Goal: Communication & Community: Answer question/provide support

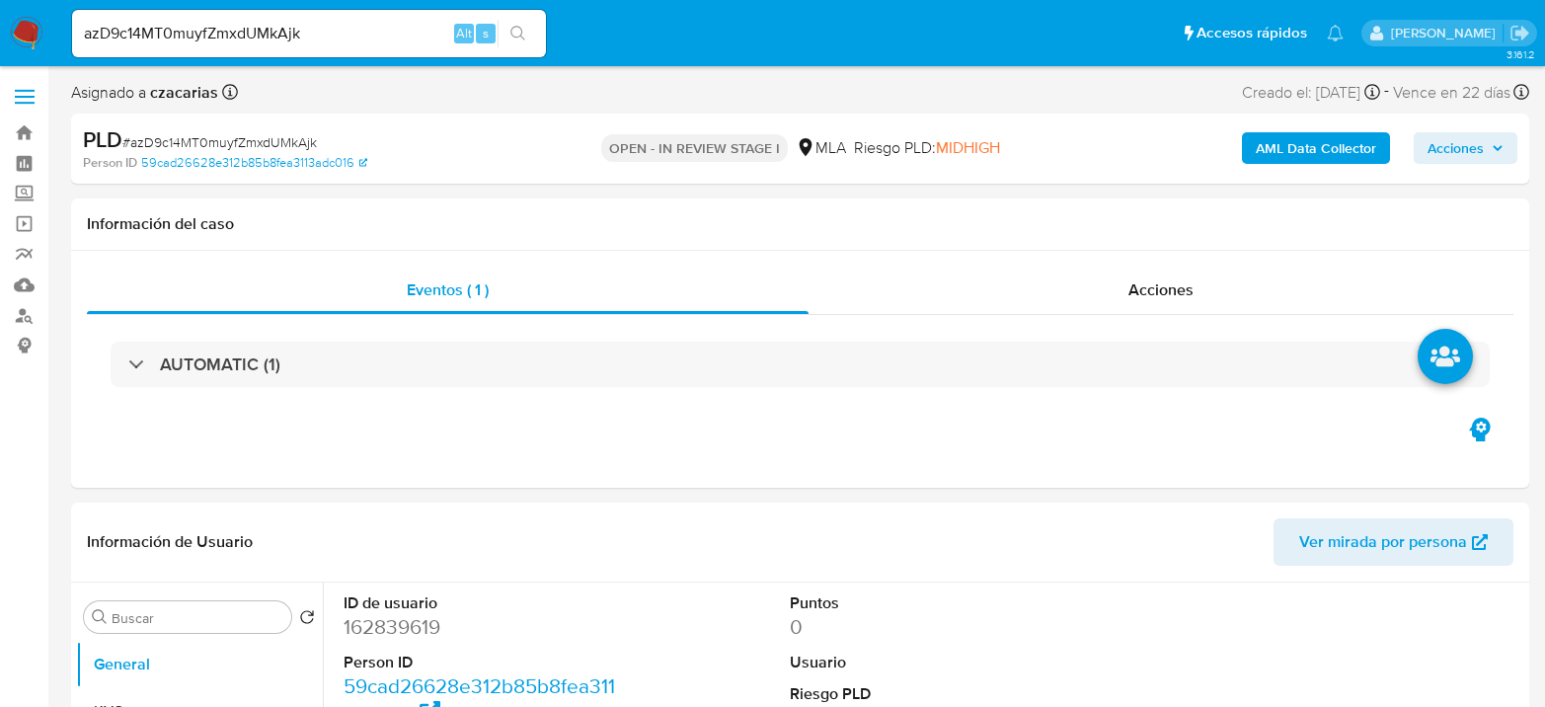
select select "10"
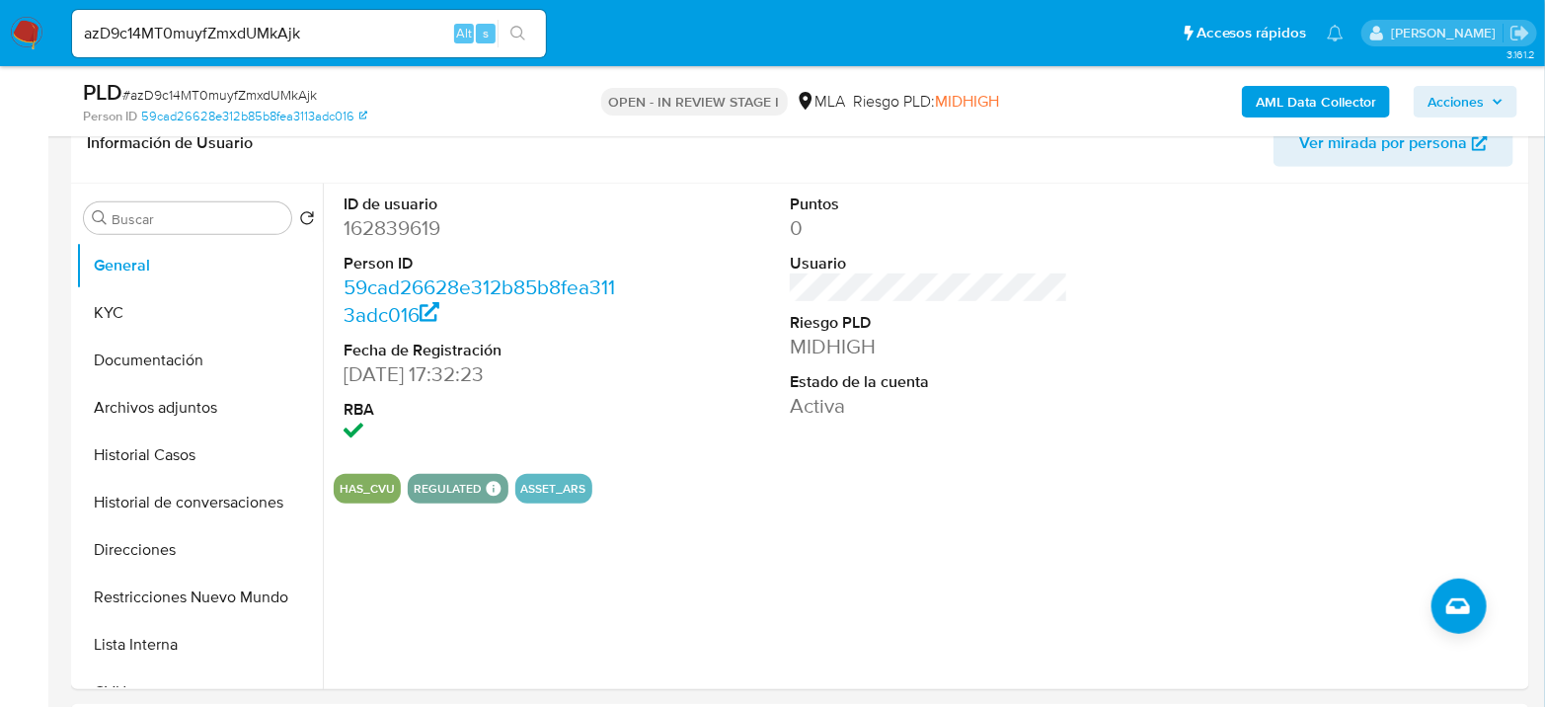
scroll to position [548, 0]
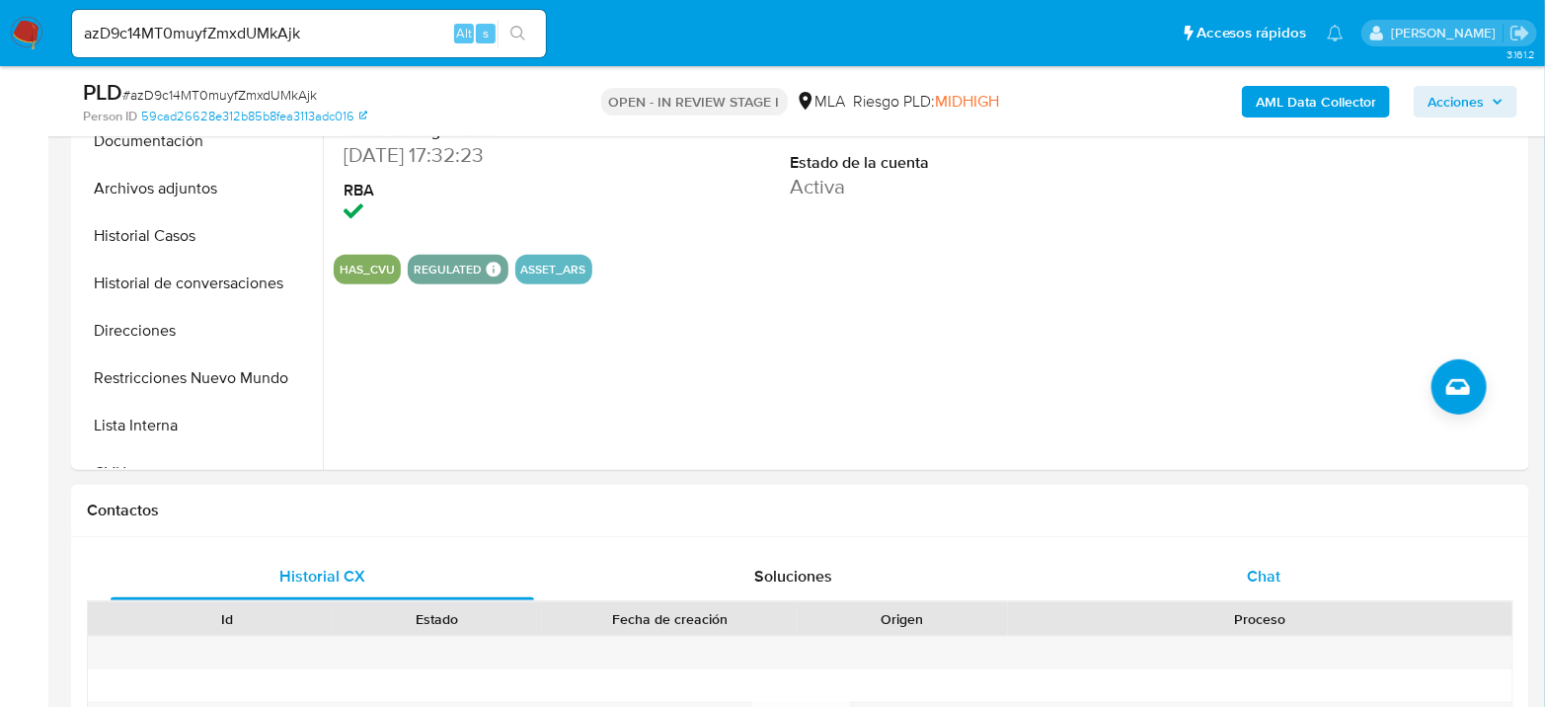
click at [1184, 573] on div "Chat" at bounding box center [1263, 576] width 423 height 47
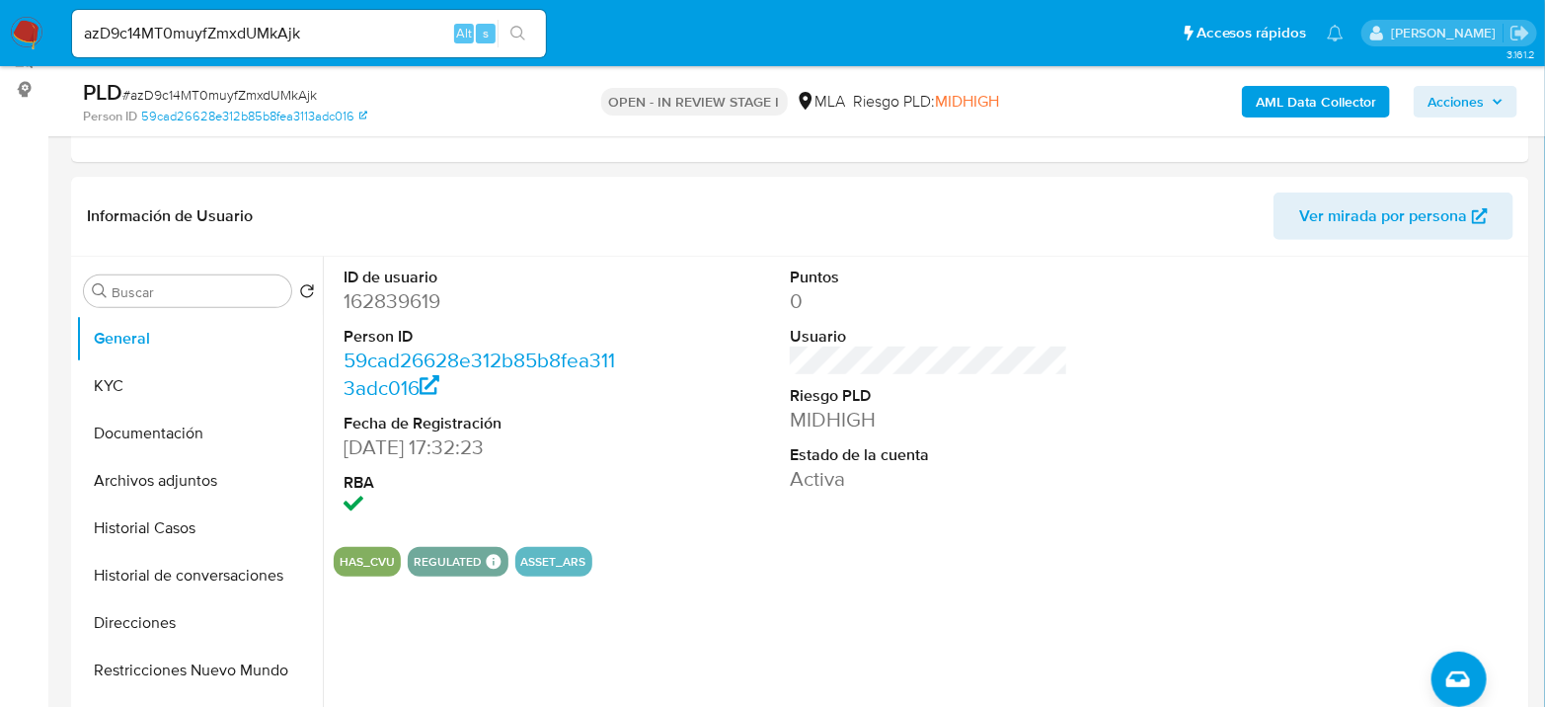
scroll to position [219, 0]
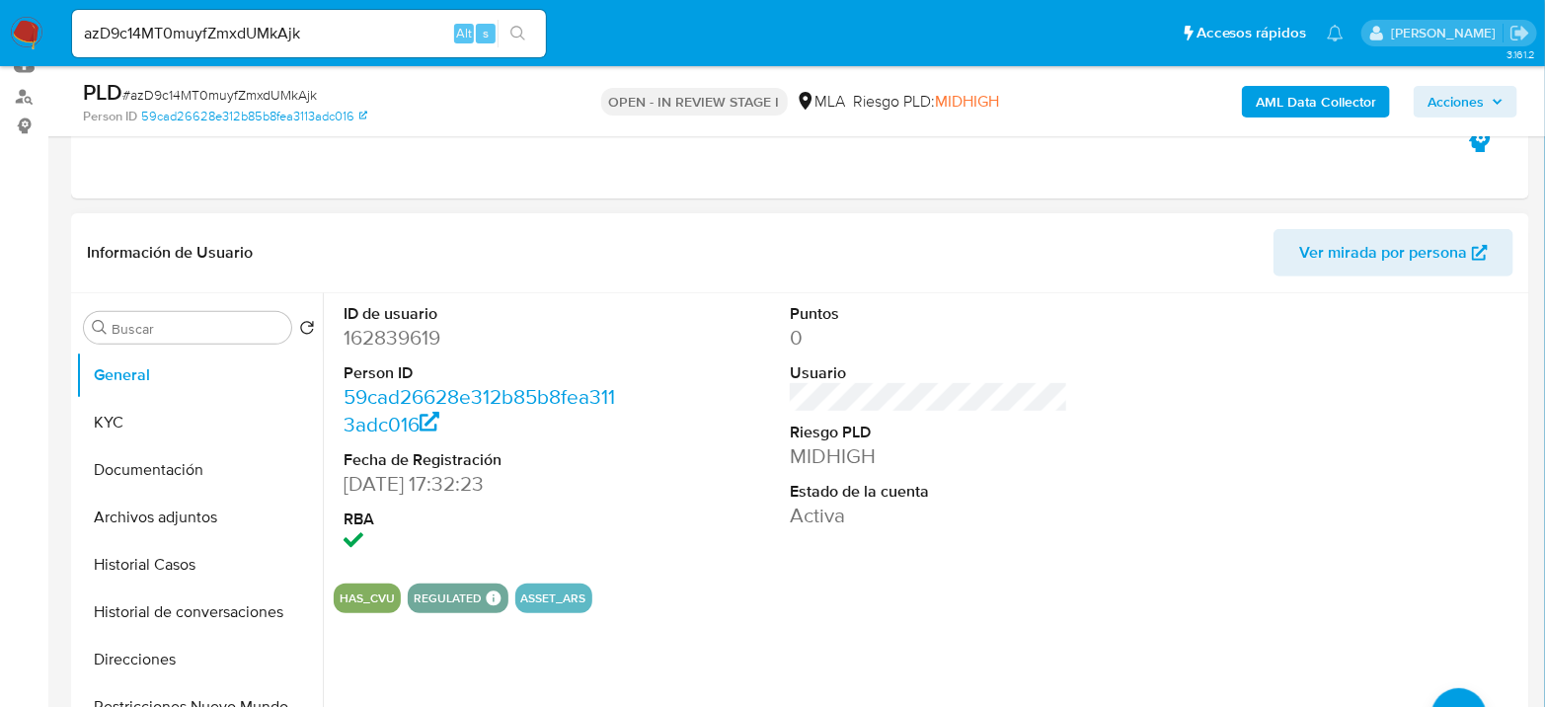
click at [365, 333] on dd "162839619" at bounding box center [482, 338] width 278 height 28
copy dd "162839619"
click at [413, 338] on dd "162839619" at bounding box center [482, 338] width 278 height 28
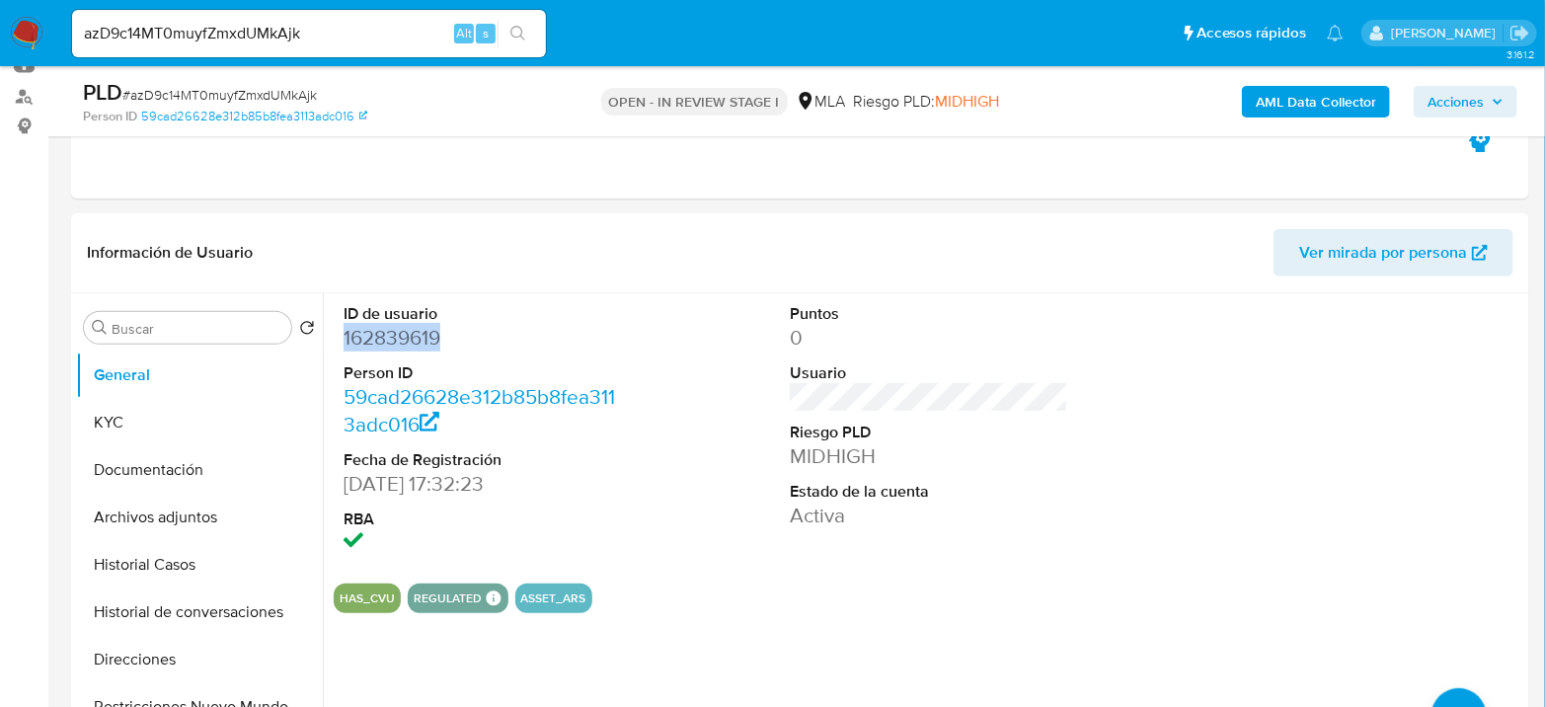
copy dd "162839619"
click at [356, 341] on dd "162839619" at bounding box center [482, 338] width 278 height 28
copy dd "162839619"
click at [118, 404] on button "KYC" at bounding box center [191, 422] width 231 height 47
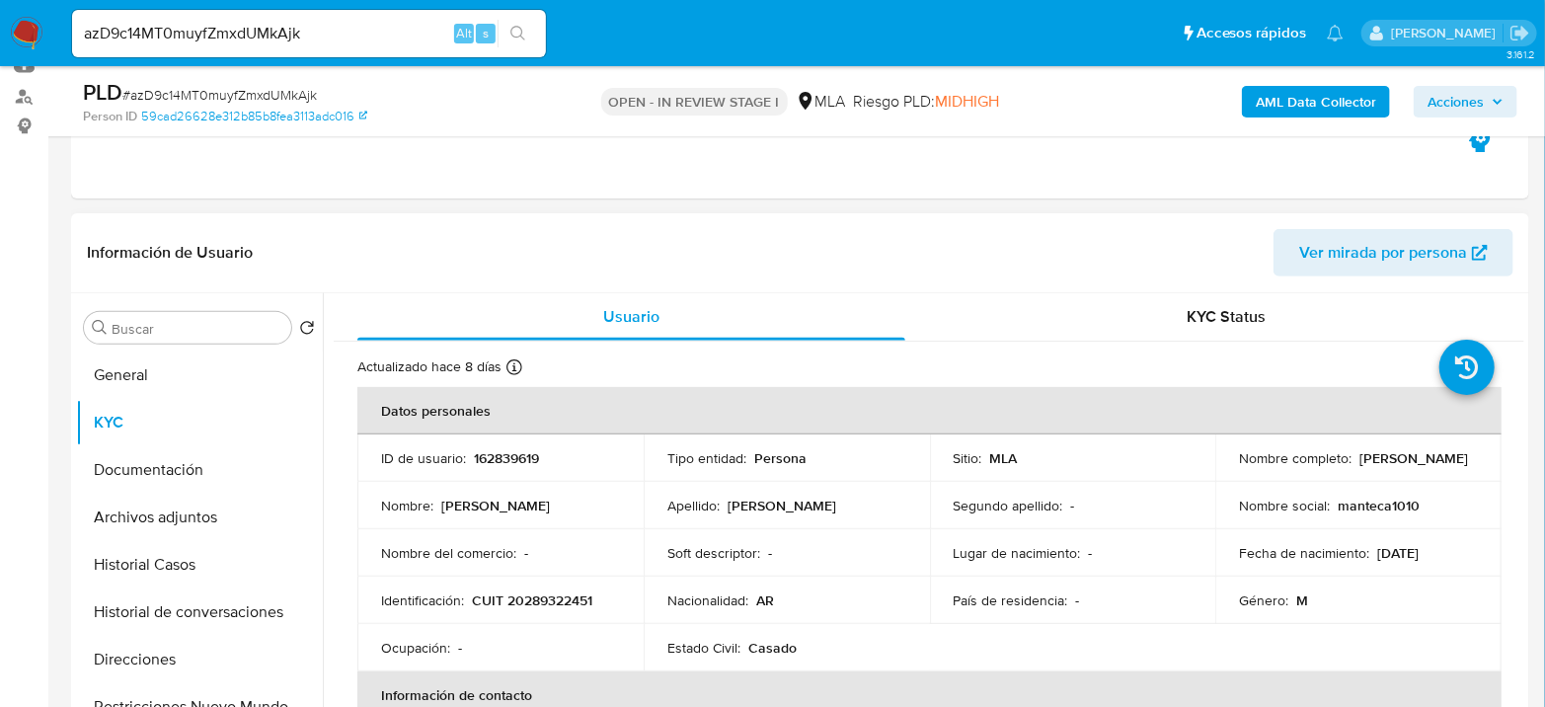
click at [556, 591] on p "CUIT 20289322451" at bounding box center [532, 600] width 120 height 18
copy p "20289322451"
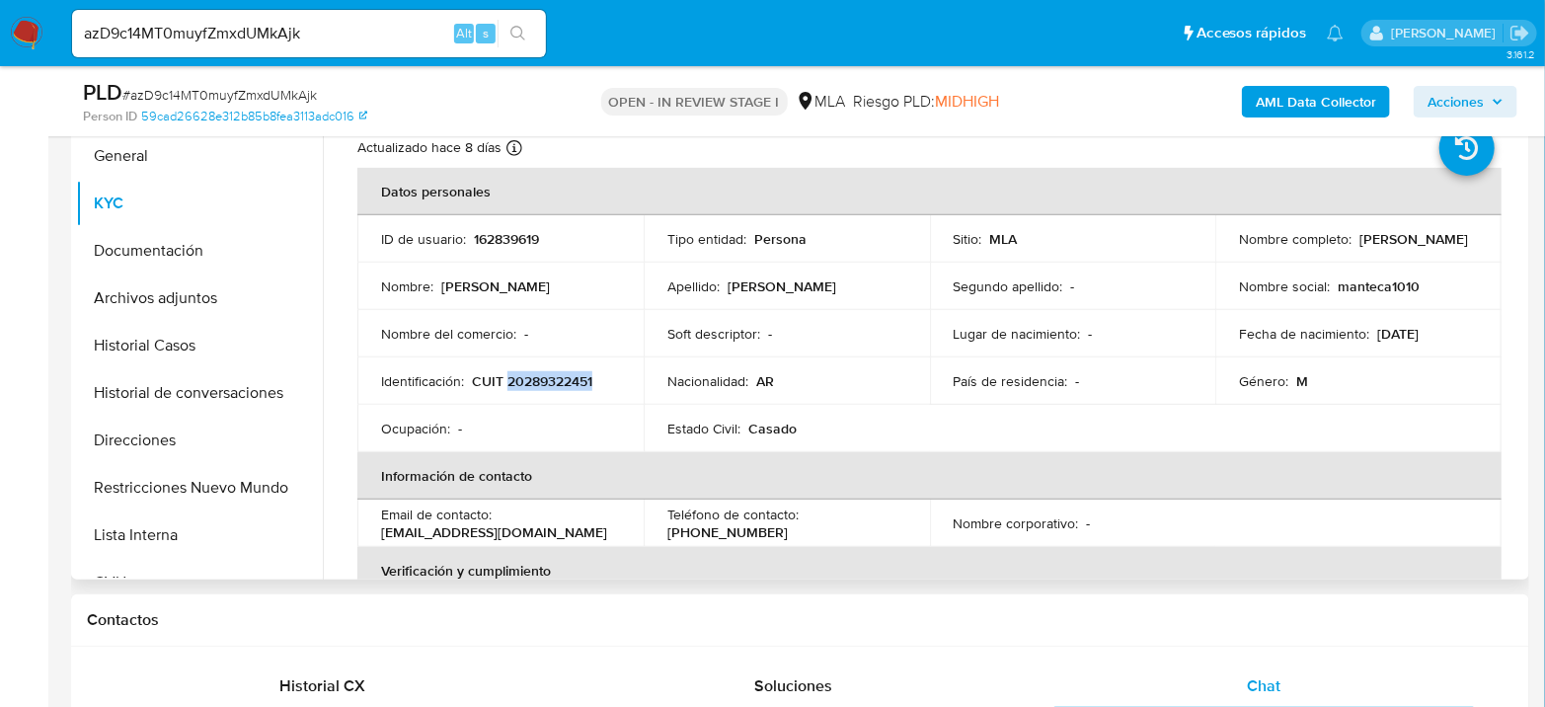
scroll to position [110, 0]
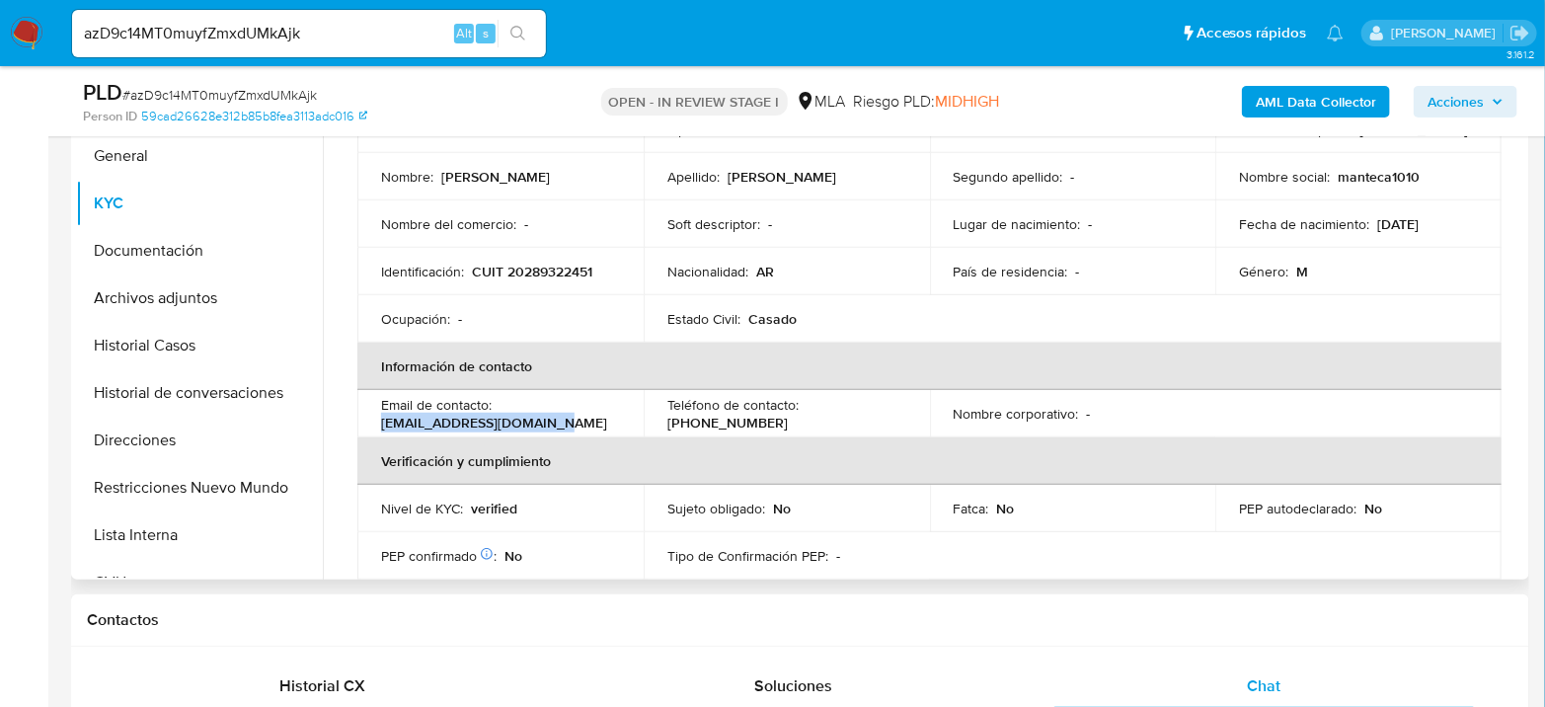
drag, startPoint x: 381, startPoint y: 418, endPoint x: 888, endPoint y: 176, distance: 562.4
click at [587, 424] on div "Email de contacto : manteca10_10@hotmail.com" at bounding box center [500, 414] width 239 height 36
copy p "manteca10_10@hotmail.com"
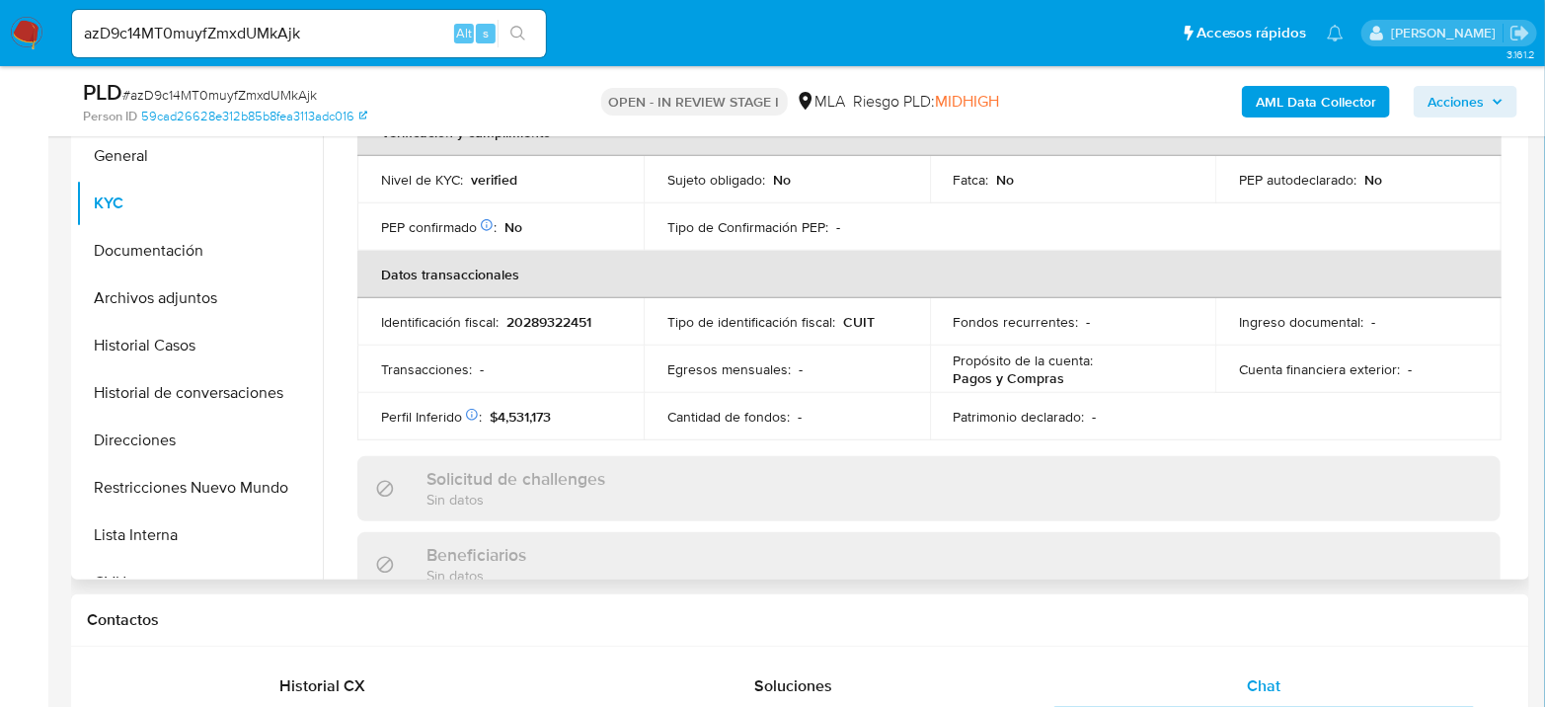
scroll to position [329, 0]
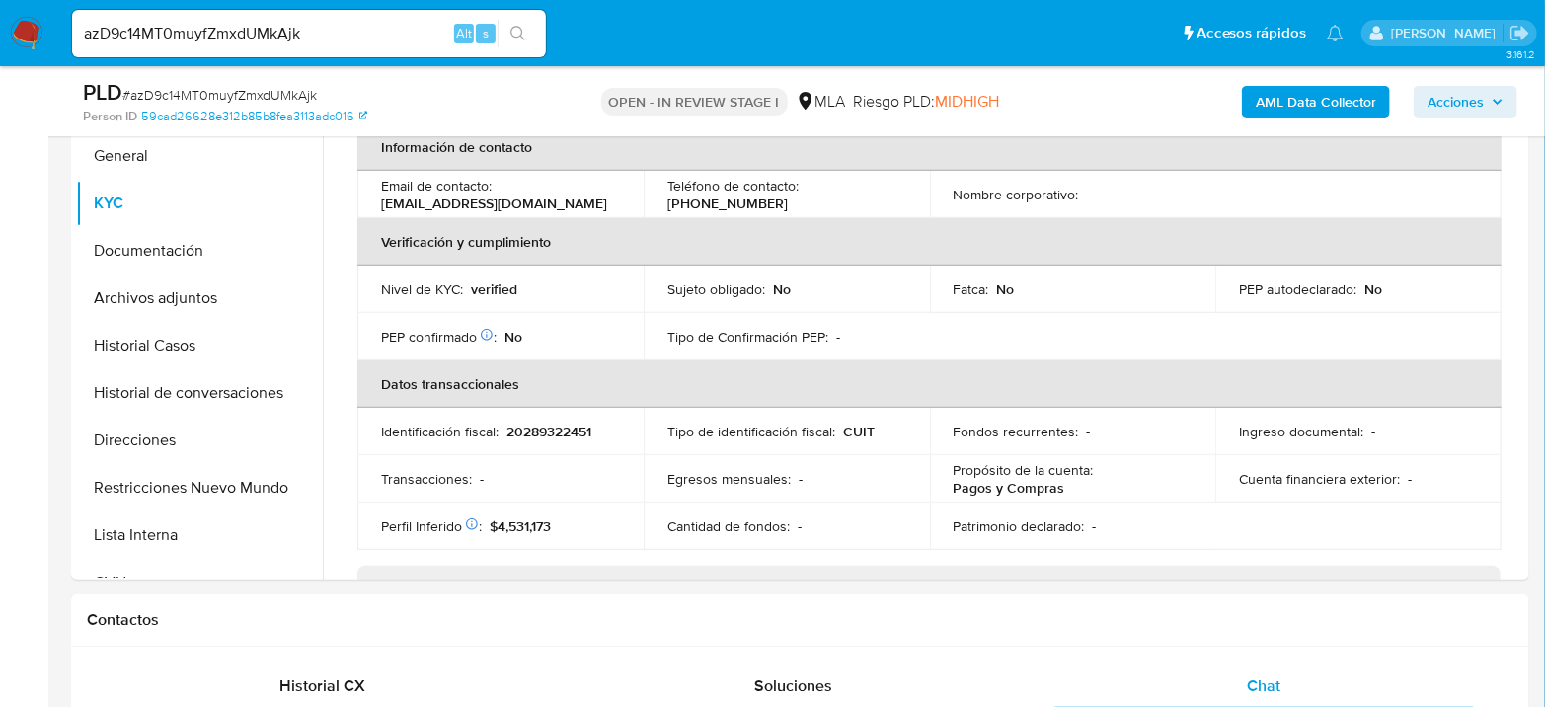
drag, startPoint x: 804, startPoint y: 195, endPoint x: 1171, endPoint y: 18, distance: 407.0
click at [903, 195] on td "Teléfono de contacto : (261) 3820474" at bounding box center [787, 194] width 286 height 47
click at [844, 218] on th "Verificación y cumplimiento" at bounding box center [929, 241] width 1144 height 47
drag, startPoint x: 809, startPoint y: 189, endPoint x: 908, endPoint y: 201, distance: 99.5
click at [908, 201] on td "Teléfono de contacto : (261) 3820474" at bounding box center [787, 194] width 286 height 47
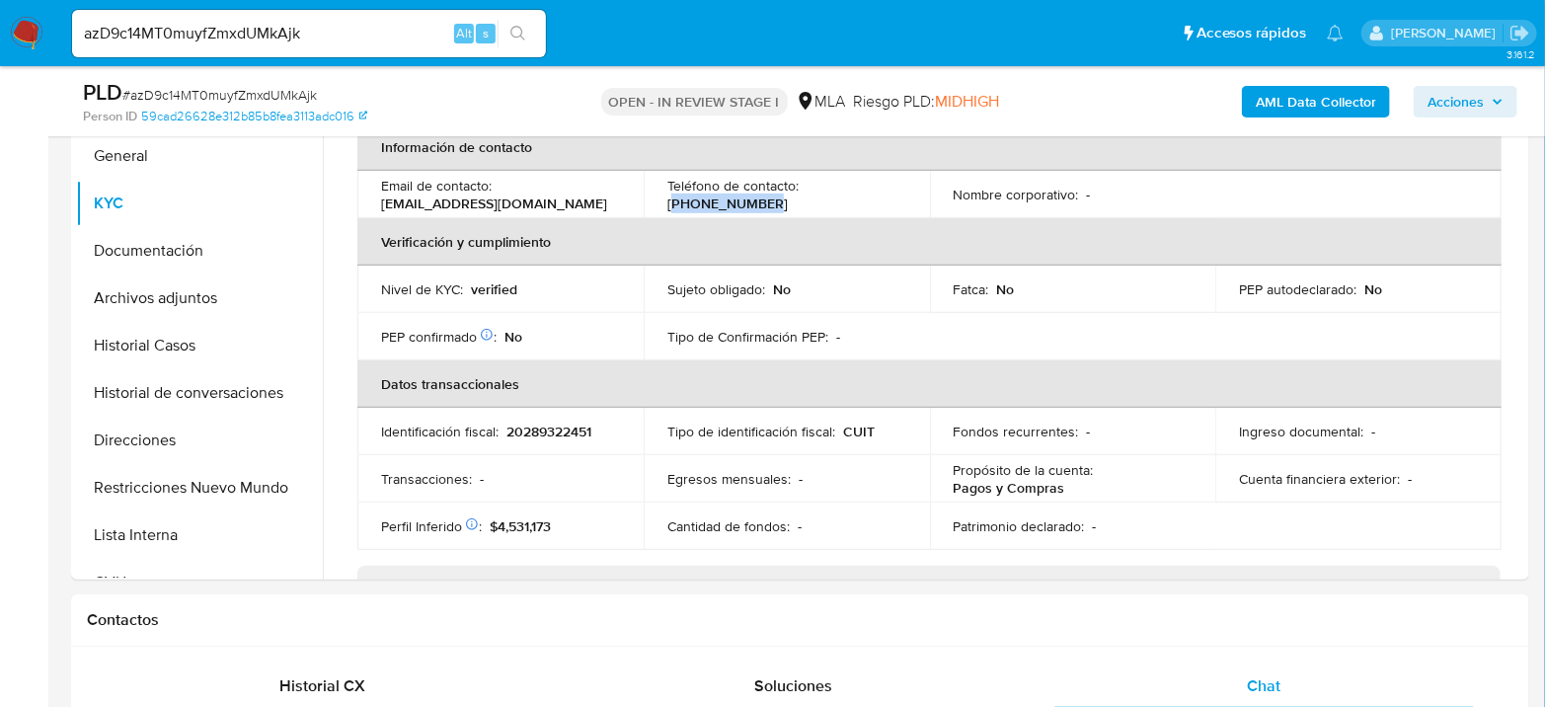
copy p "261) 3820474"
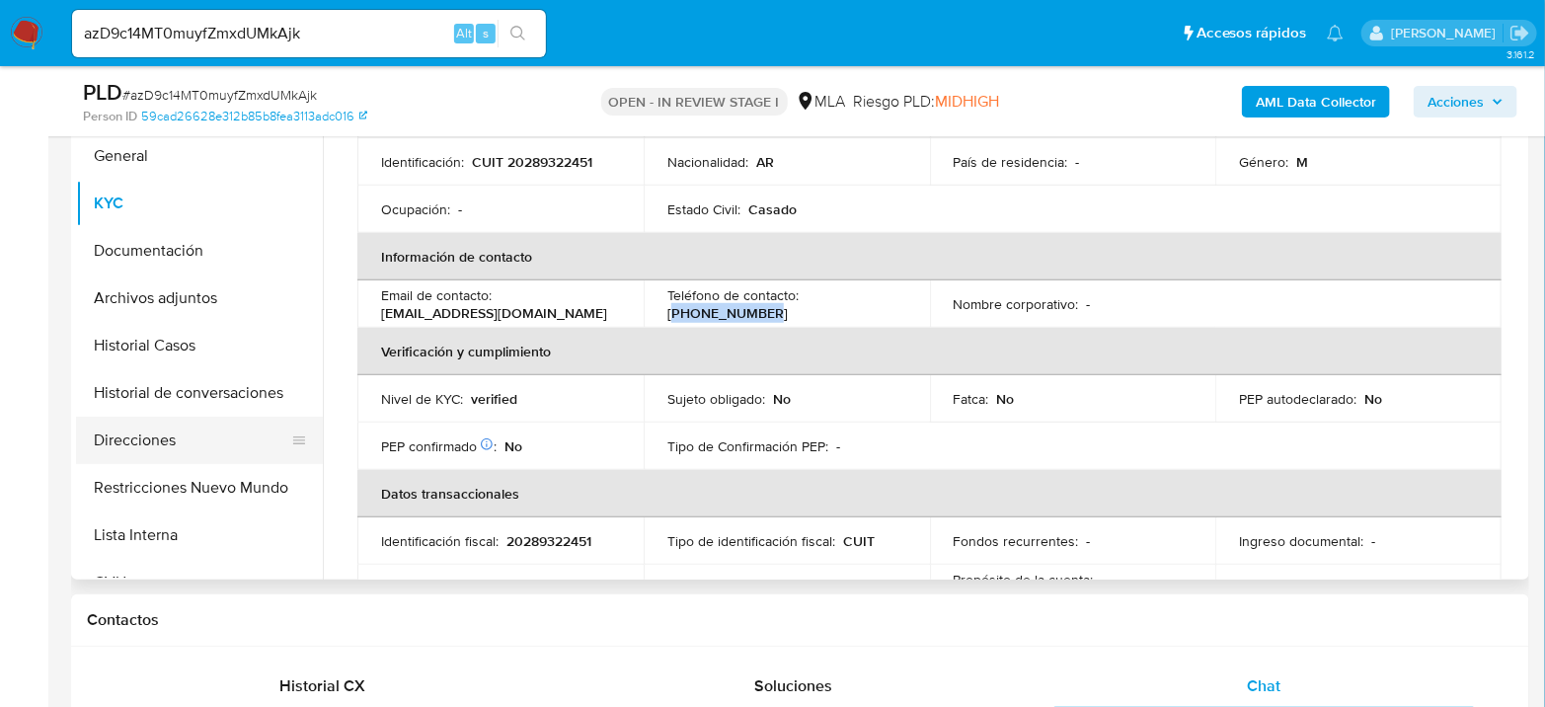
scroll to position [110, 0]
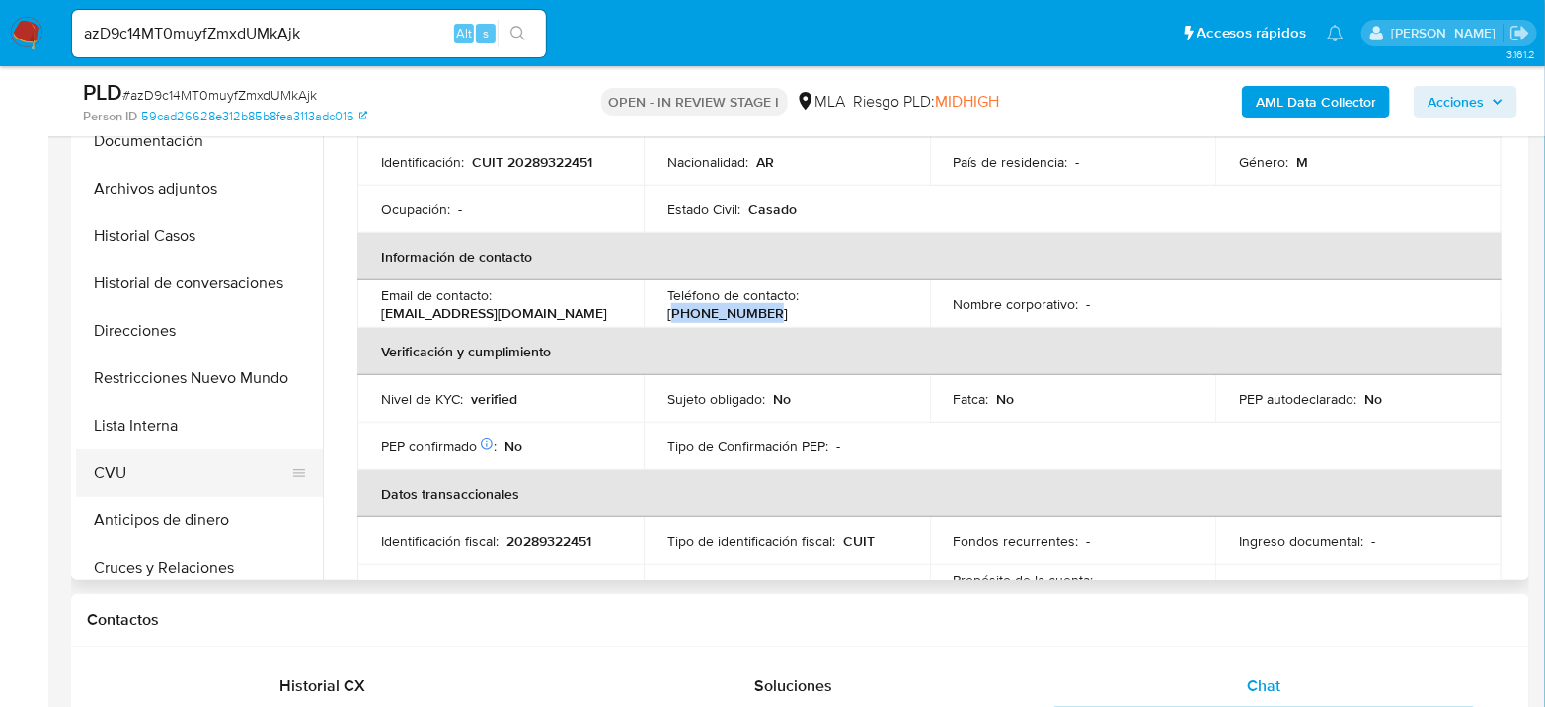
click at [142, 460] on button "CVU" at bounding box center [191, 472] width 231 height 47
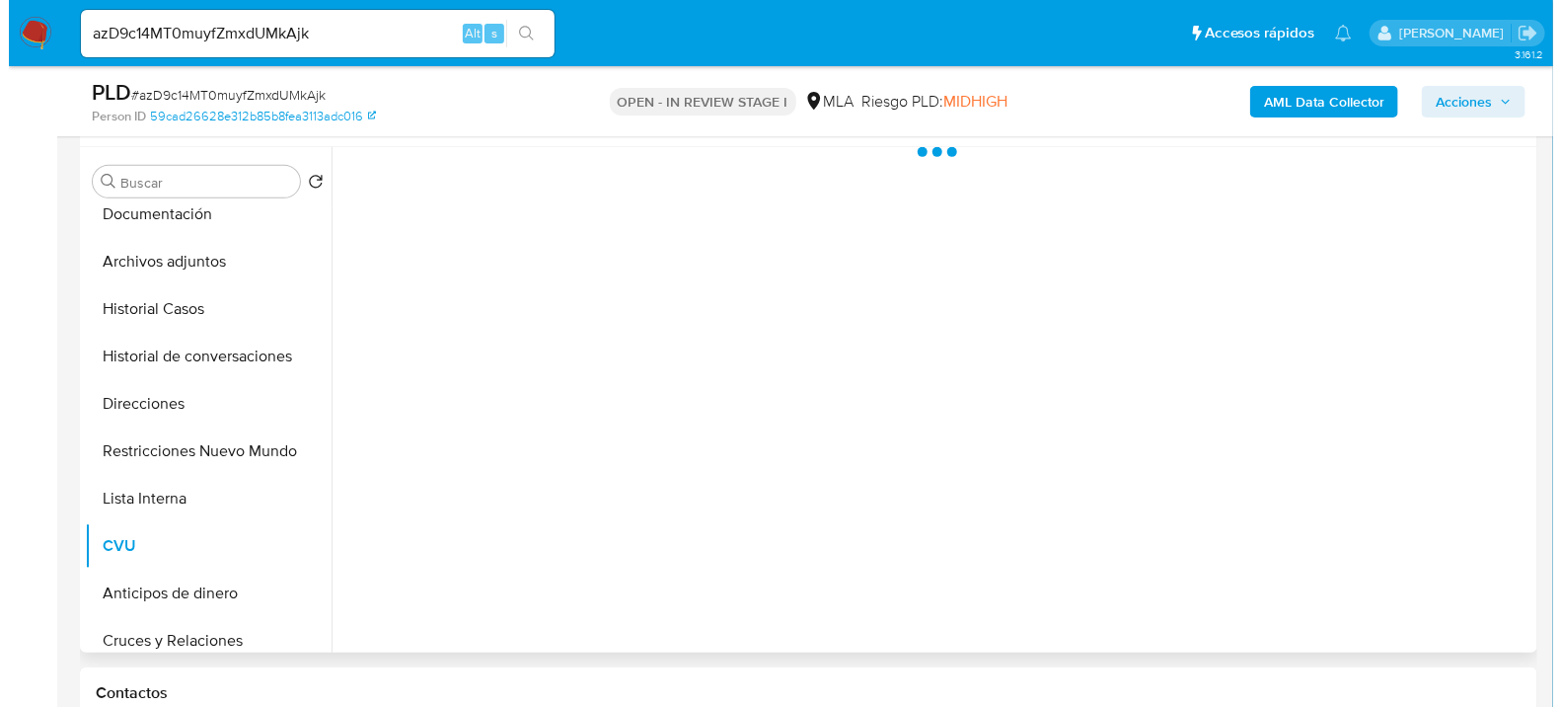
scroll to position [329, 0]
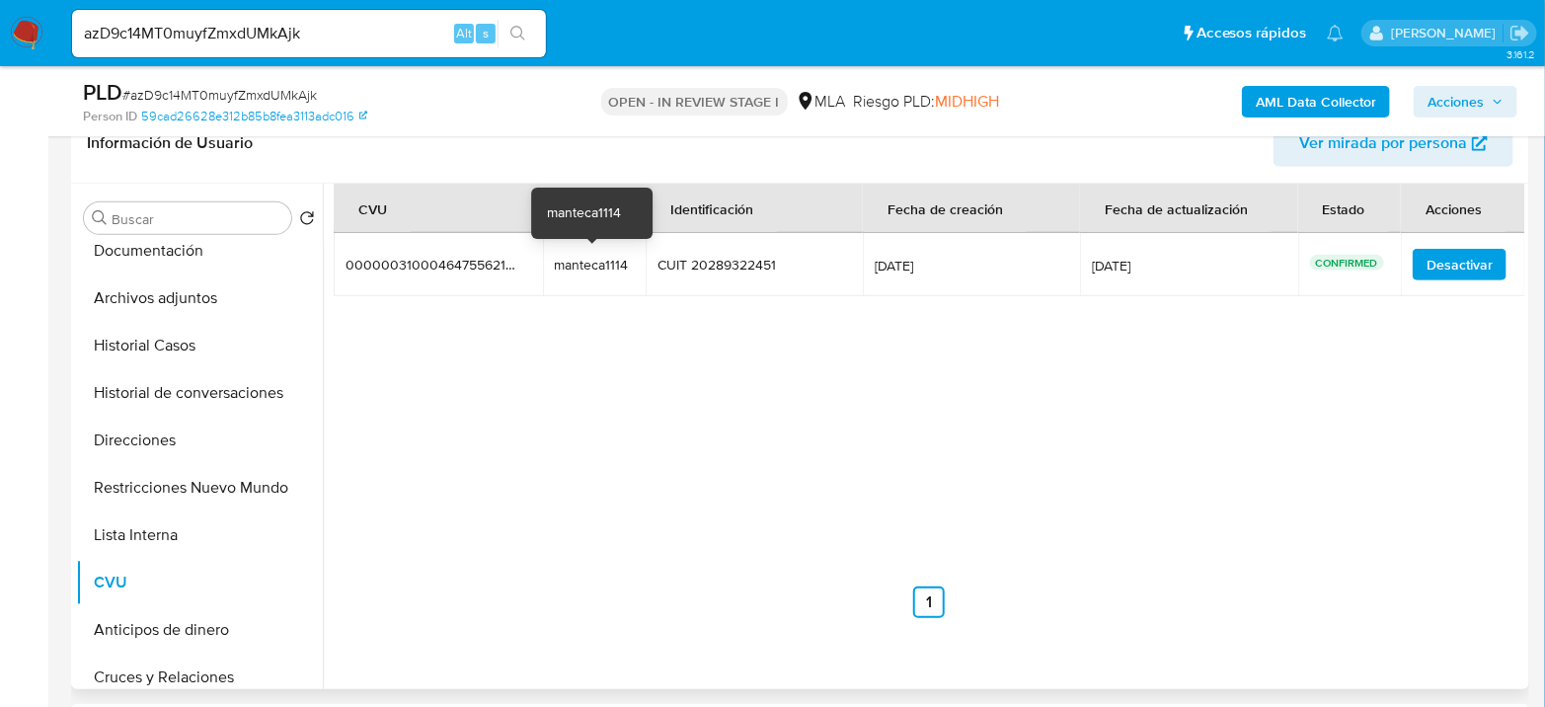
click at [606, 256] on div "manteca1114" at bounding box center [595, 265] width 80 height 18
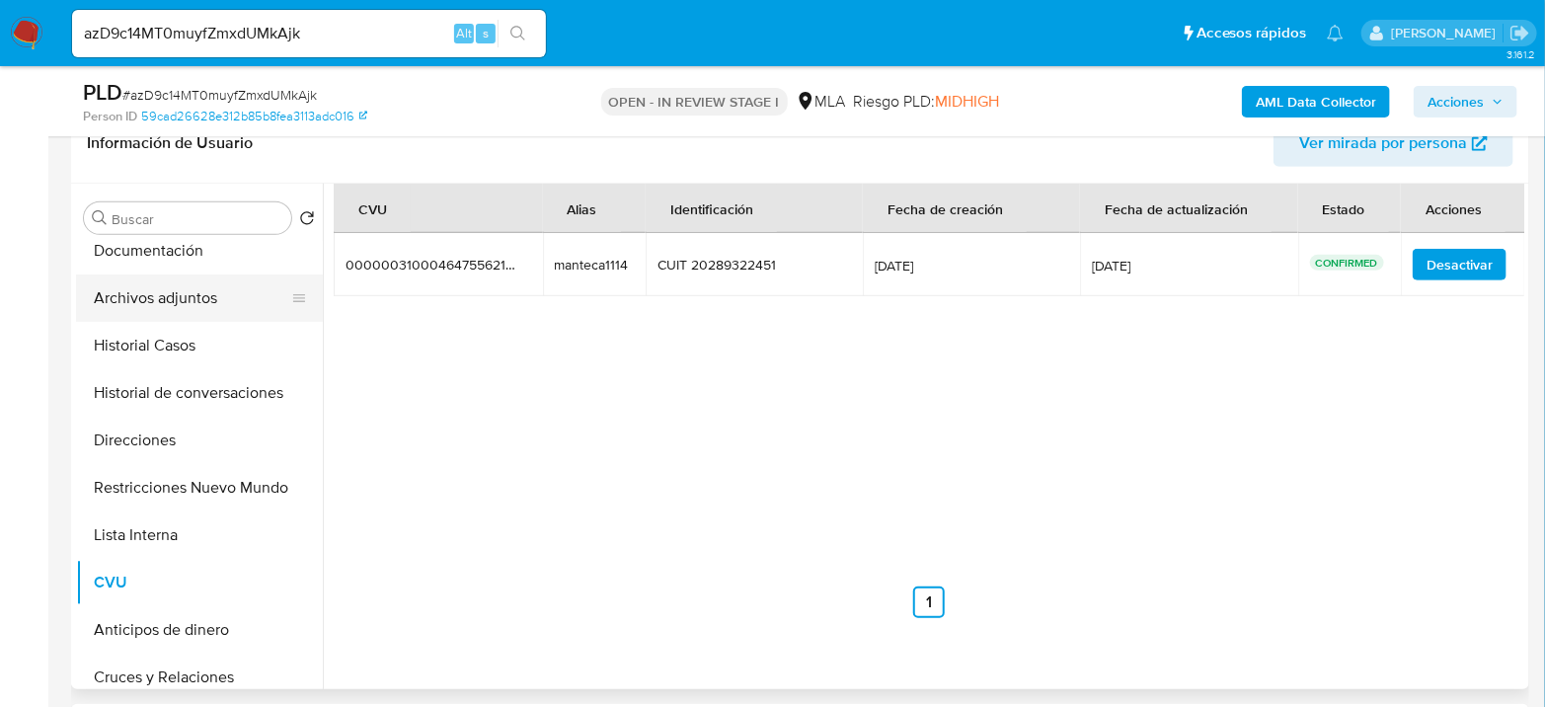
click at [188, 306] on button "Archivos adjuntos" at bounding box center [191, 297] width 231 height 47
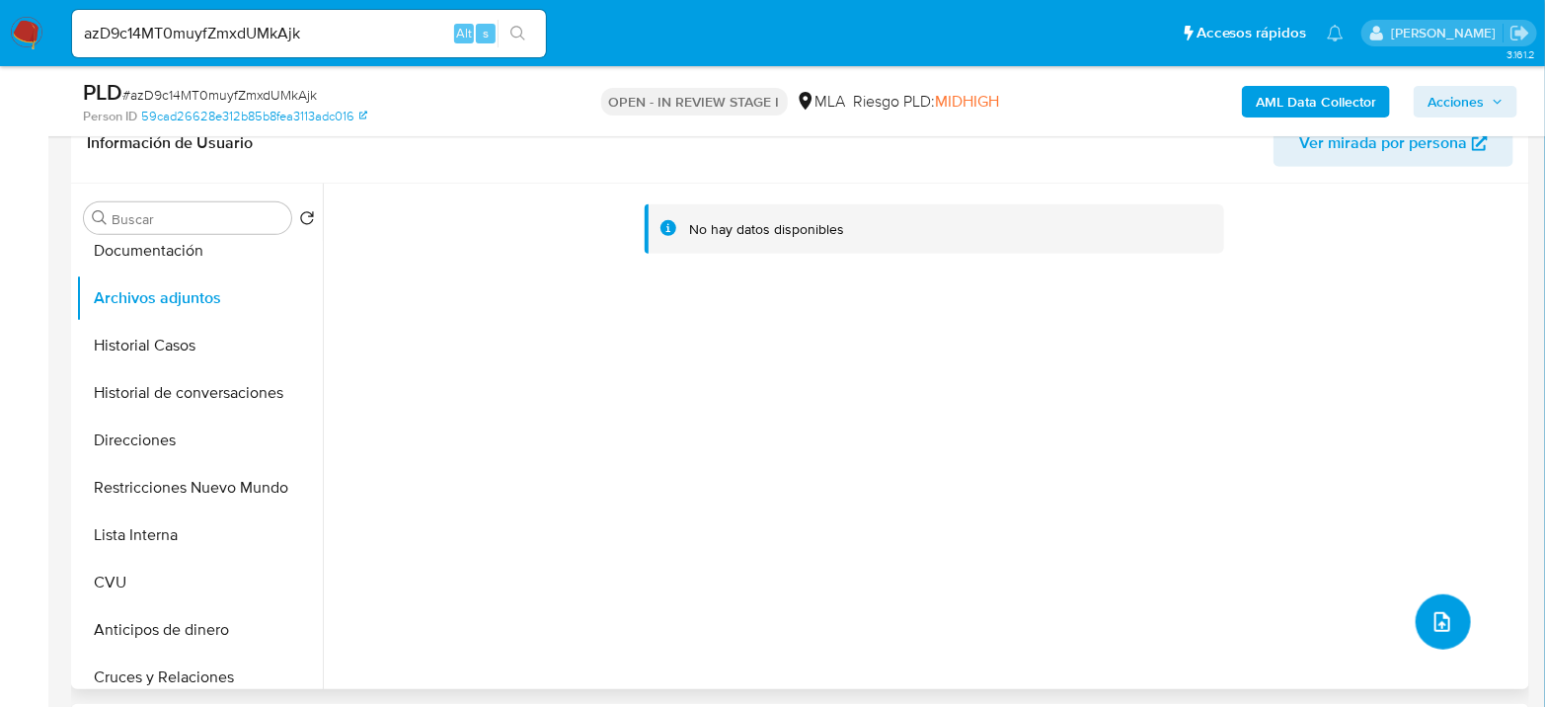
click at [1416, 631] on button "upload-file" at bounding box center [1442, 621] width 55 height 55
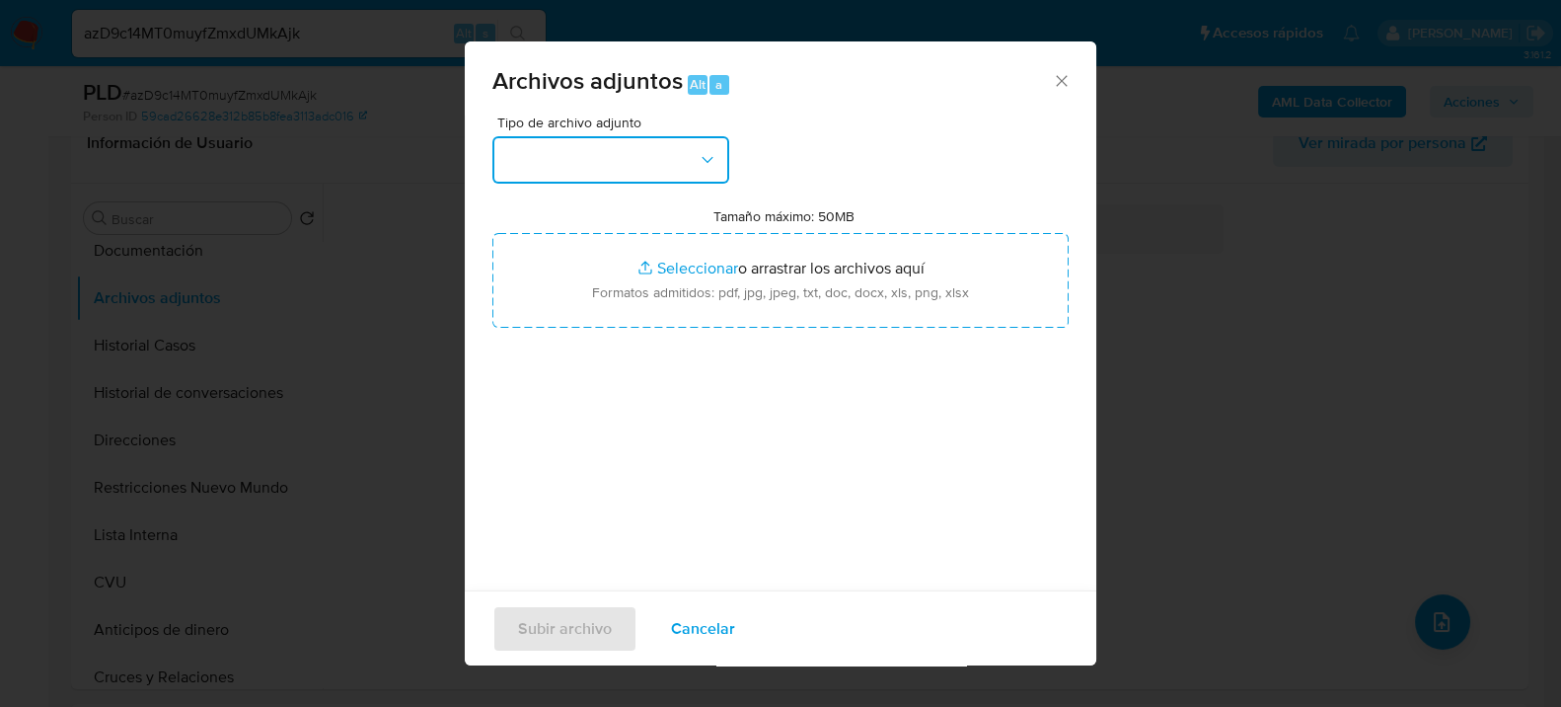
click at [720, 154] on button "button" at bounding box center [610, 159] width 237 height 47
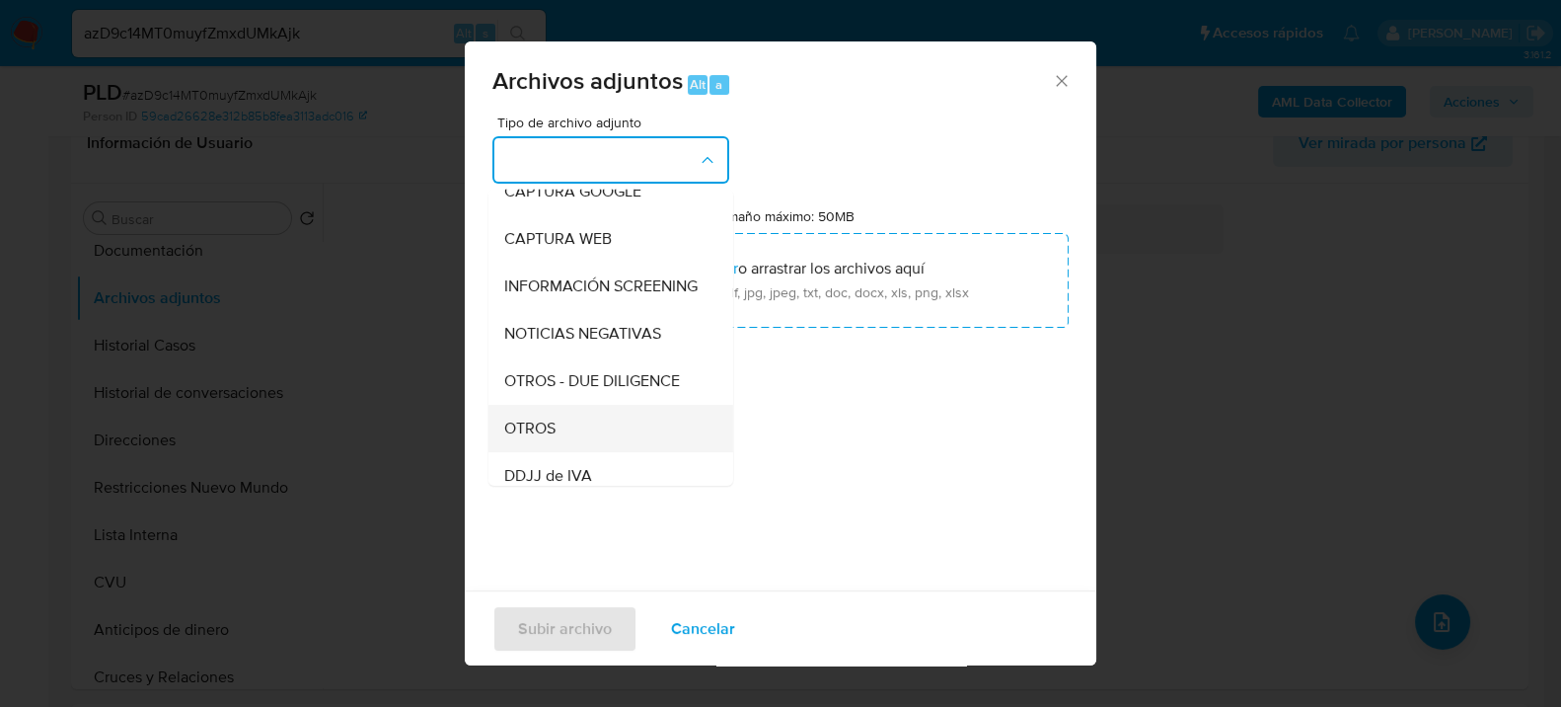
scroll to position [219, 0]
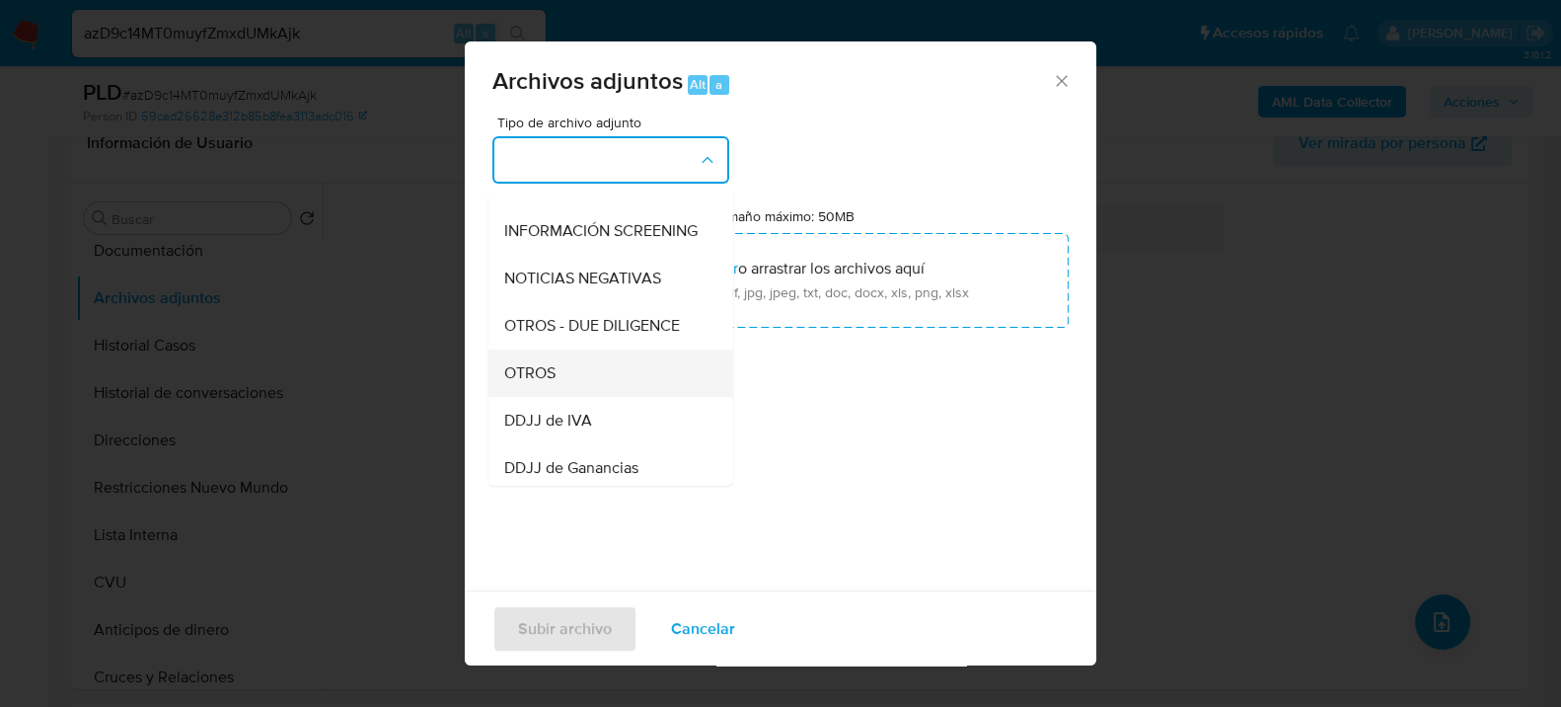
click at [544, 374] on div "OTROS" at bounding box center [604, 371] width 201 height 47
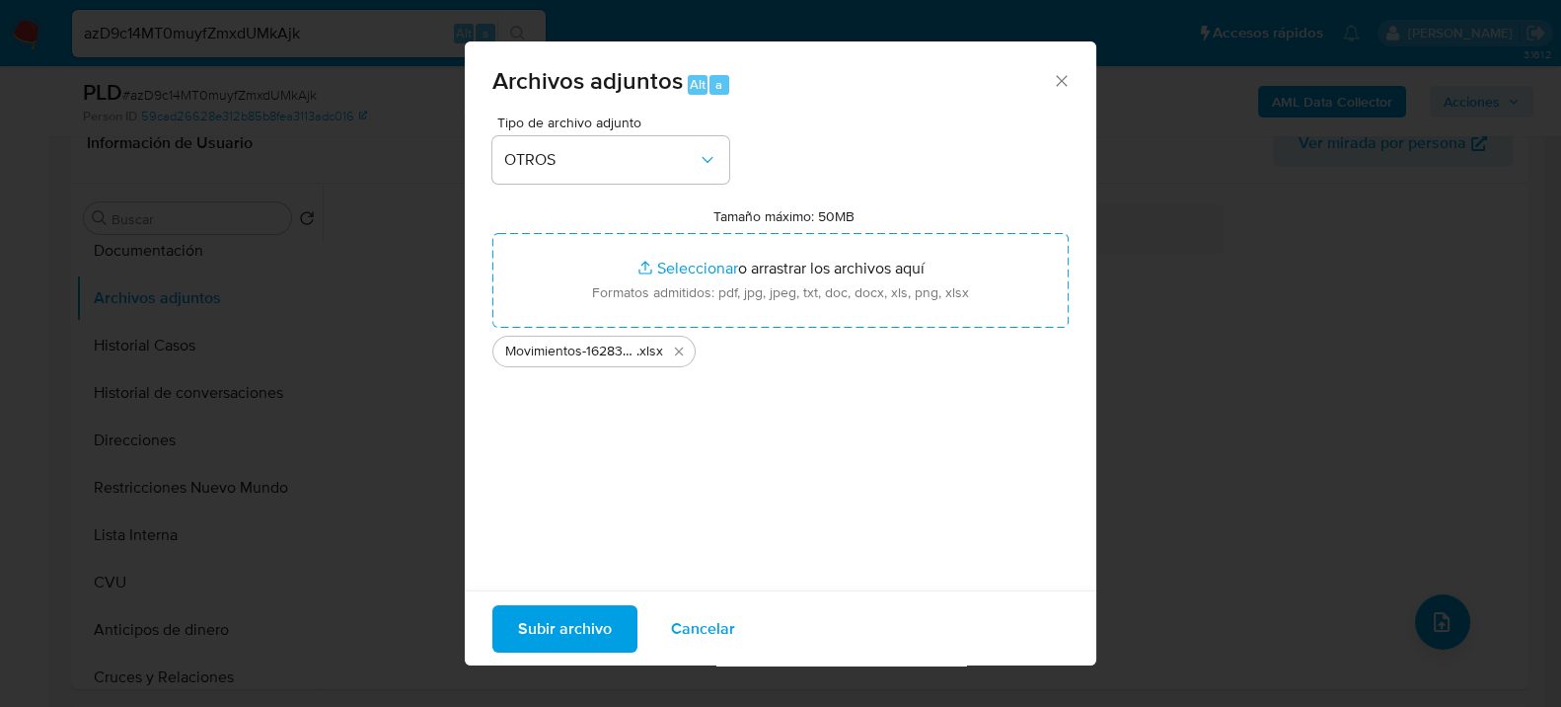
click at [538, 622] on span "Subir archivo" at bounding box center [565, 627] width 94 height 43
click at [520, 626] on span "Subir archivo" at bounding box center [565, 627] width 94 height 43
click at [601, 641] on span "Subir archivo" at bounding box center [565, 627] width 94 height 43
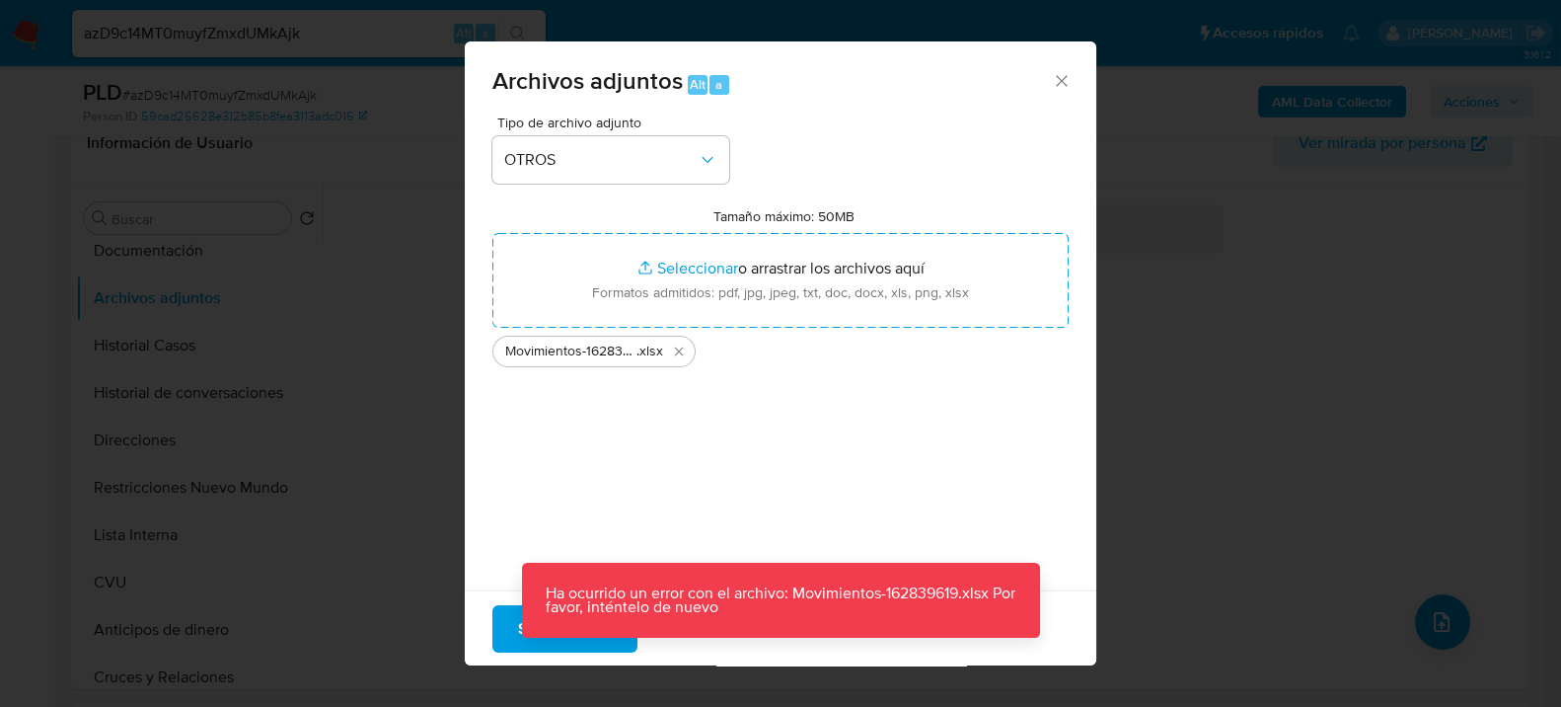
click at [736, 645] on button "Cancelar" at bounding box center [702, 627] width 115 height 47
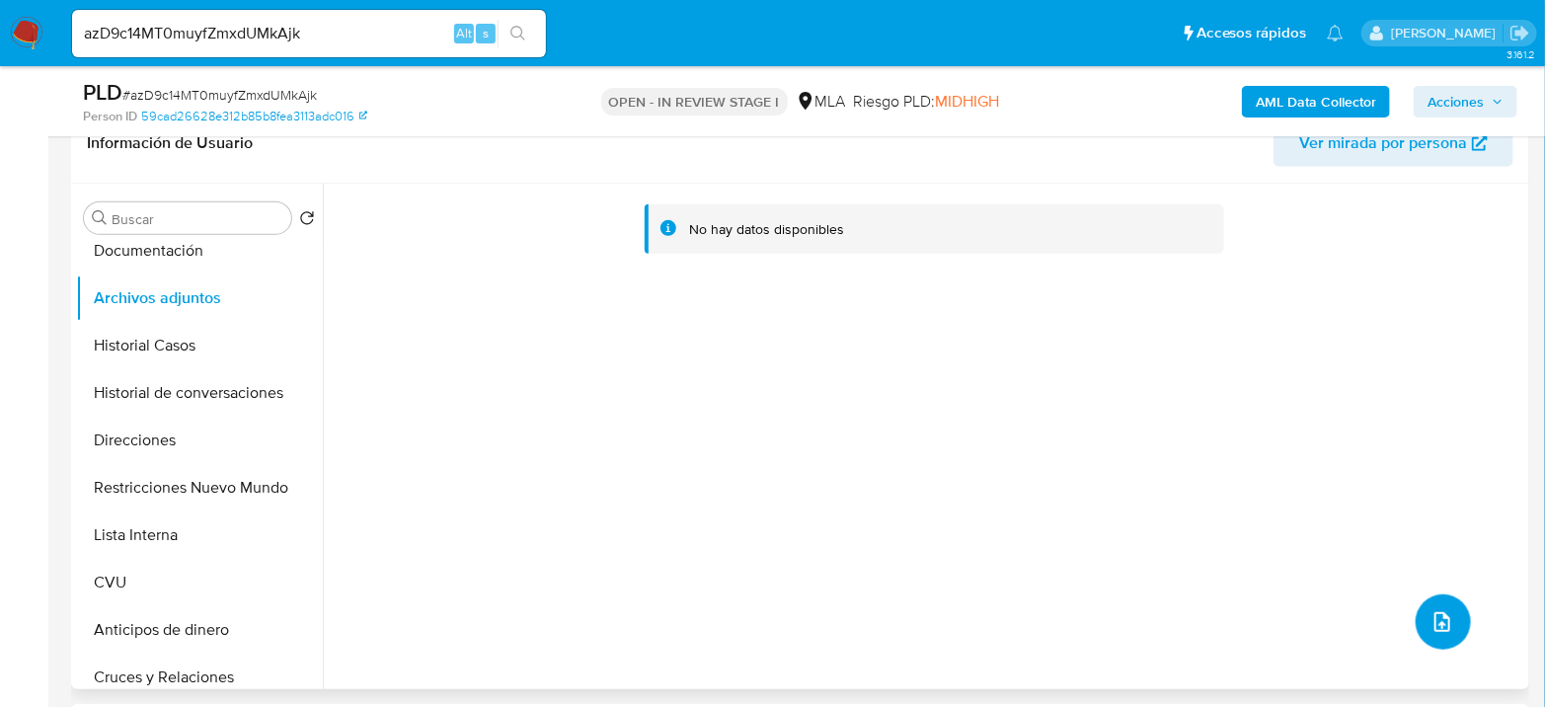
click at [1415, 622] on button "upload-file" at bounding box center [1442, 621] width 55 height 55
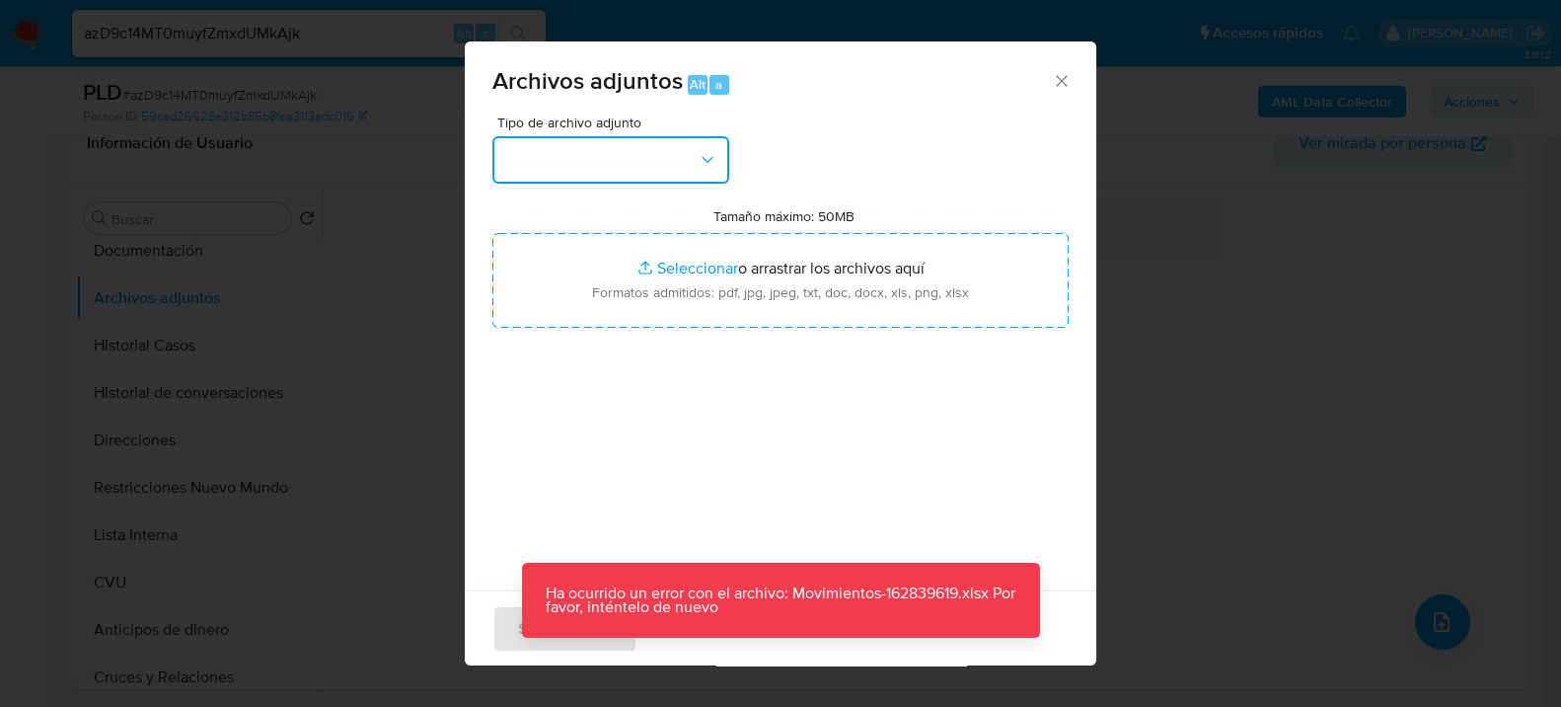
click at [643, 177] on button "button" at bounding box center [610, 159] width 237 height 47
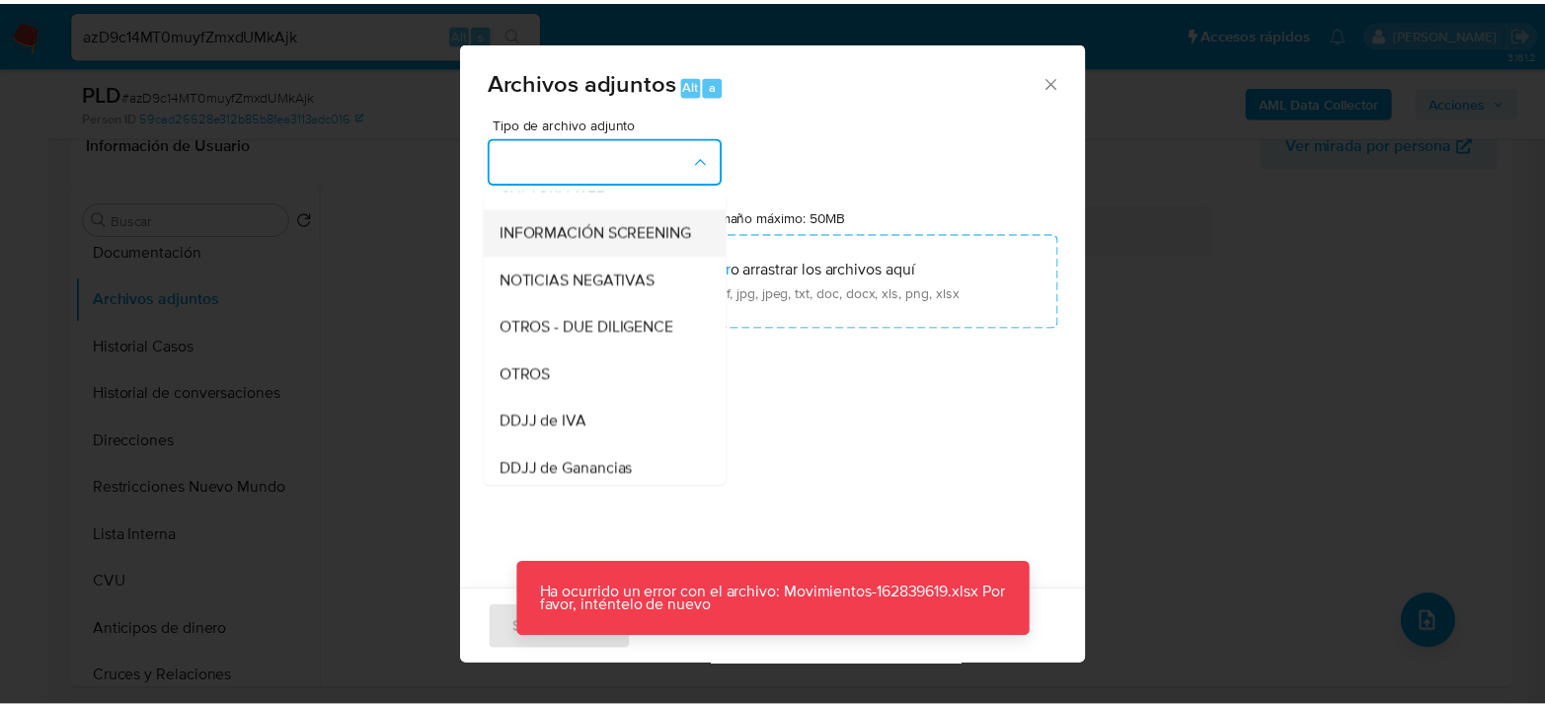
scroll to position [329, 0]
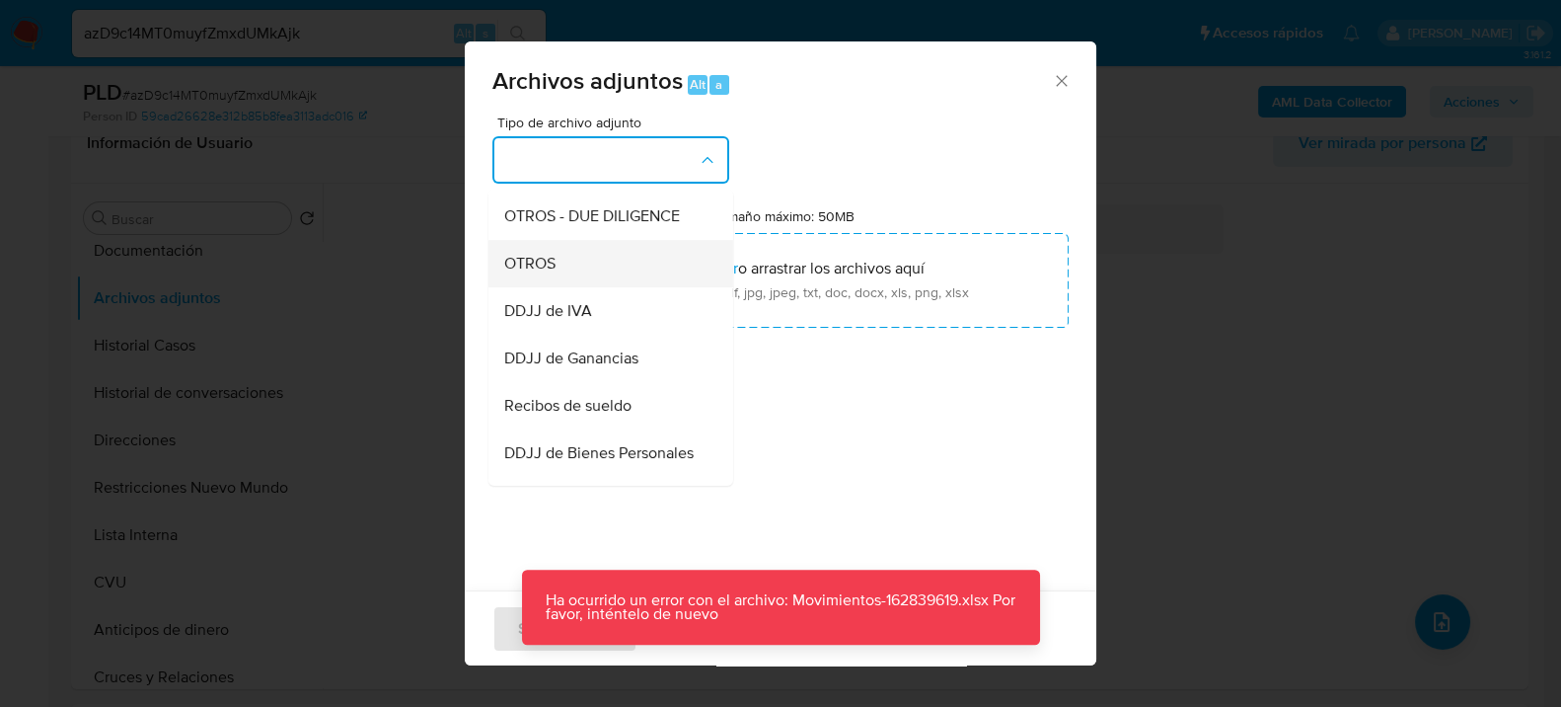
click at [592, 286] on div "OTROS" at bounding box center [604, 262] width 201 height 47
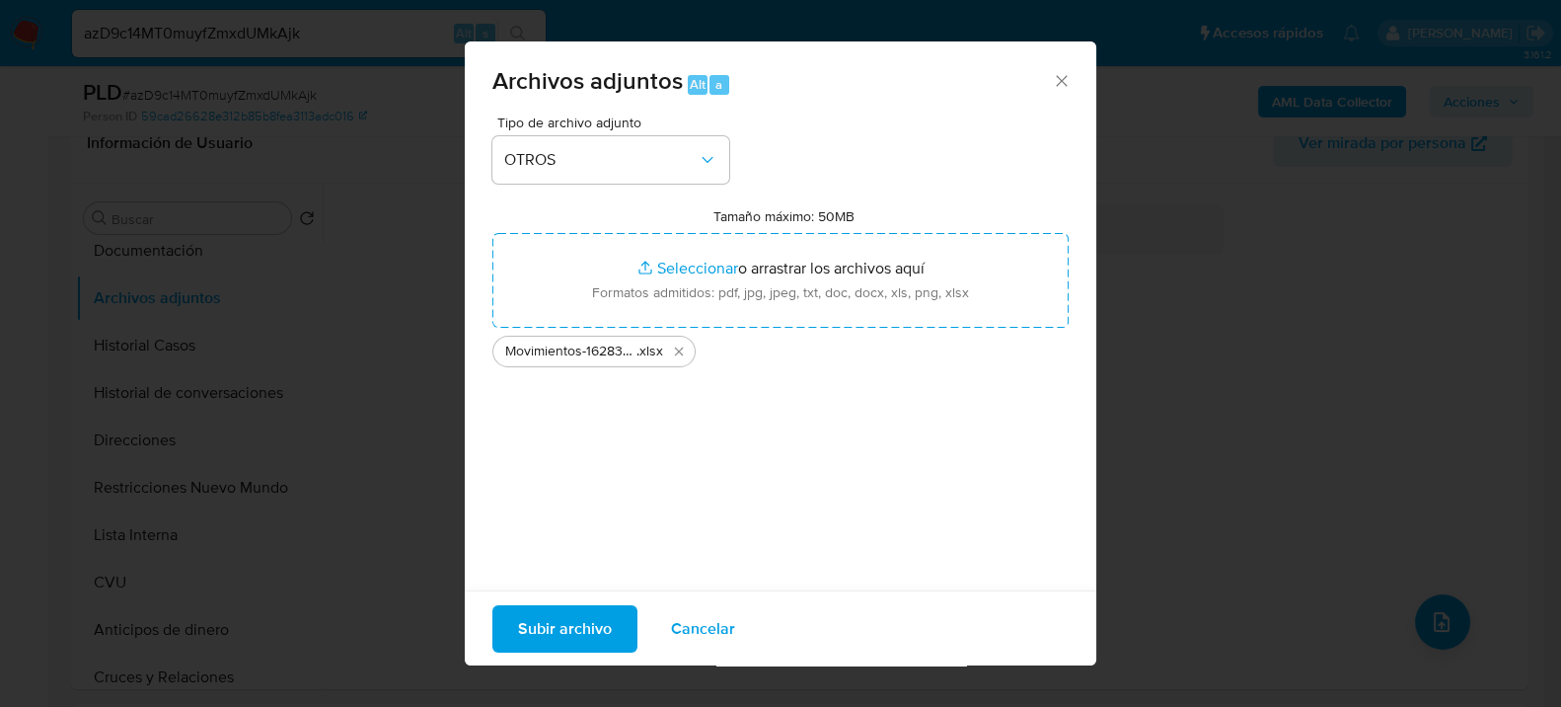
click at [568, 627] on span "Subir archivo" at bounding box center [565, 627] width 94 height 43
click at [562, 618] on span "Subir archivo" at bounding box center [565, 627] width 94 height 43
click at [629, 607] on button "Subir archivo" at bounding box center [564, 627] width 145 height 47
click at [708, 628] on span "Cancelar" at bounding box center [703, 627] width 64 height 43
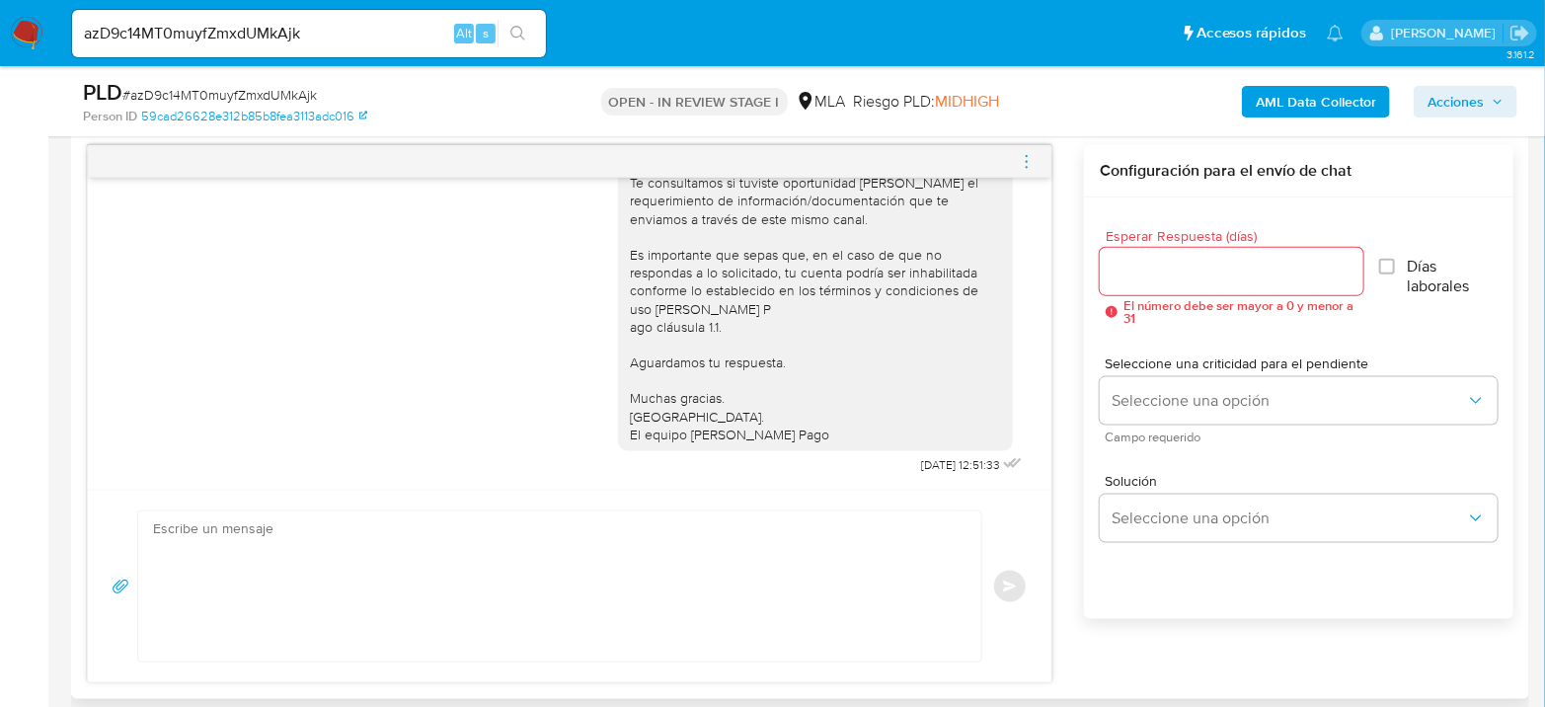
scroll to position [1097, 0]
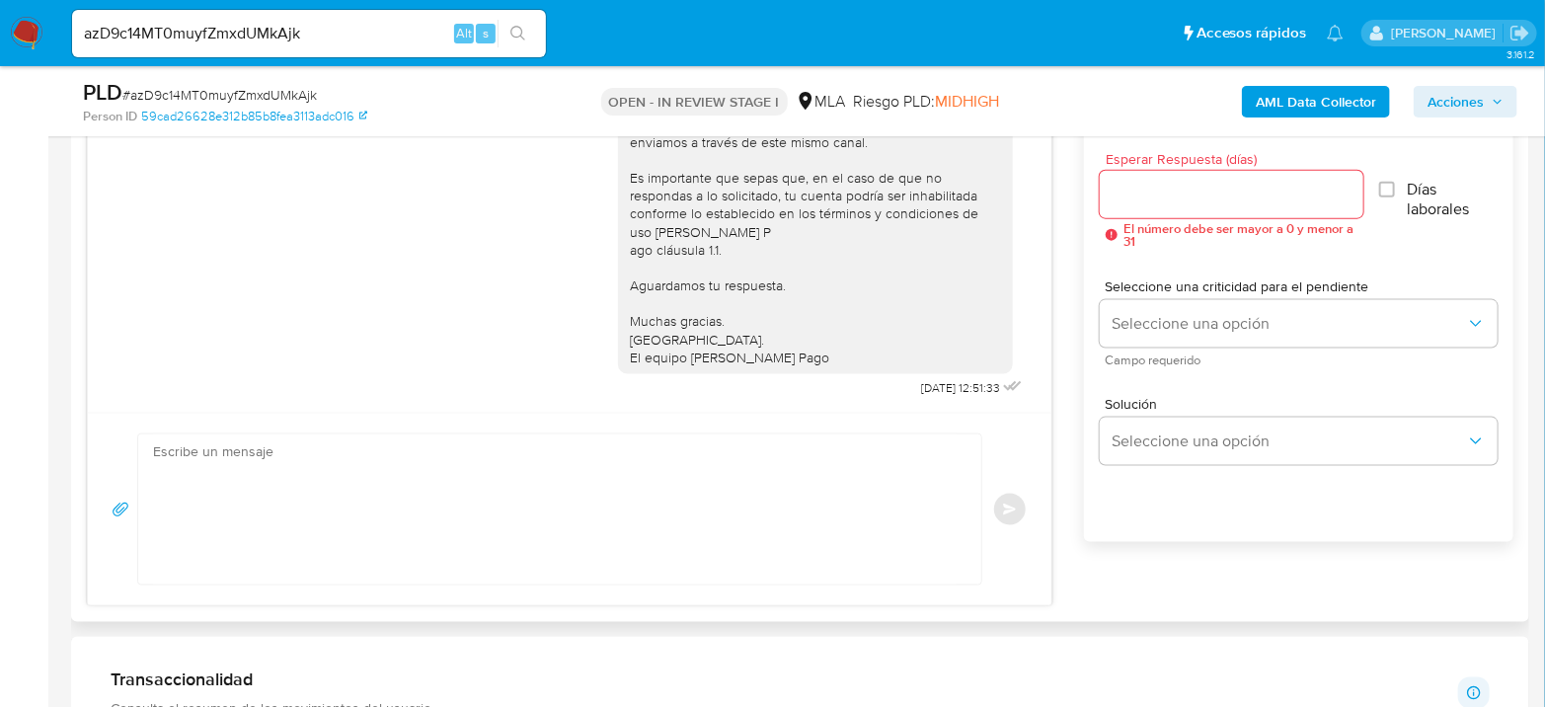
click at [675, 497] on textarea at bounding box center [554, 509] width 803 height 150
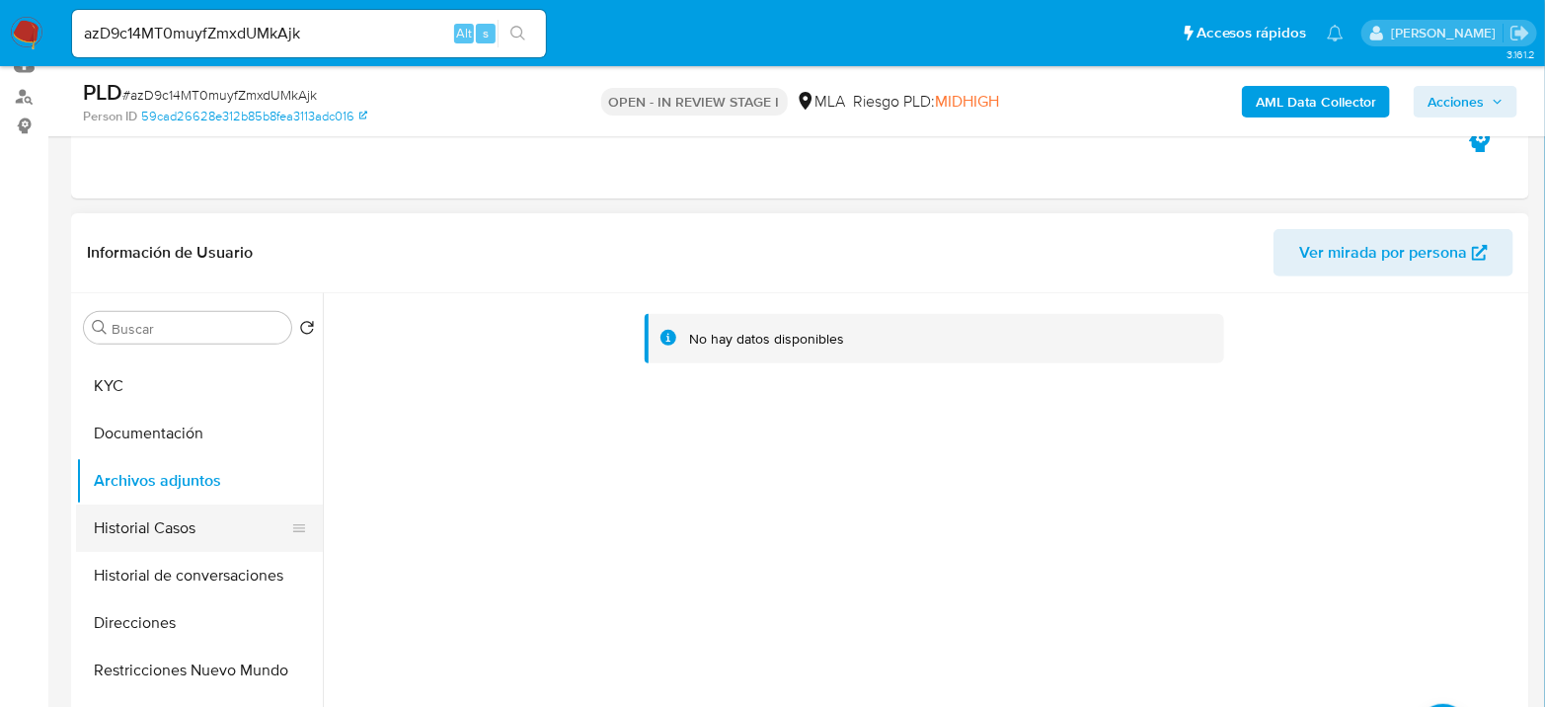
scroll to position [0, 0]
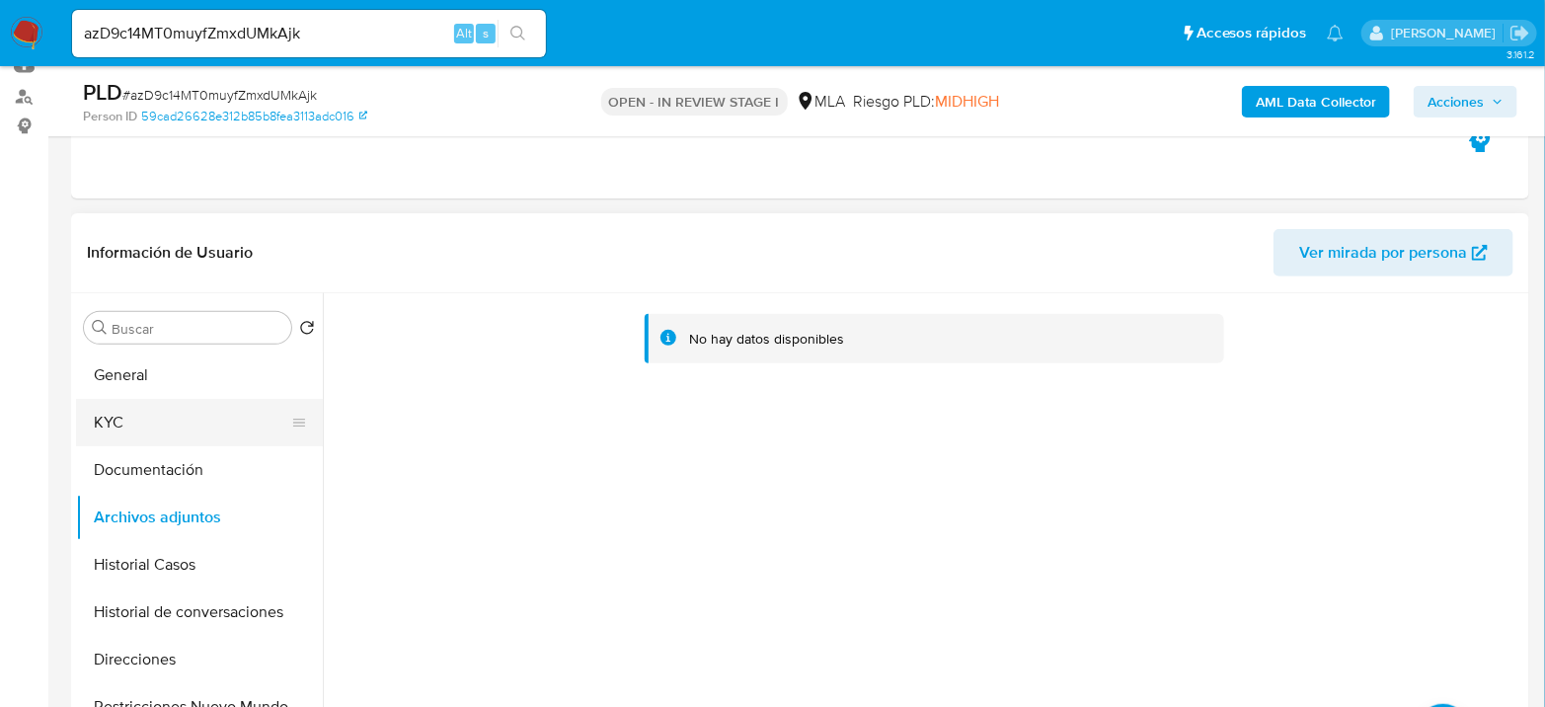
click at [166, 432] on button "KYC" at bounding box center [191, 422] width 231 height 47
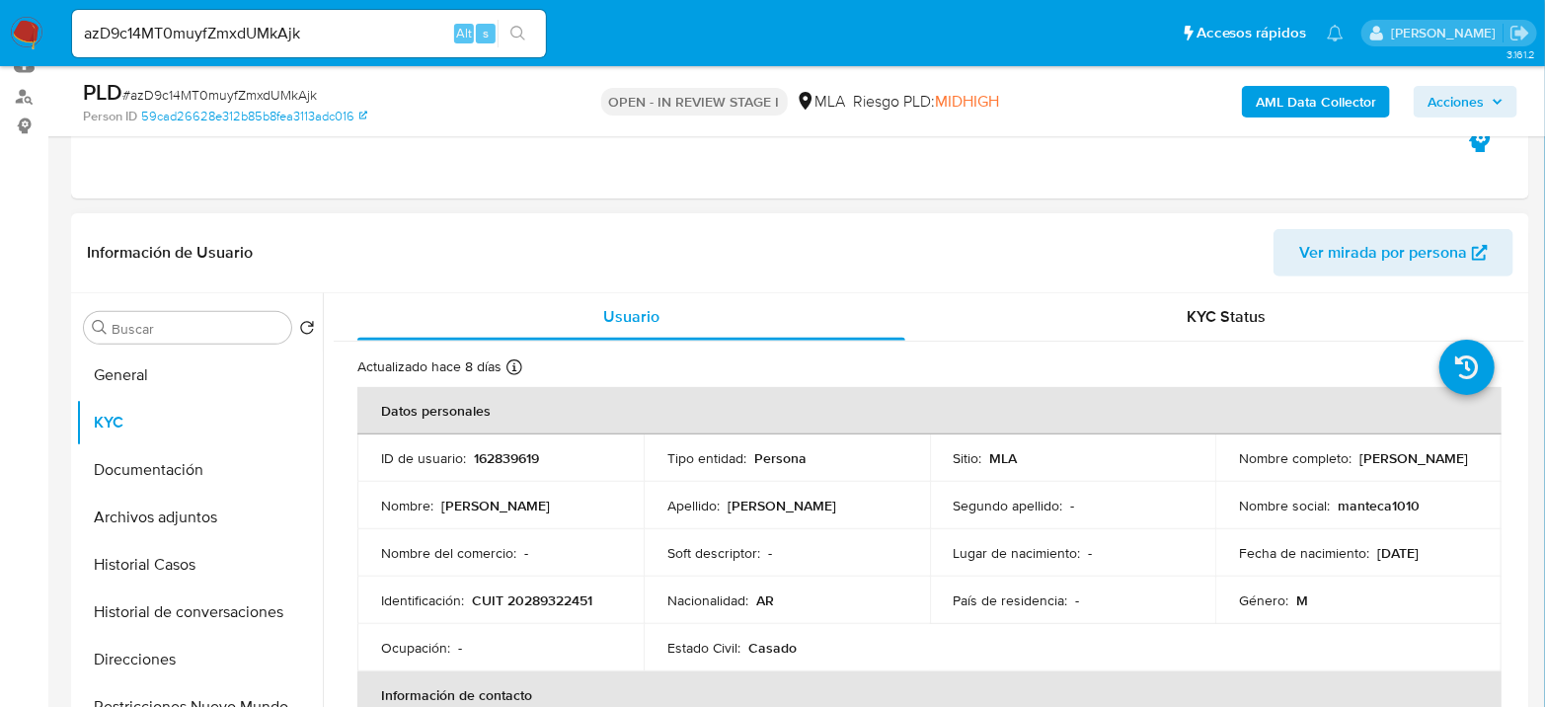
drag, startPoint x: 1240, startPoint y: 471, endPoint x: 1427, endPoint y: 465, distance: 187.6
click at [1427, 465] on div "Nombre completo : Fernando Andrés Martinez" at bounding box center [1358, 458] width 239 height 18
copy p "[PERSON_NAME]"
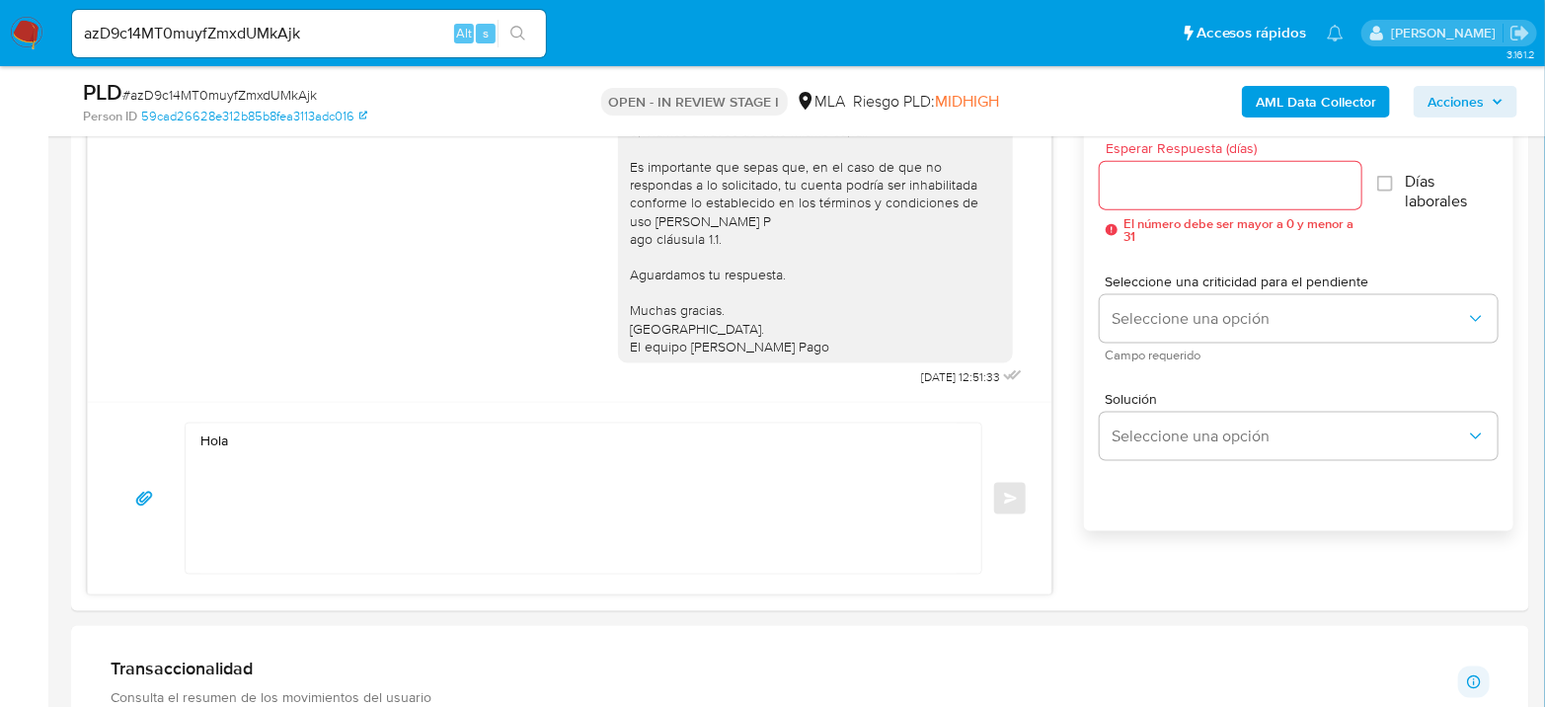
scroll to position [1206, 0]
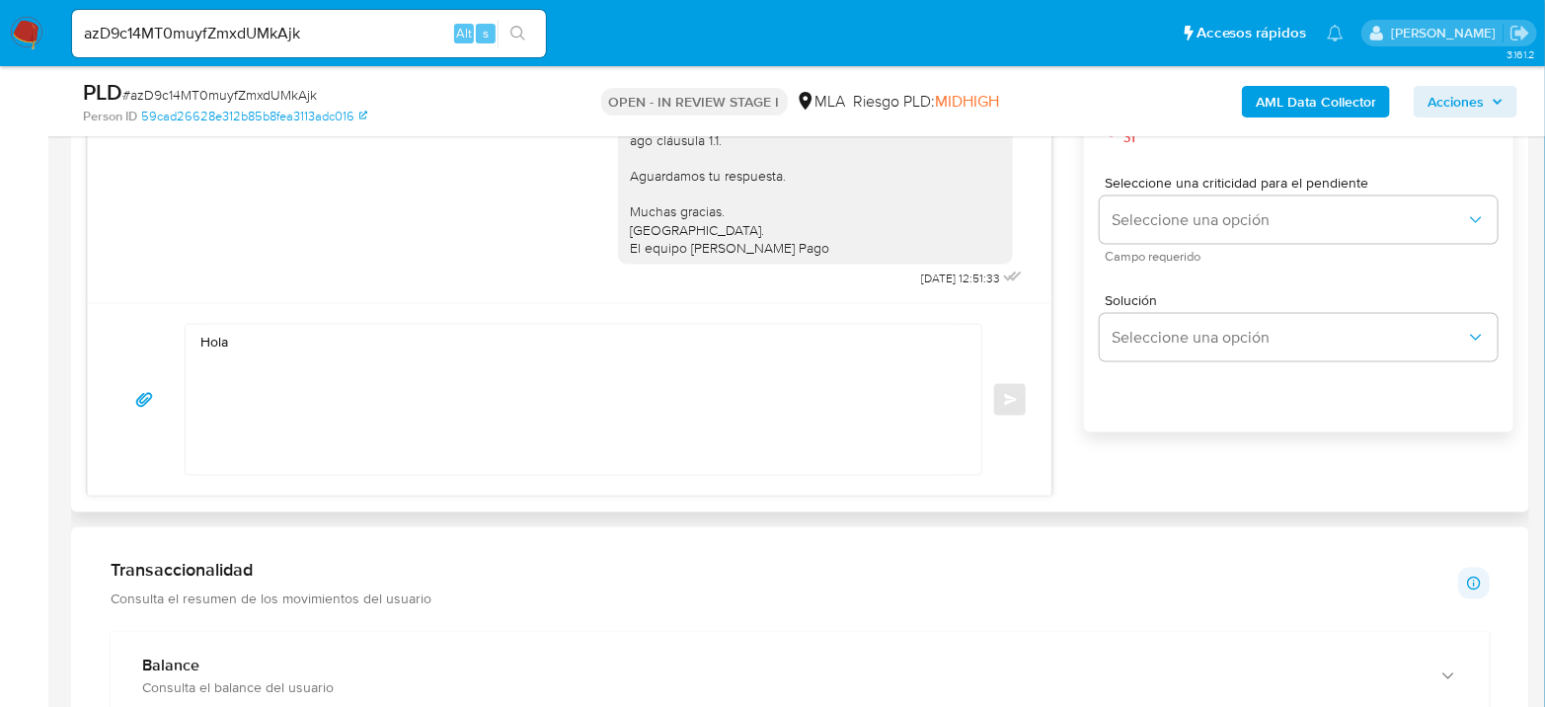
click at [355, 333] on textarea "Hola" at bounding box center [578, 400] width 756 height 150
paste textarea "[PERSON_NAME]"
paste textarea "Esperamos que te encuentres muy bien. Te consultamos si tuviste oportunidad de …"
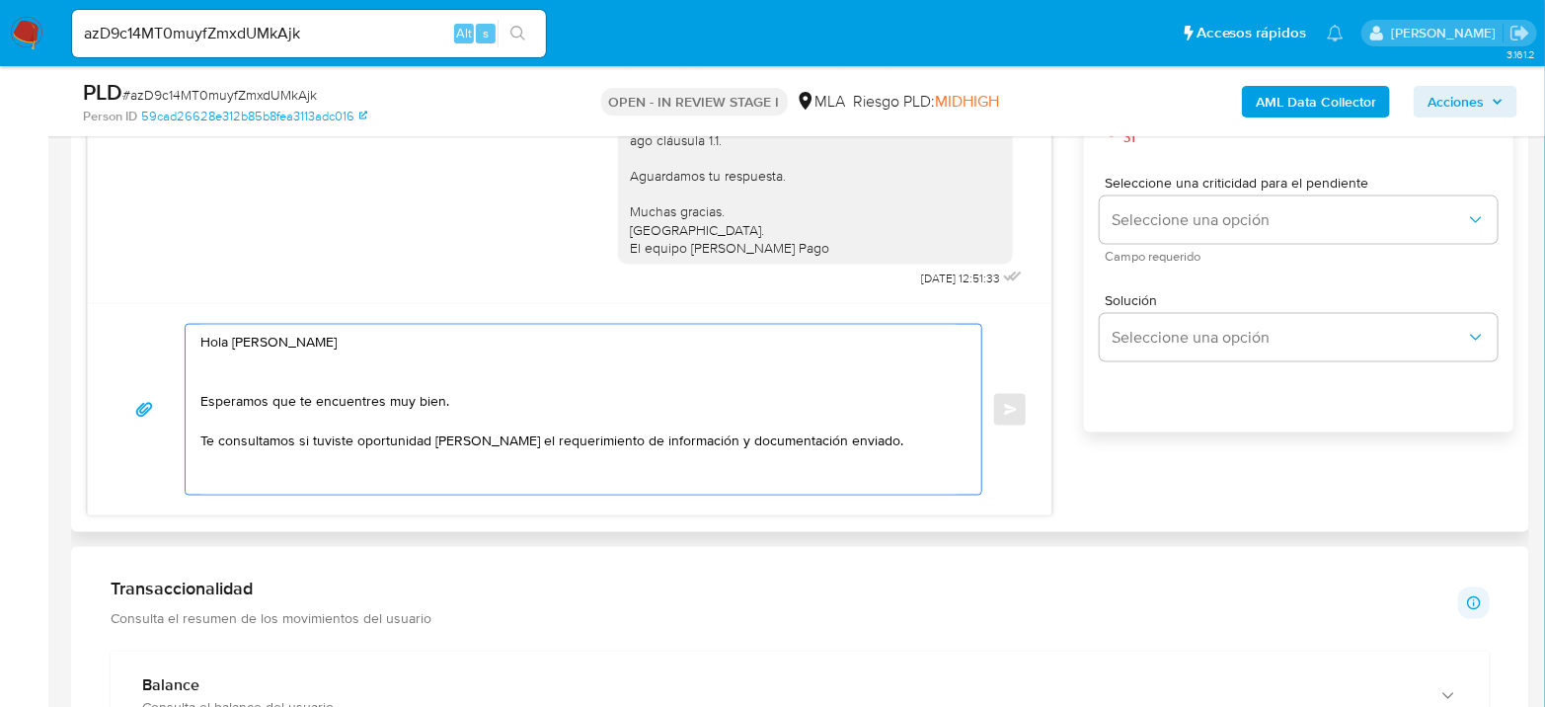
click at [346, 471] on textarea "Hola Fernando Andrés Martinez Esperamos que te encuentres muy bien. Te consulta…" at bounding box center [578, 410] width 756 height 170
paste textarea "En función de las operaciones registradas en tu cuenta de Mercado Pago, necesit…"
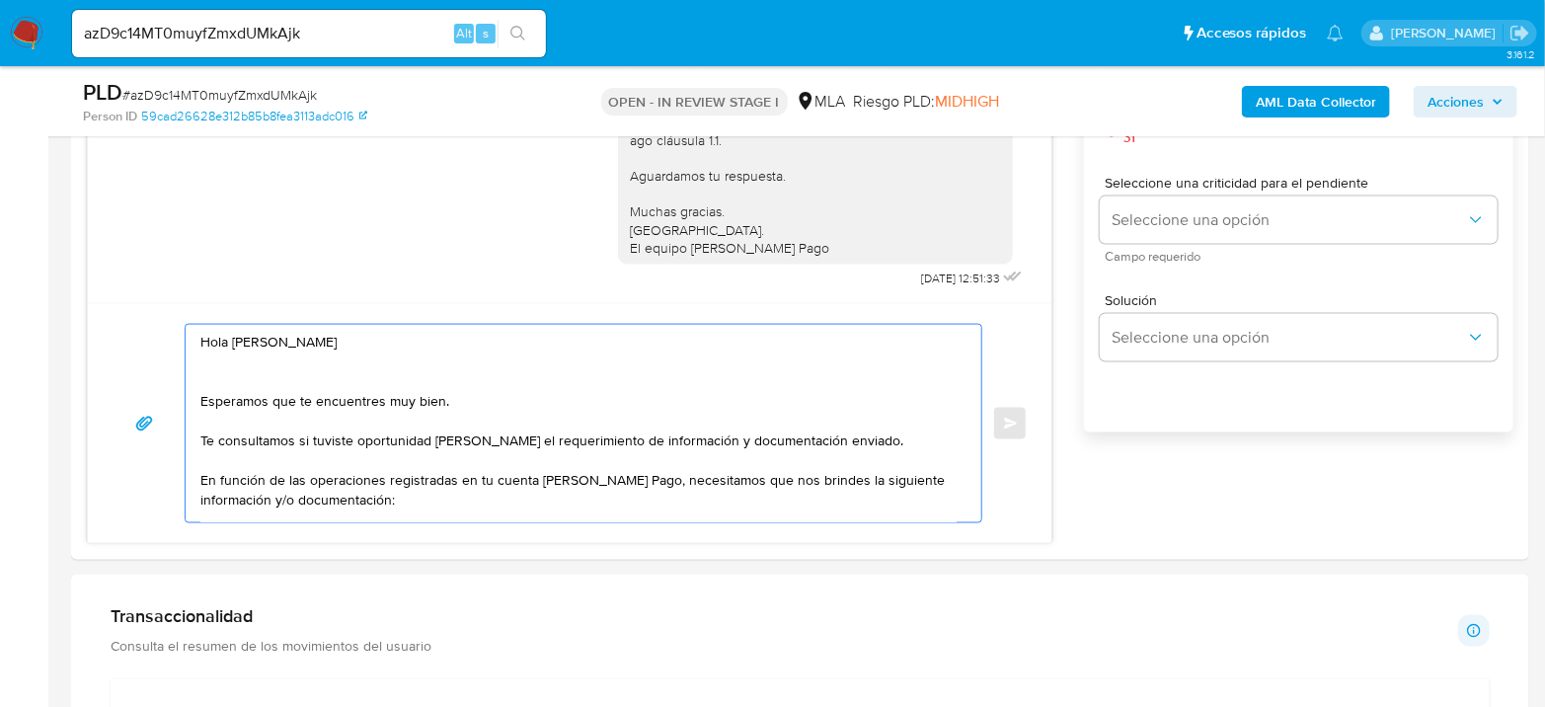
scroll to position [180, 0]
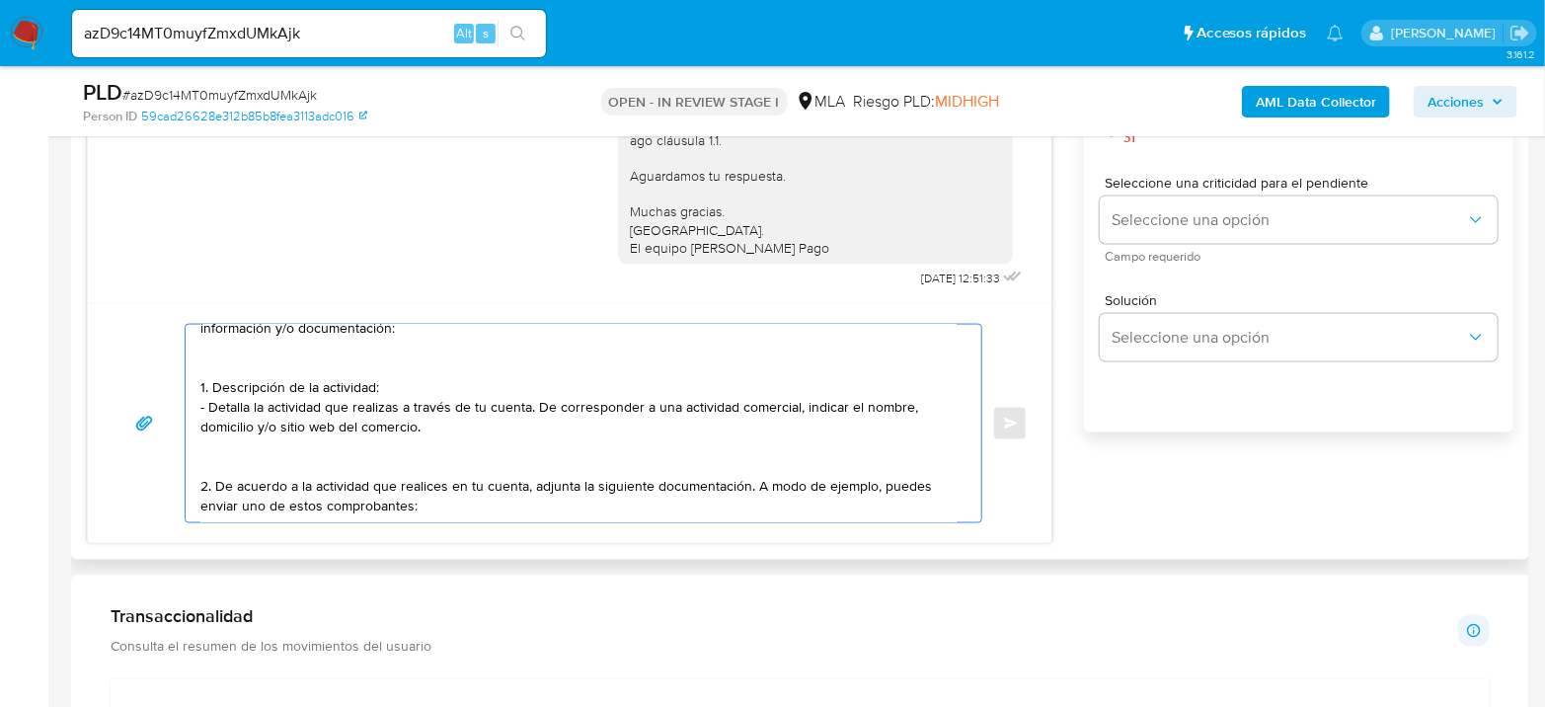
paste textarea "- Últimas 6 Declaraciones Juradas de Ingresos Brutos (donde se visualice la bas…"
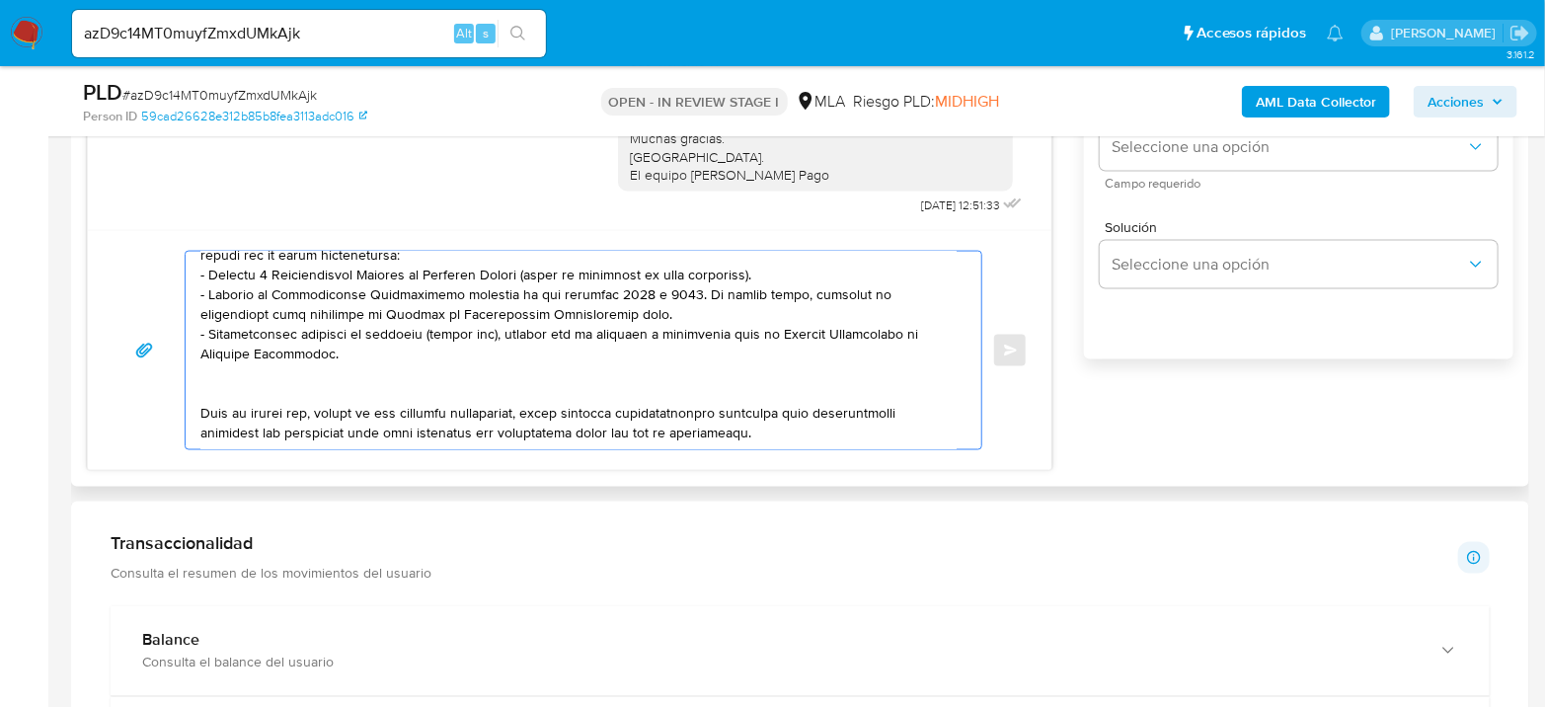
scroll to position [1316, 0]
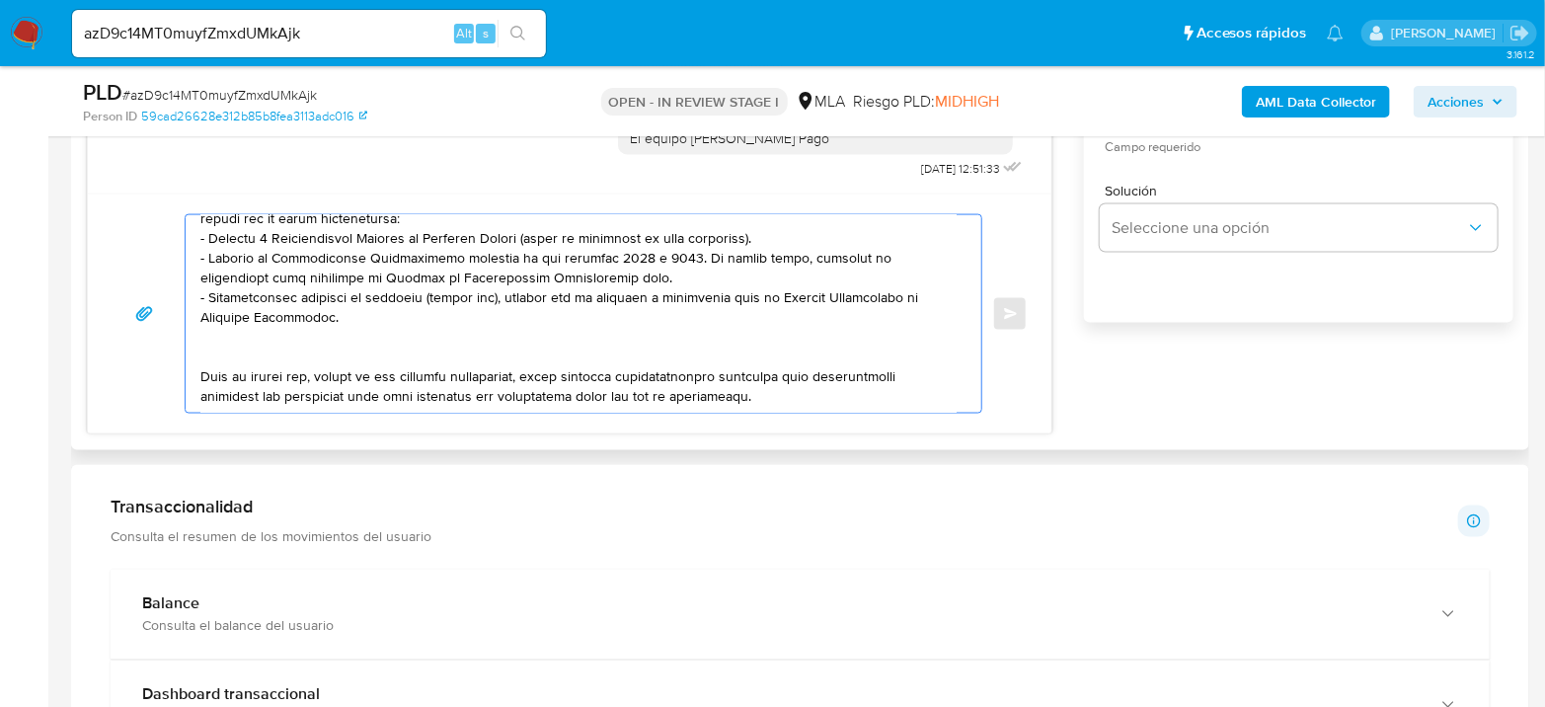
click at [868, 404] on textarea at bounding box center [578, 313] width 756 height 197
paste textarea "3. Proporciona el vínculo con las siguientes contrapartes con las que operaste,…"
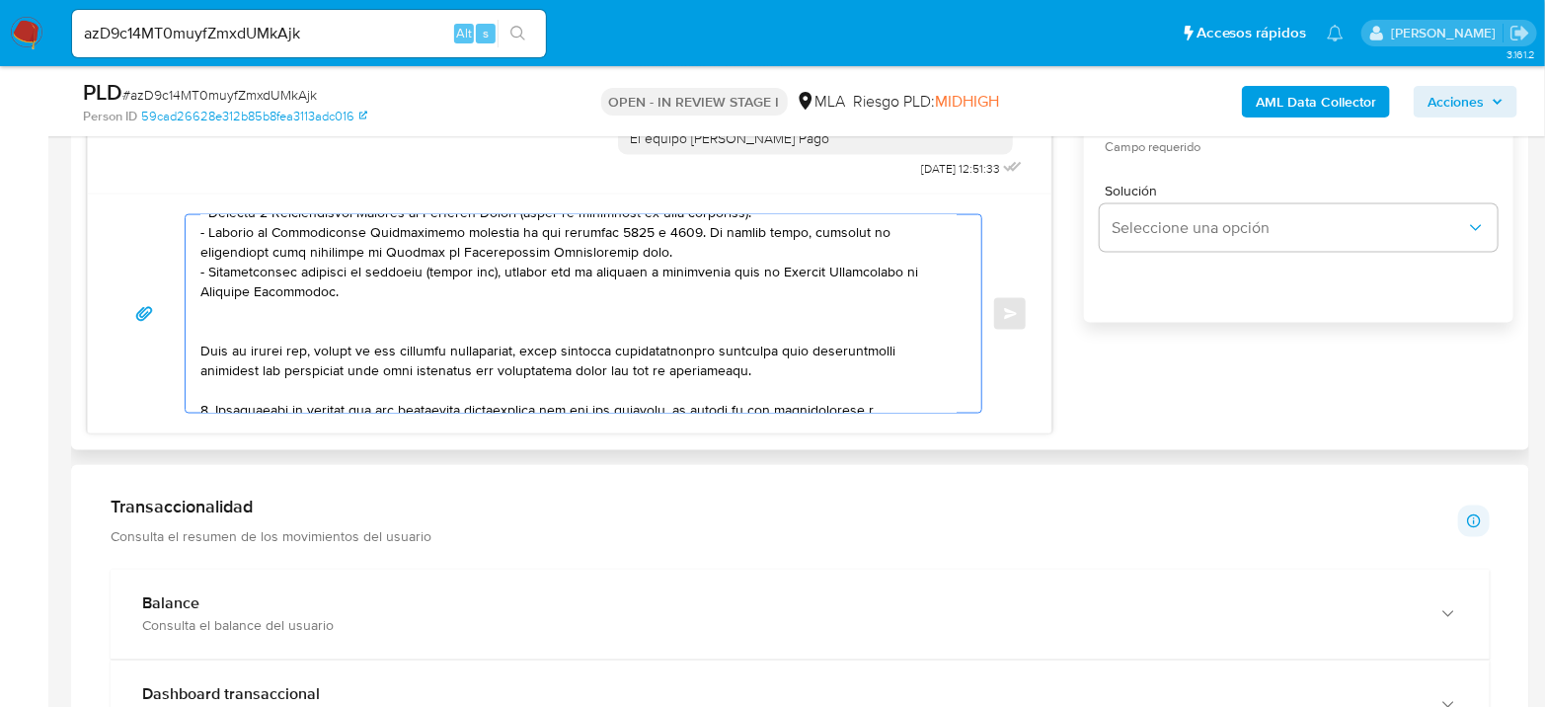
scroll to position [498, 0]
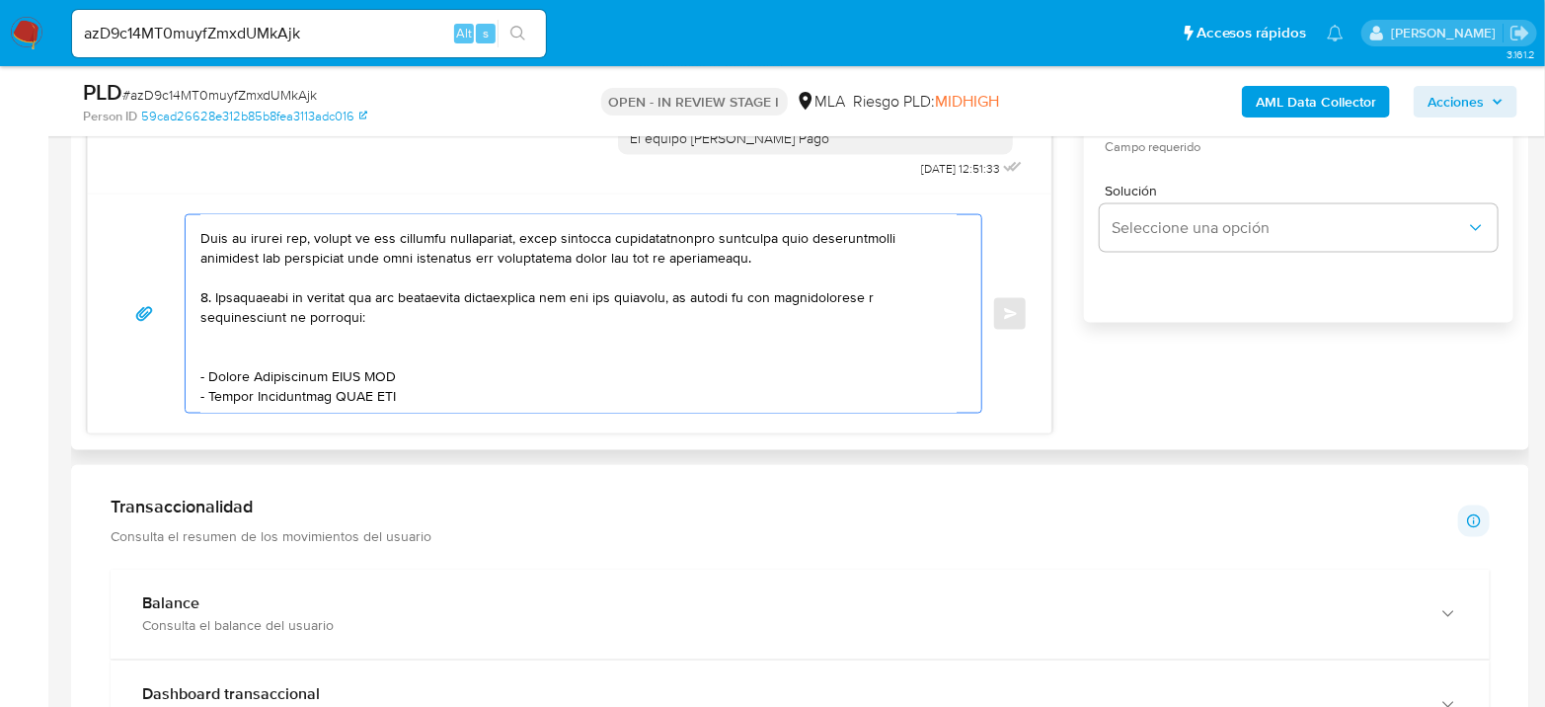
drag, startPoint x: 227, startPoint y: 355, endPoint x: 443, endPoint y: 364, distance: 216.3
click at [443, 364] on textarea at bounding box center [578, 313] width 756 height 197
paste textarea "Rodrigo Hernan Muriana - CUIT 20291125795"
drag, startPoint x: 206, startPoint y: 375, endPoint x: 527, endPoint y: 391, distance: 321.2
click at [527, 392] on textarea at bounding box center [578, 313] width 756 height 197
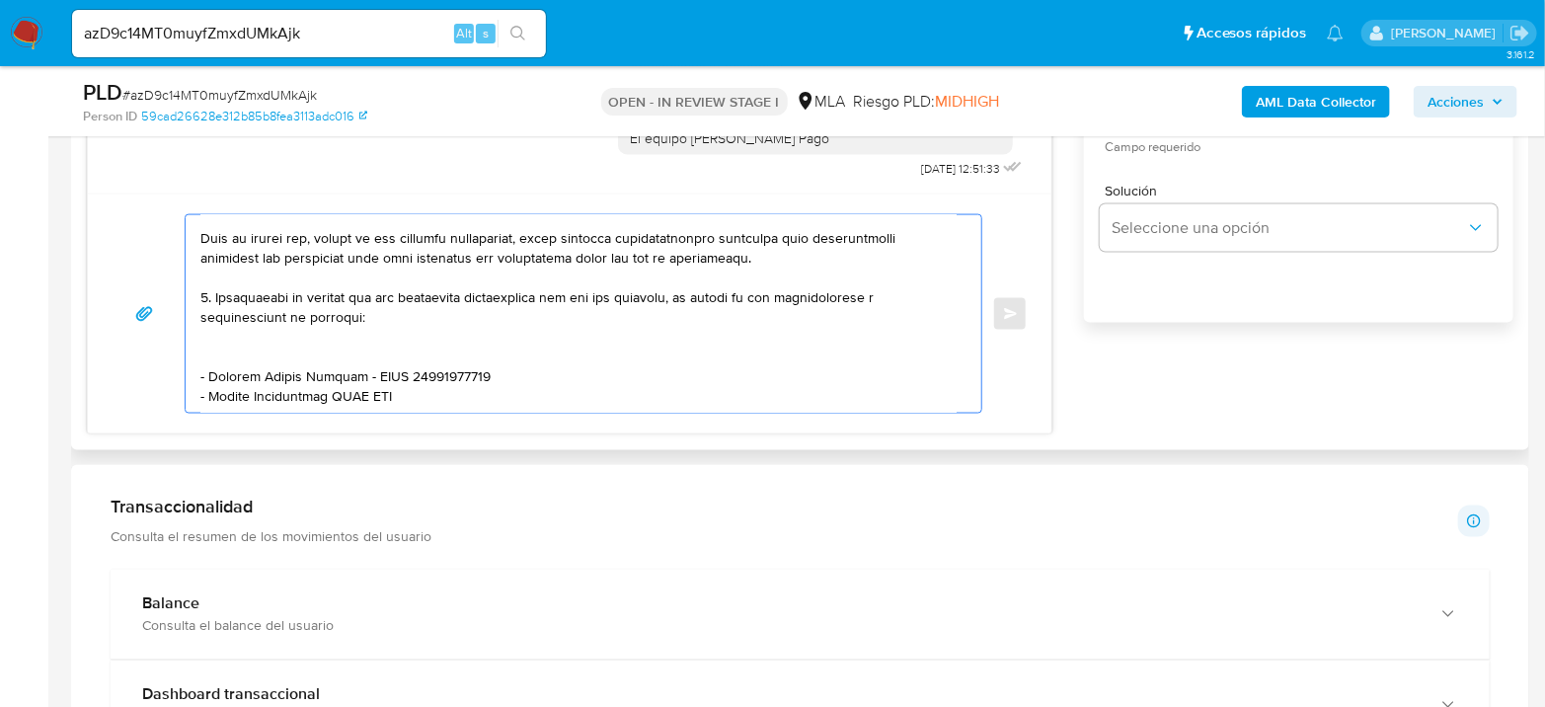
paste textarea "- Linkearte S.R.L. - 30718695348"
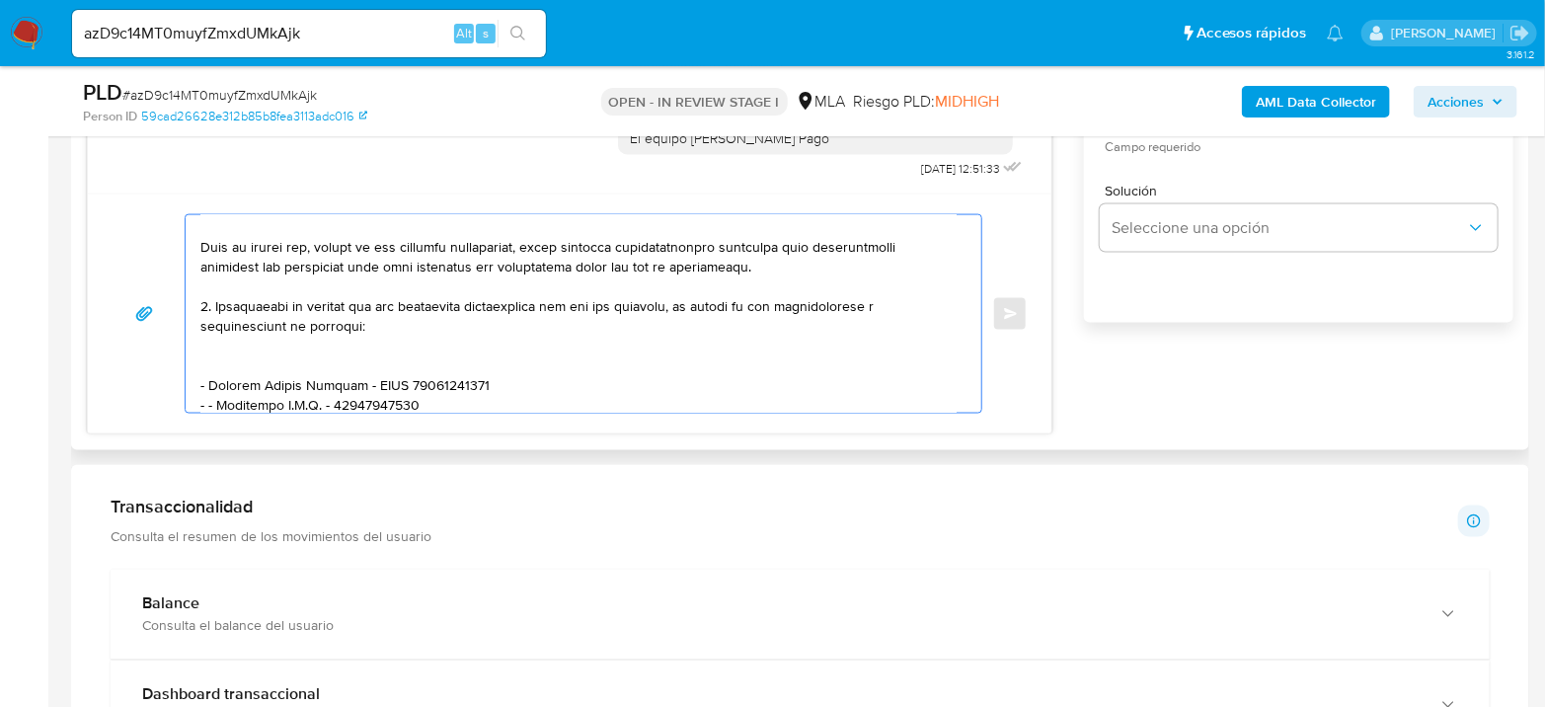
click at [317, 399] on textarea at bounding box center [578, 313] width 756 height 197
click at [211, 392] on textarea at bounding box center [578, 313] width 756 height 197
click at [484, 396] on textarea at bounding box center [578, 313] width 756 height 197
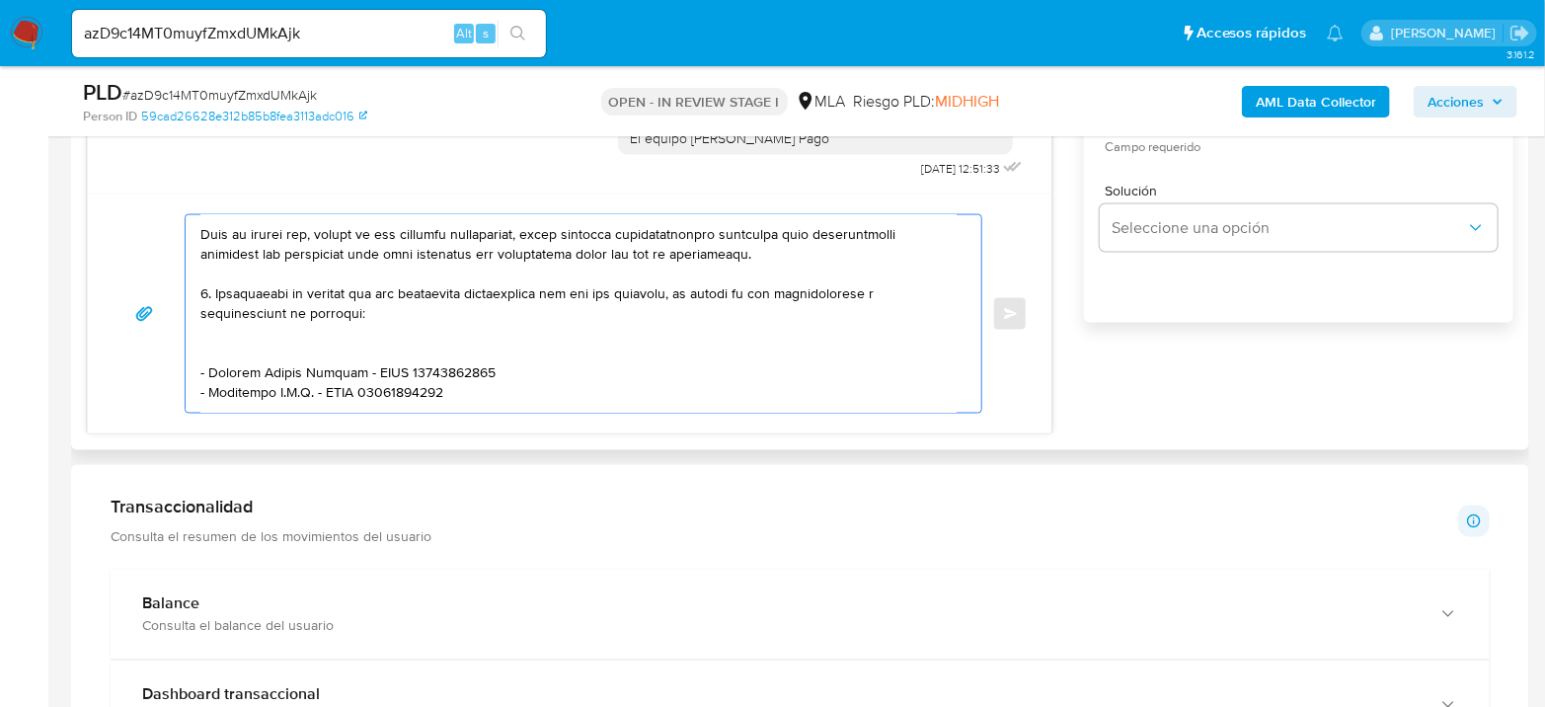
paste textarea "Yanina Vanesa Giardini - CUIT 27305710127"
click at [261, 417] on div "Enviar" at bounding box center [569, 313] width 963 height 240
drag, startPoint x: 261, startPoint y: 417, endPoint x: 304, endPoint y: 410, distance: 44.1
click at [289, 409] on div "Enviar" at bounding box center [569, 313] width 963 height 240
click at [482, 403] on textarea at bounding box center [578, 313] width 756 height 197
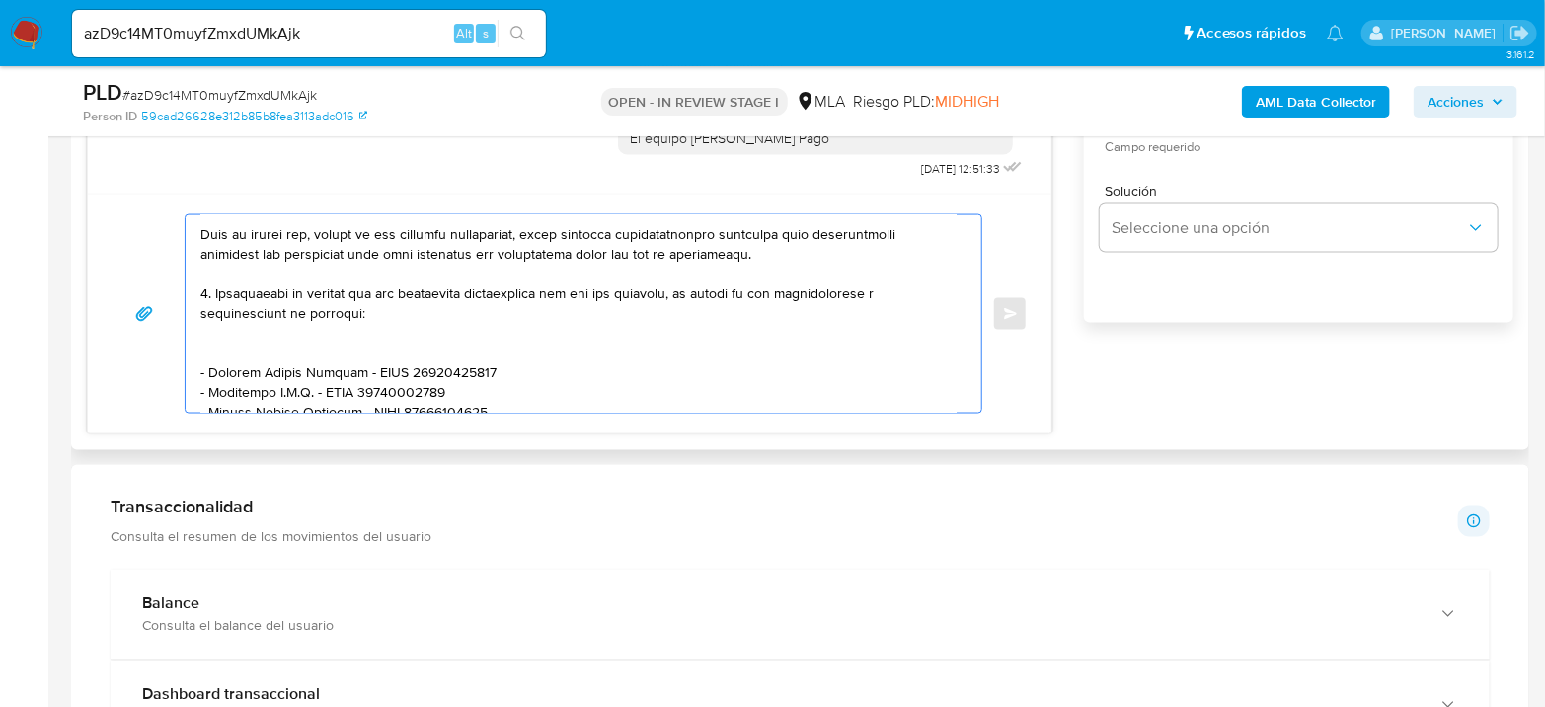
scroll to position [511, 0]
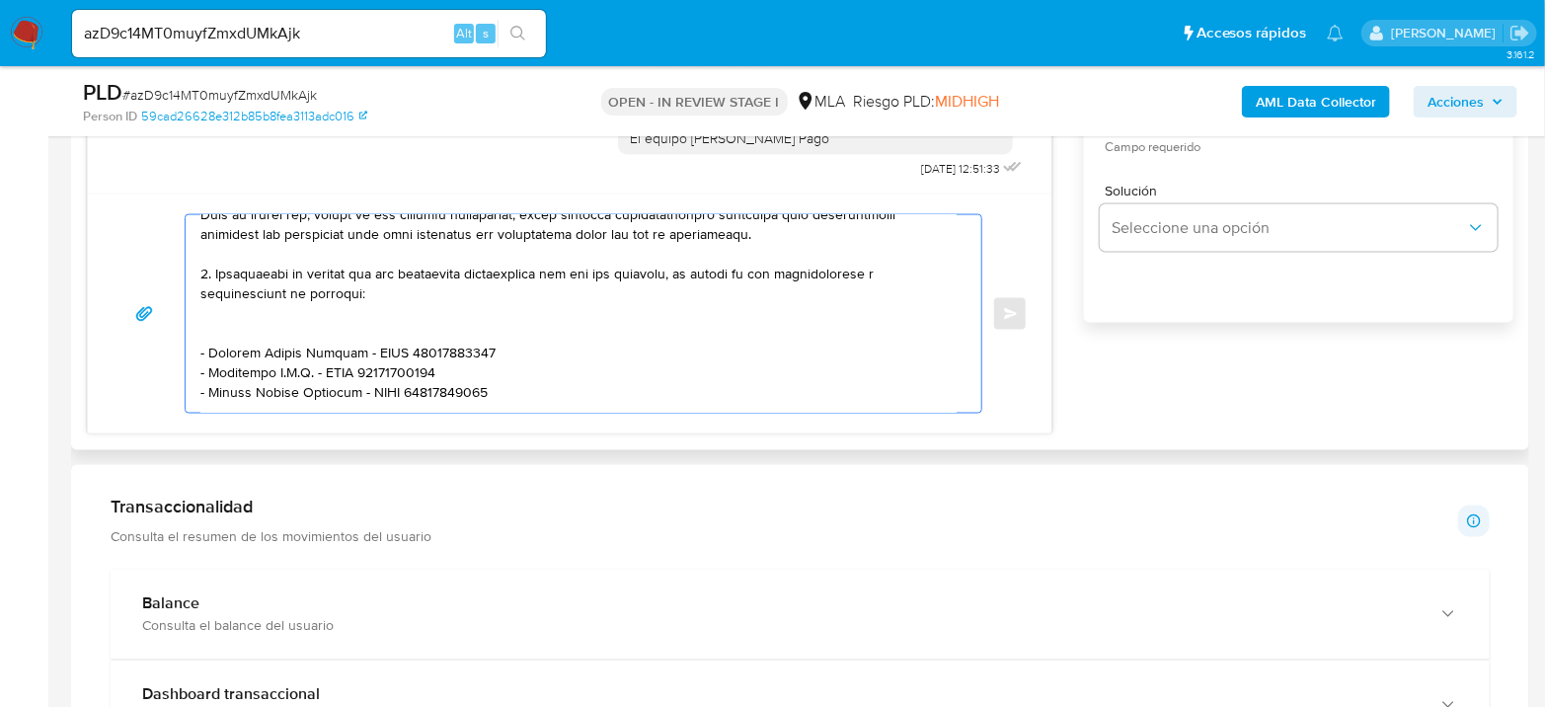
paste textarea "Agustin Rivadeneira - CUIT 20385265795"
click at [257, 428] on div "Enviar" at bounding box center [569, 313] width 963 height 240
click at [490, 406] on textarea at bounding box center [578, 313] width 756 height 197
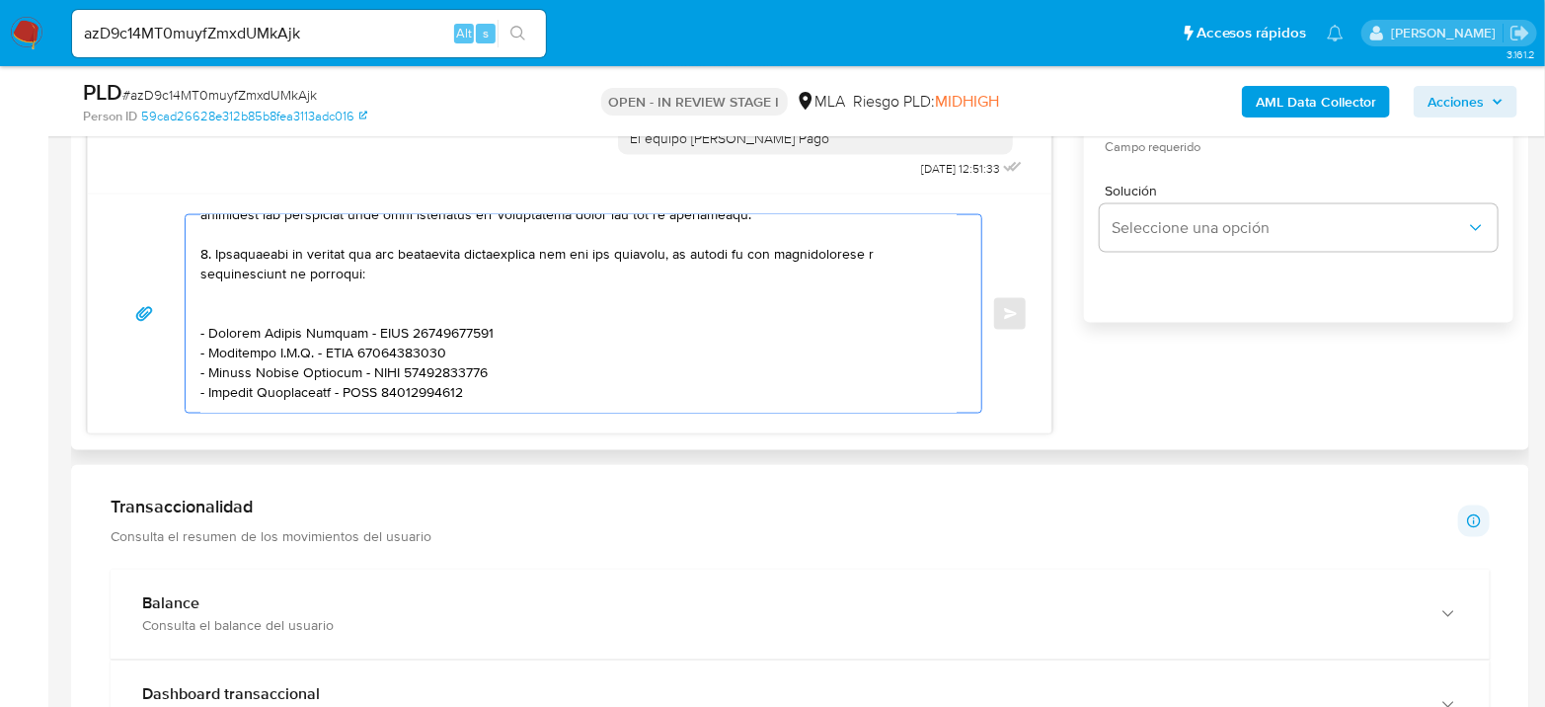
paste textarea "Perla Licet Michalczewski - CUIT 27221248975"
click at [348, 441] on div "Historial CX Soluciones Chat Id Estado Fecha de creación Origen Proceso Anterio…" at bounding box center [800, 109] width 1458 height 681
click at [598, 405] on textarea at bounding box center [578, 313] width 756 height 197
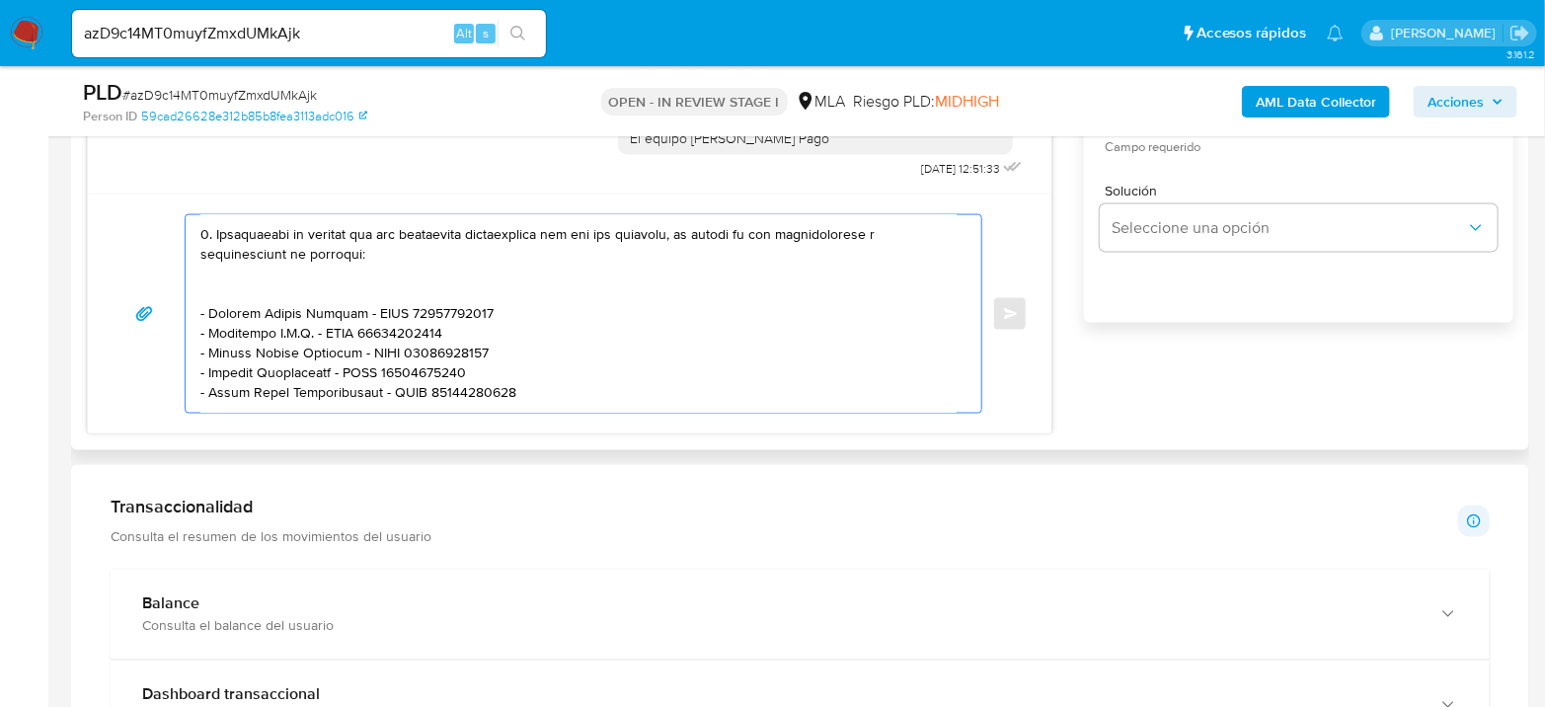
paste textarea "Daniela Silvana Guardia Cariaga - CUIT 23368644544"
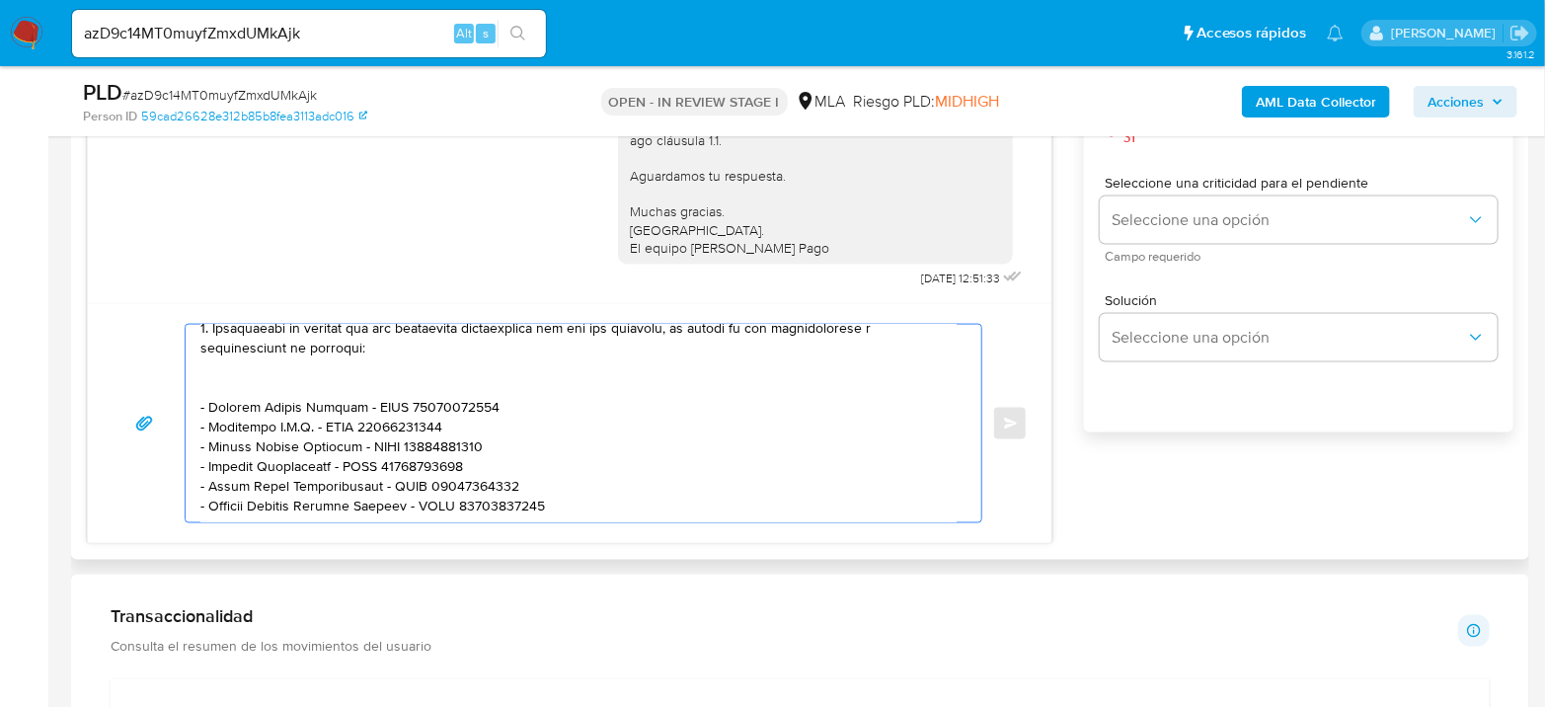
scroll to position [589, 0]
paste textarea "Es importante que sepas que, en el caso de que no respondas a lo solicitado, tu…"
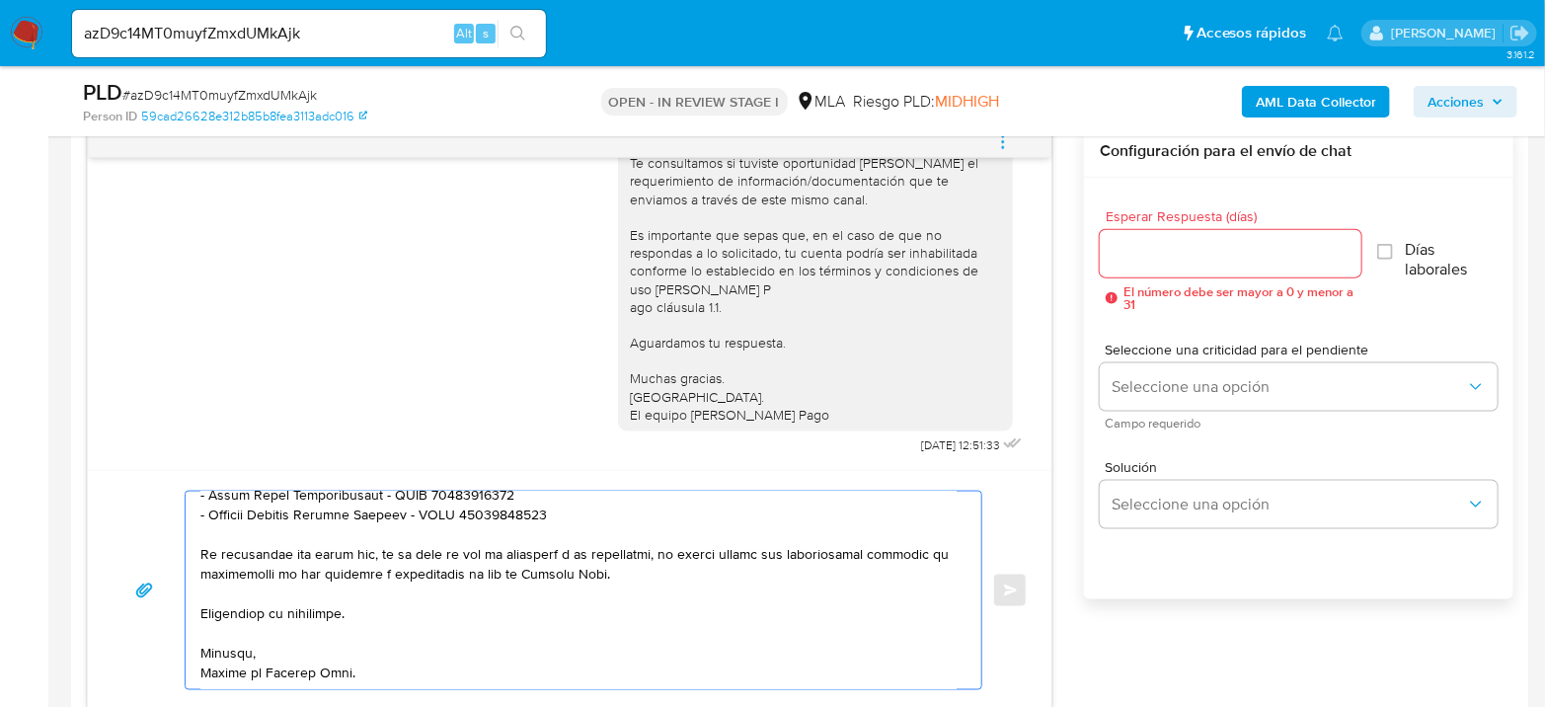
scroll to position [876, 0]
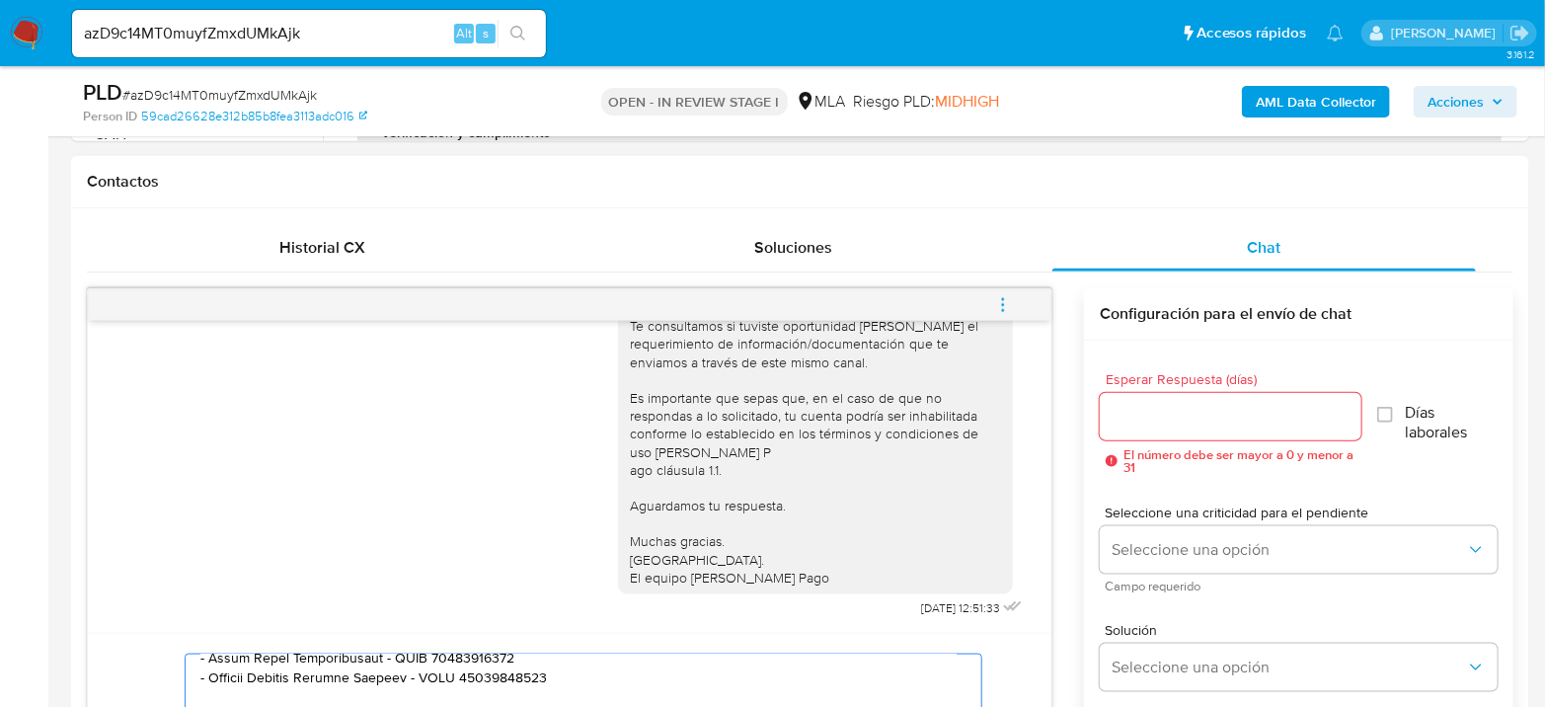
type textarea "Hola Fernando Andrés Martinez Esperamos que te encuentres muy bien. Te consulta…"
click at [1155, 398] on div at bounding box center [1230, 416] width 262 height 47
click at [1159, 407] on input "Esperar Respuesta (días)" at bounding box center [1230, 417] width 262 height 26
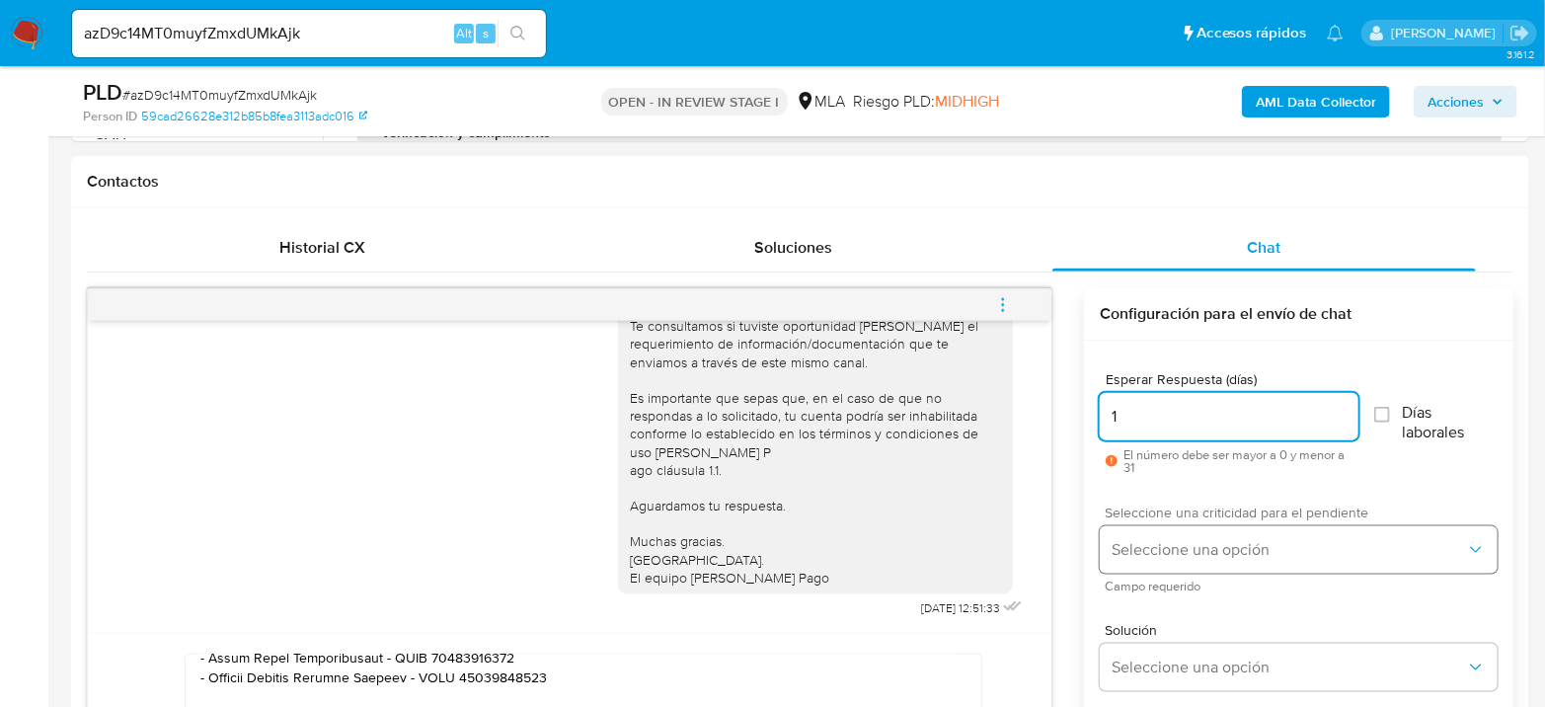
type input "1"
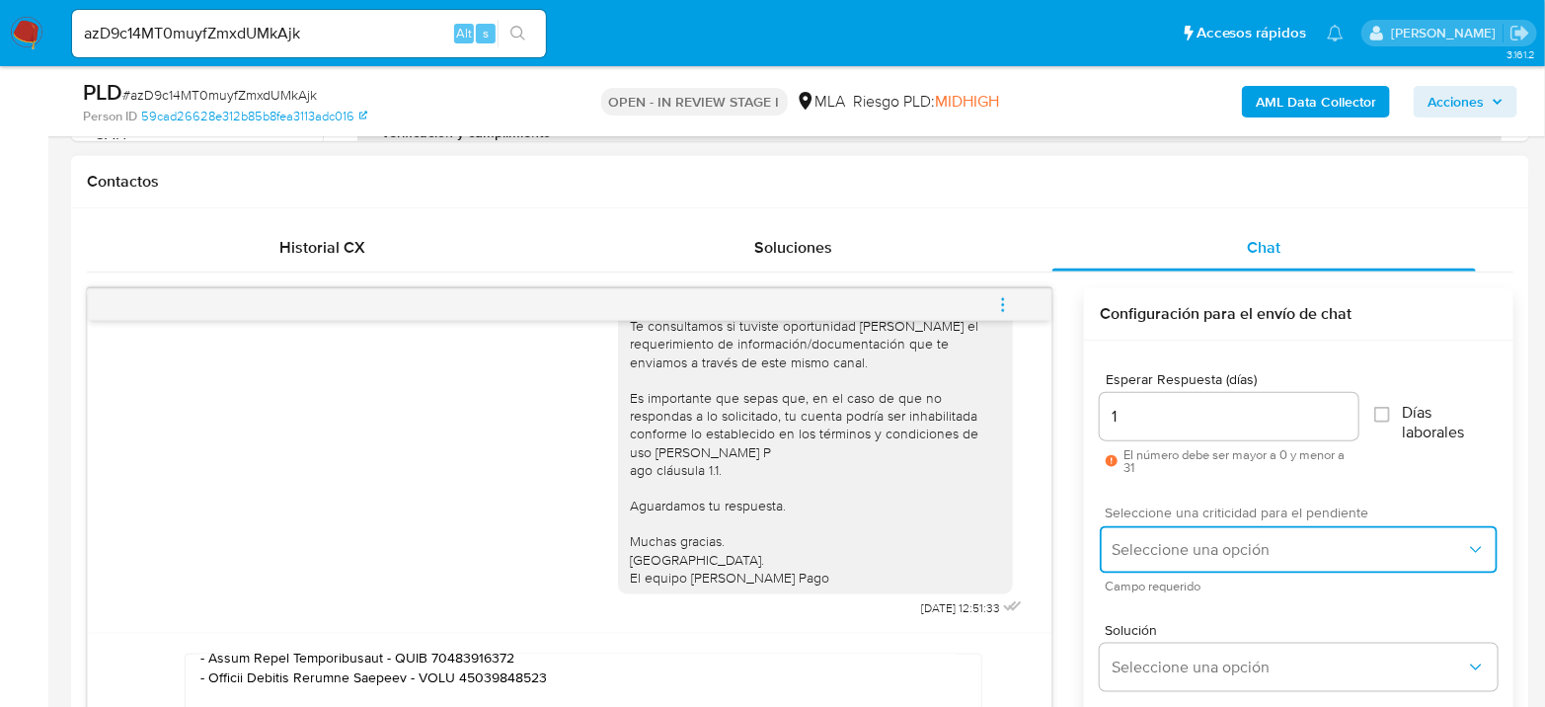
click at [1152, 526] on button "Seleccione una opción" at bounding box center [1298, 549] width 398 height 47
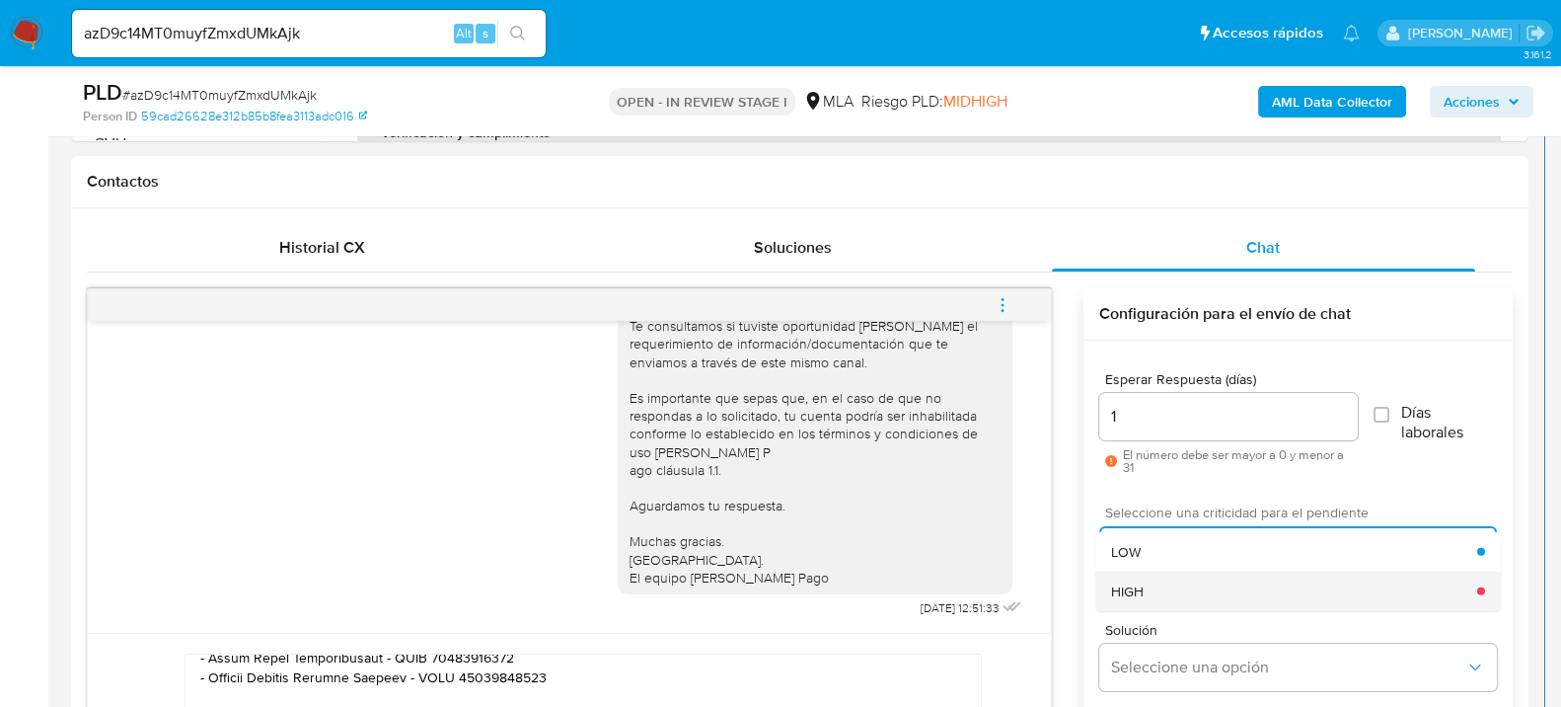
click at [1160, 588] on div "HIGH" at bounding box center [1294, 589] width 366 height 39
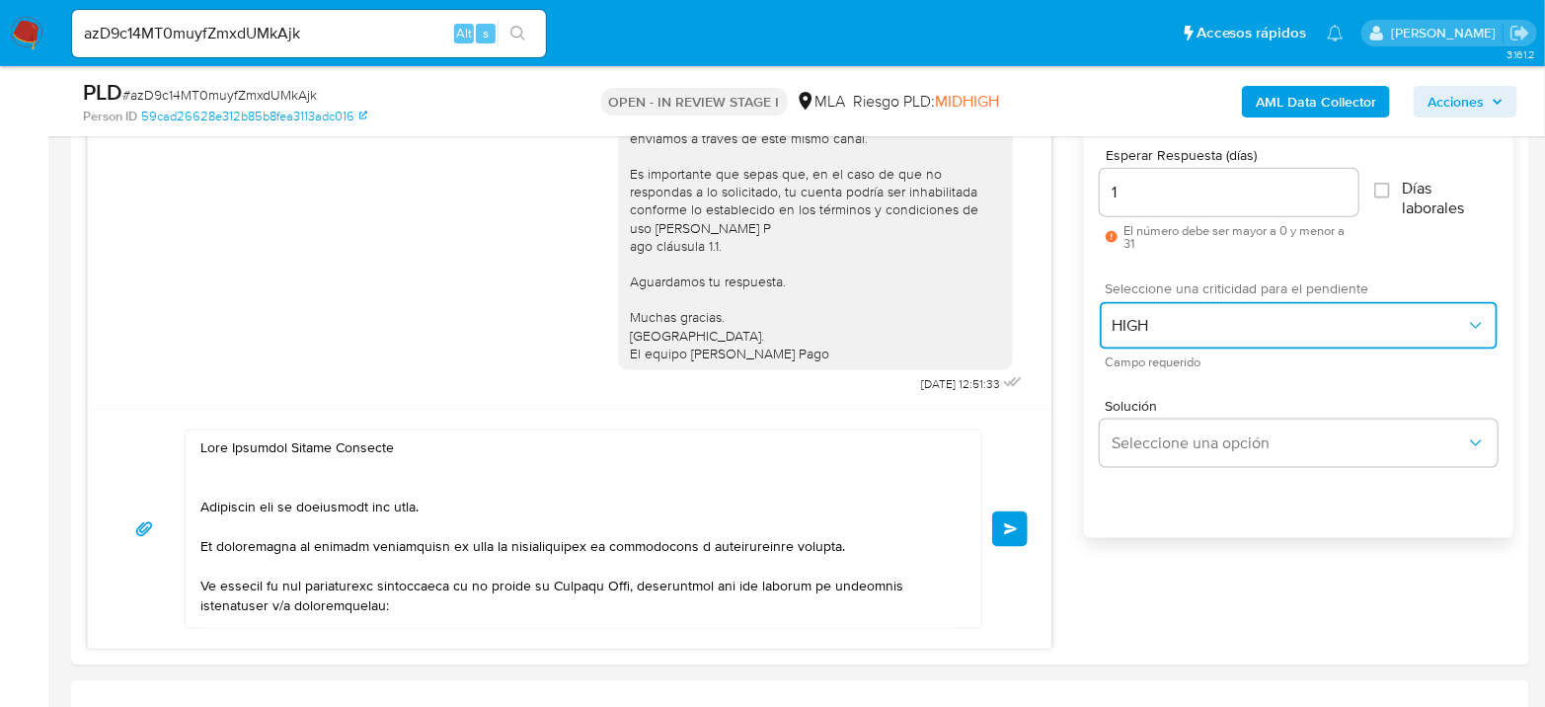
scroll to position [987, 0]
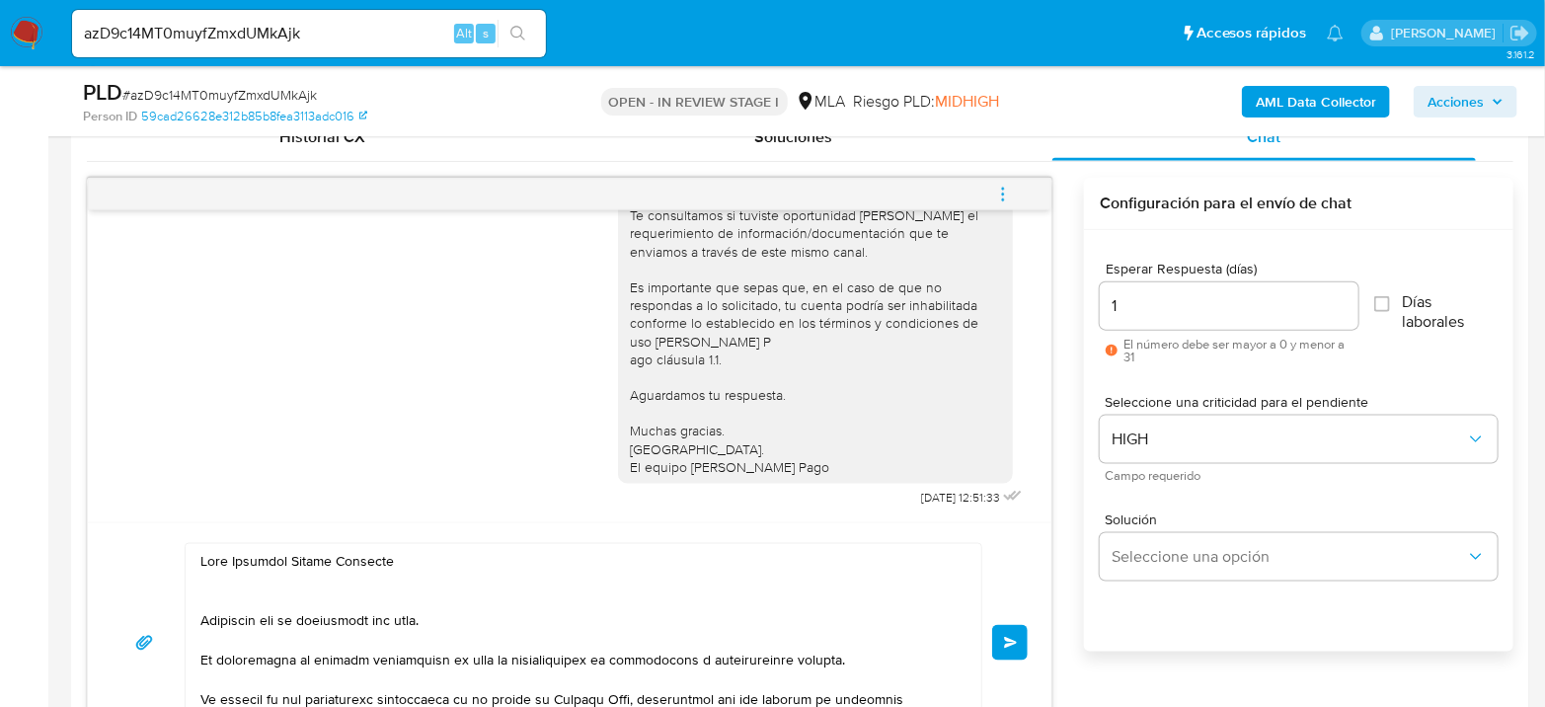
click at [1022, 636] on button "Enviar" at bounding box center [1010, 643] width 36 height 36
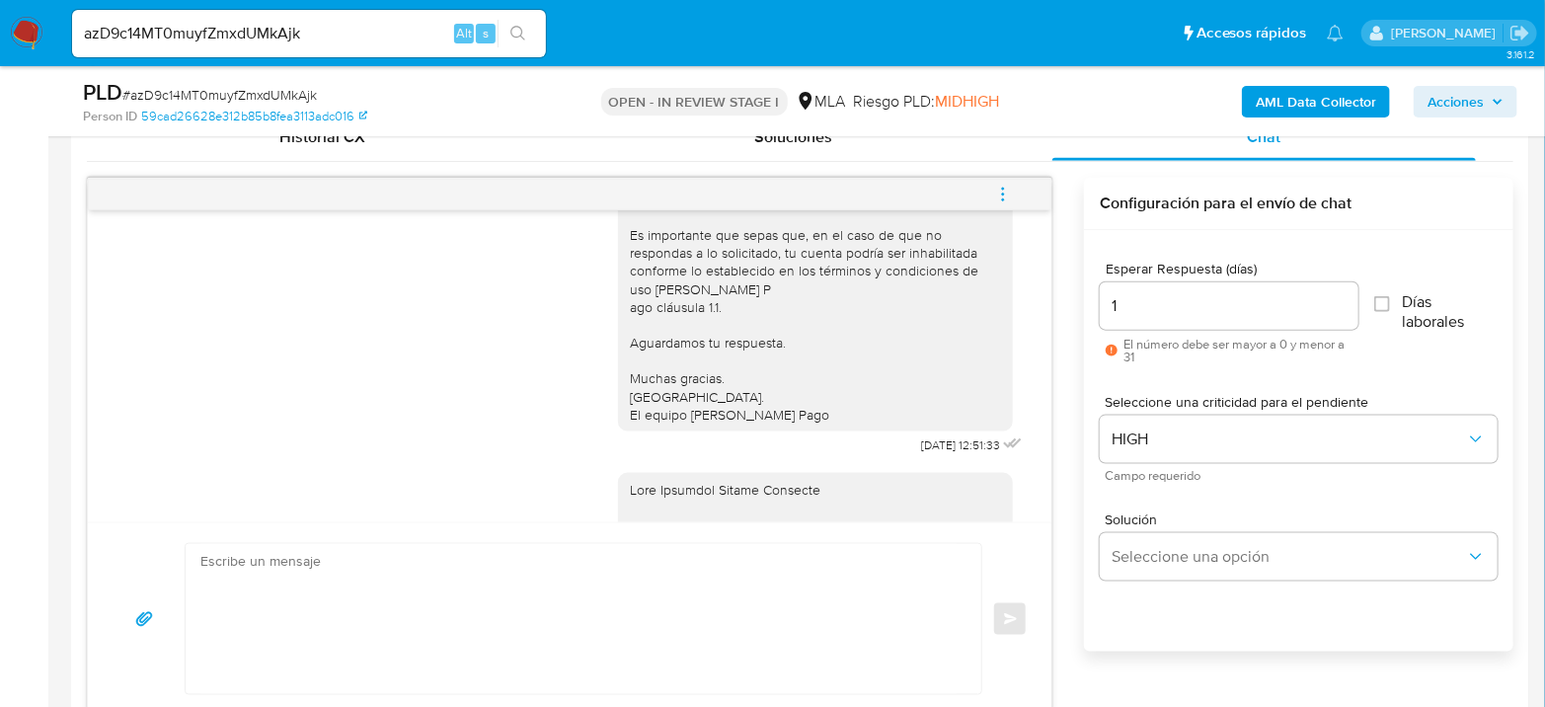
scroll to position [2357, 0]
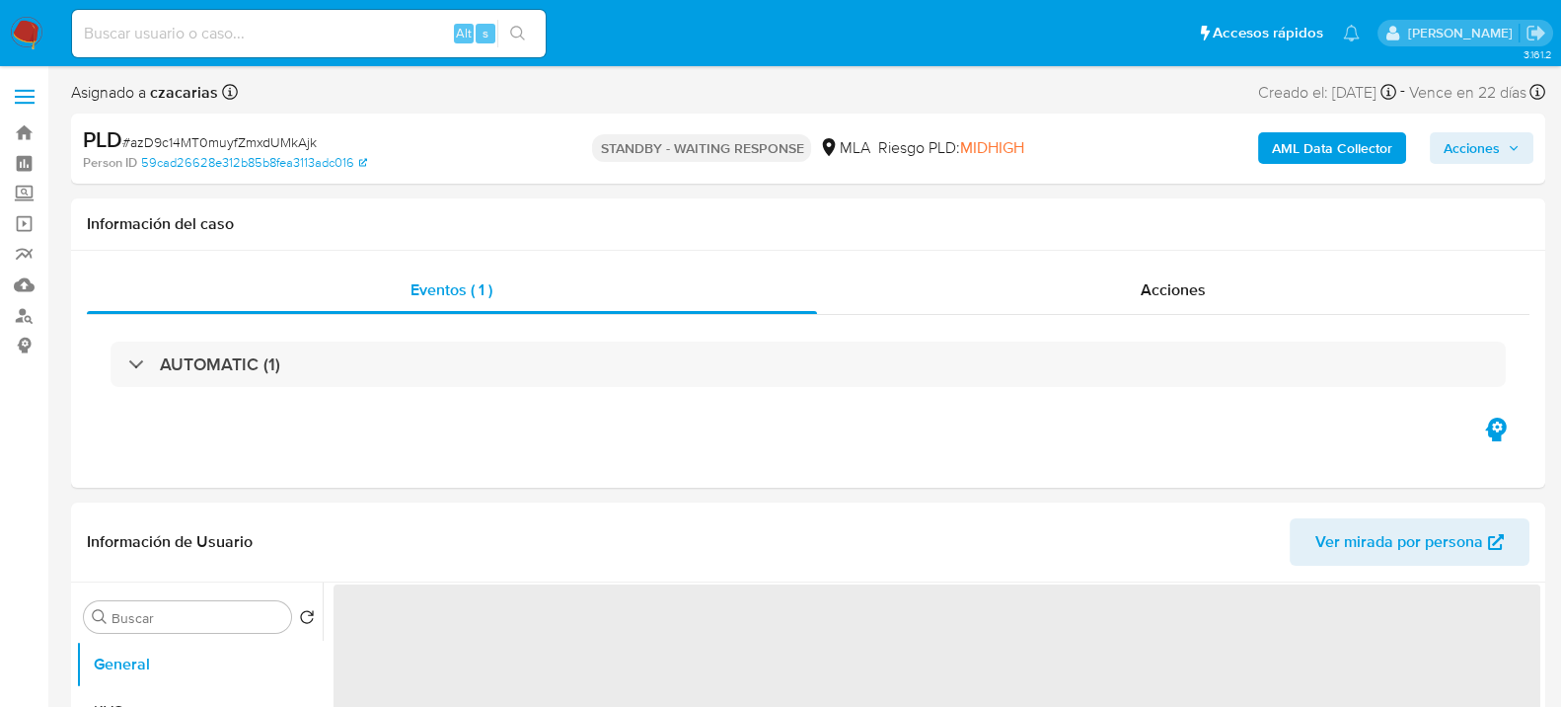
select select "10"
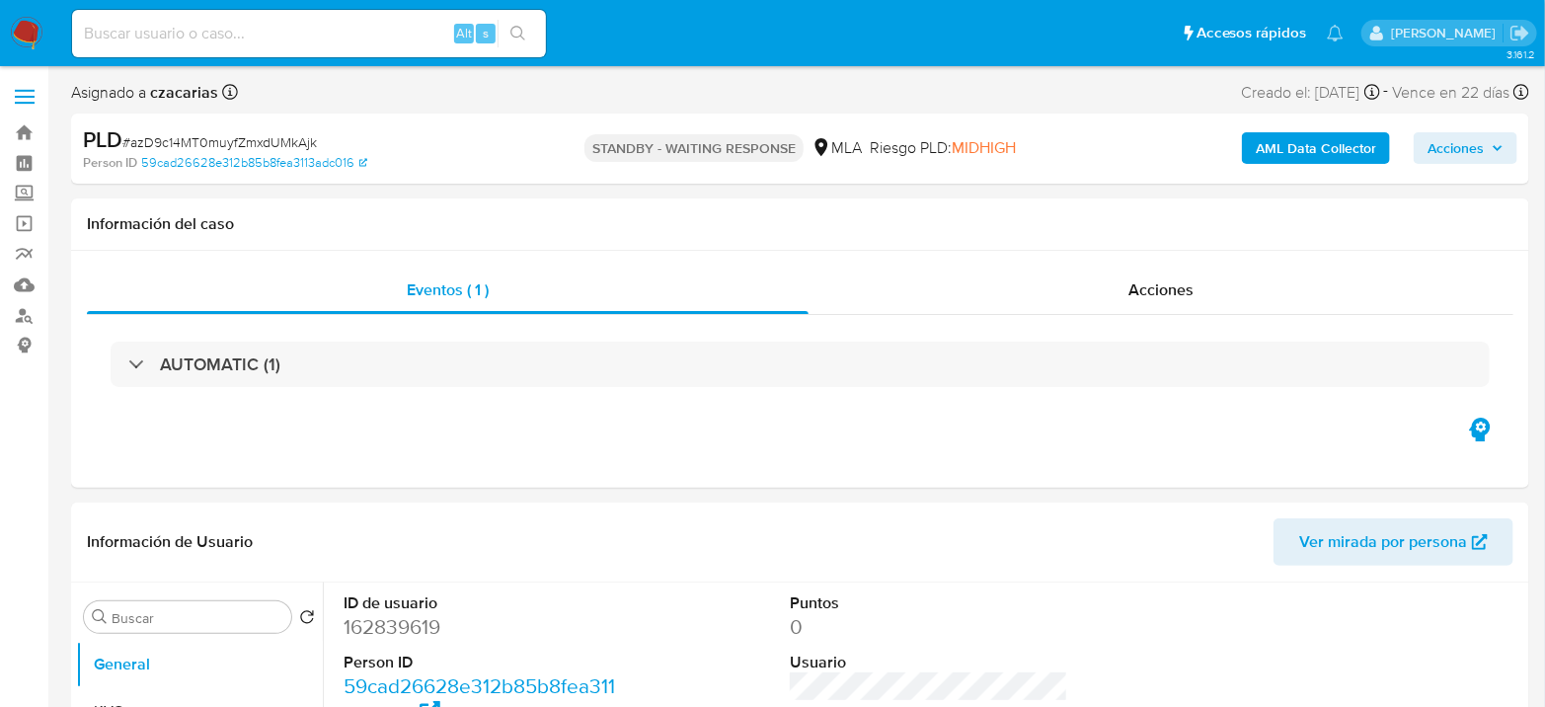
click at [243, 16] on div "Alt s" at bounding box center [309, 33] width 474 height 47
click at [258, 29] on input at bounding box center [309, 34] width 474 height 26
paste input "QxGLsMoRRdmwevXewZE0cbYa"
type input "QxGLsMoRRdmwevXewZE0cbYa"
click at [510, 30] on icon "search-icon" at bounding box center [518, 34] width 16 height 16
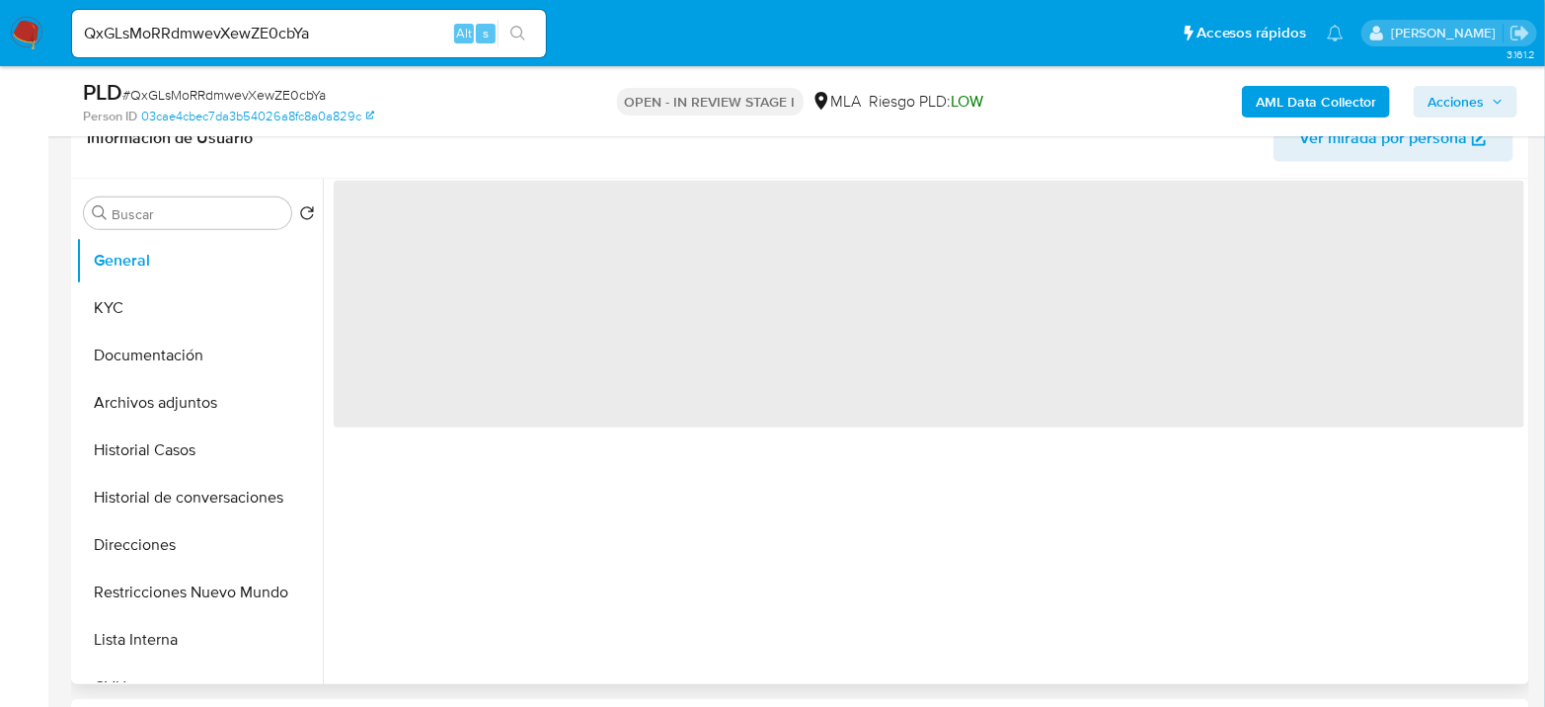
scroll to position [548, 0]
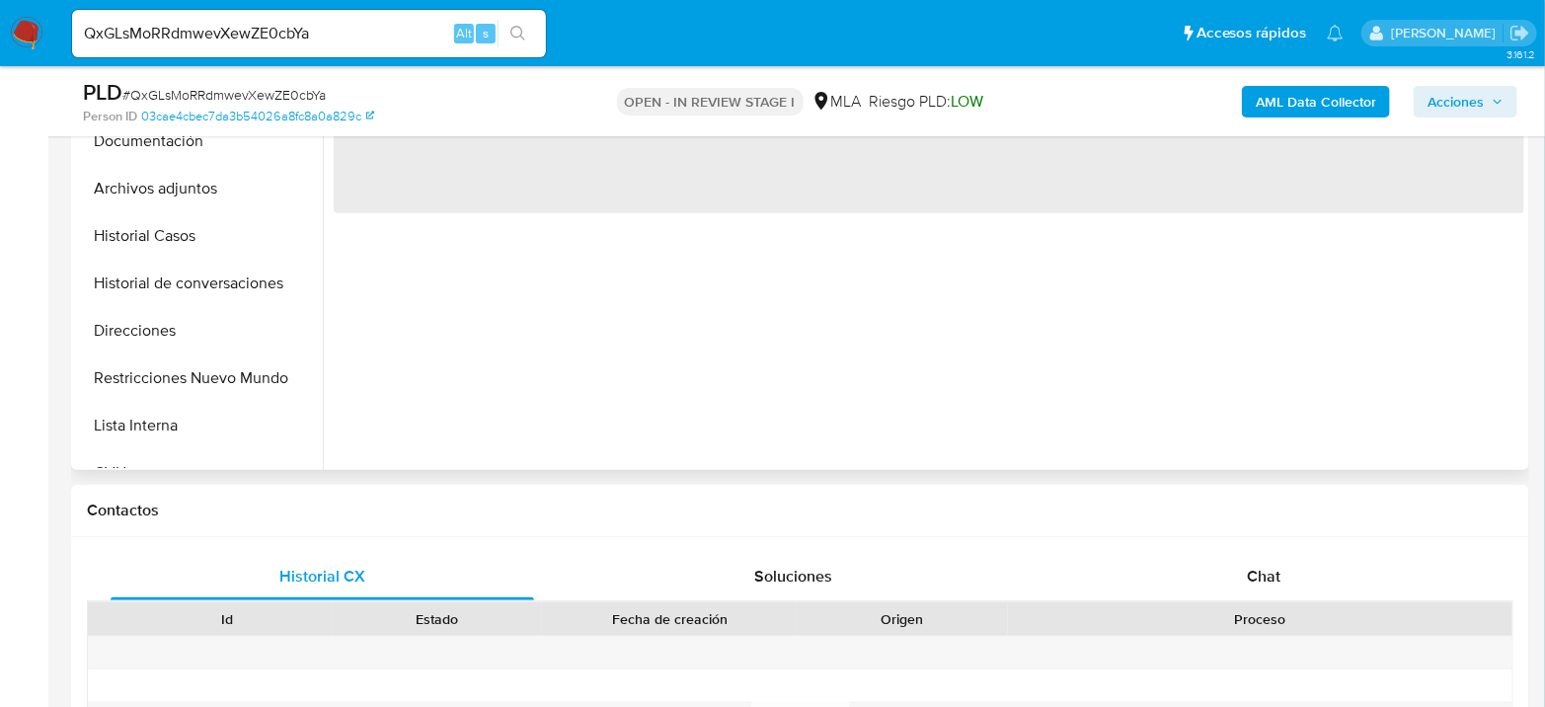
select select "10"
